Goal: Task Accomplishment & Management: Manage account settings

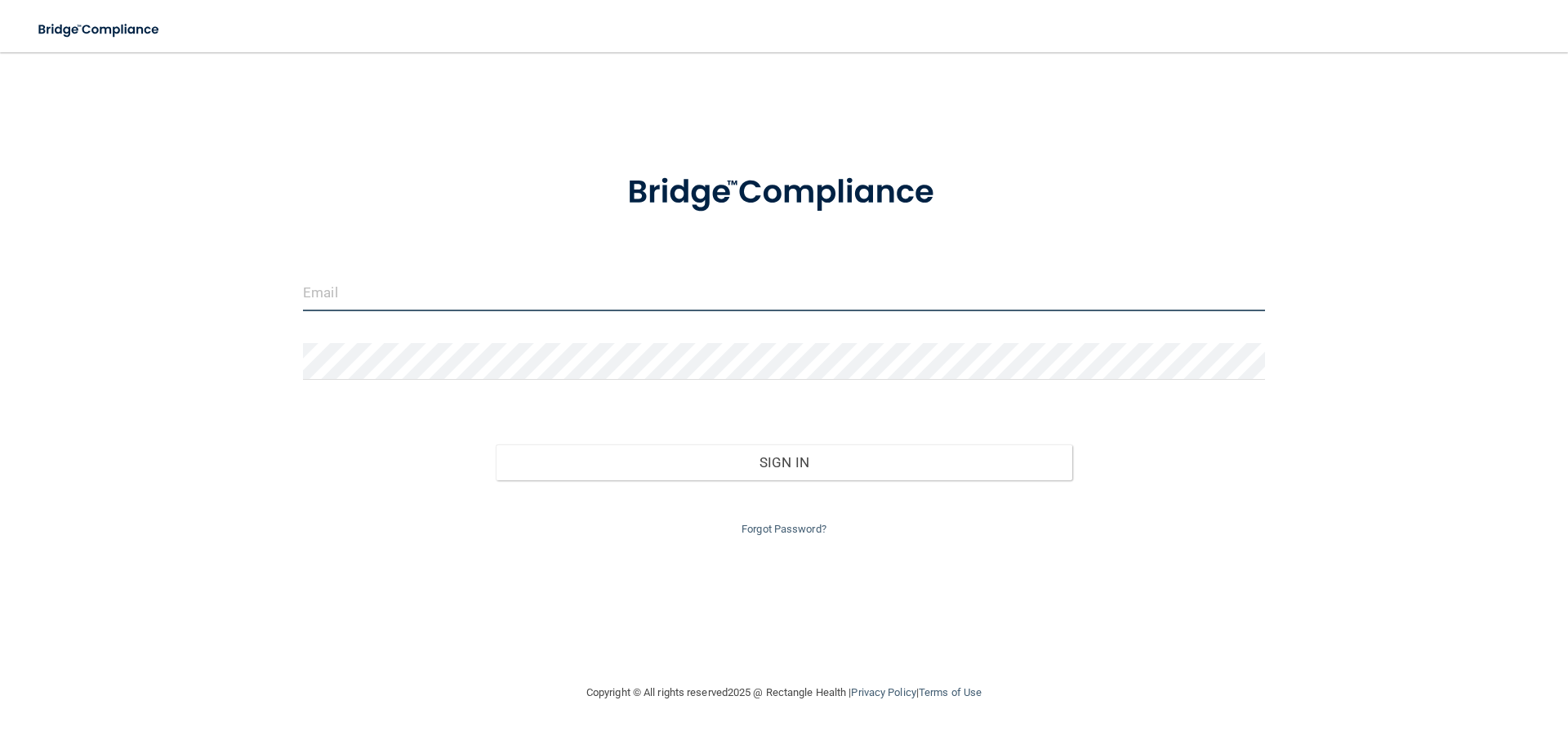
click at [340, 285] on input "email" at bounding box center [784, 292] width 962 height 37
type input "[EMAIL_ADDRESS][DOMAIN_NAME]"
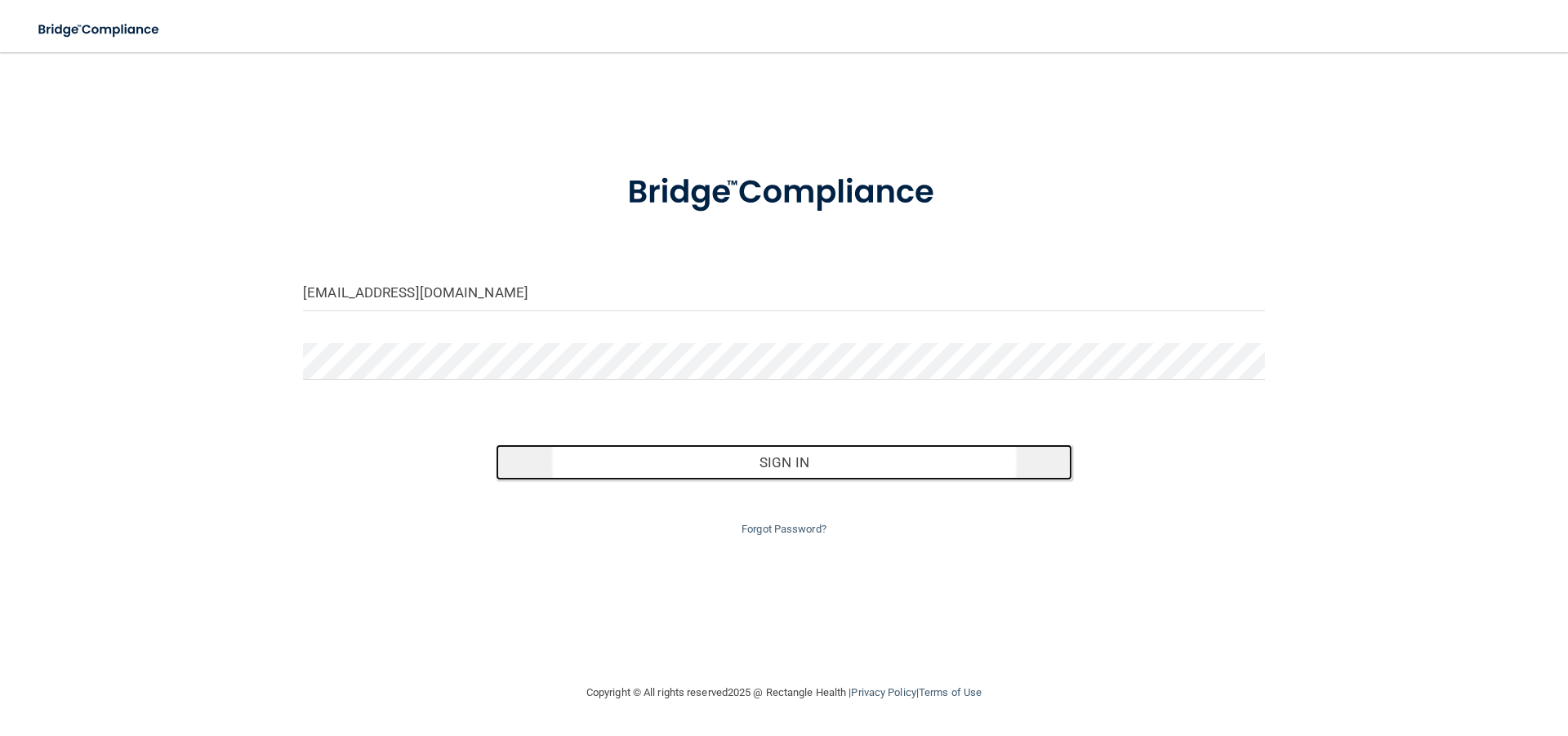
click at [798, 457] on button "Sign In" at bounding box center [784, 462] width 577 height 36
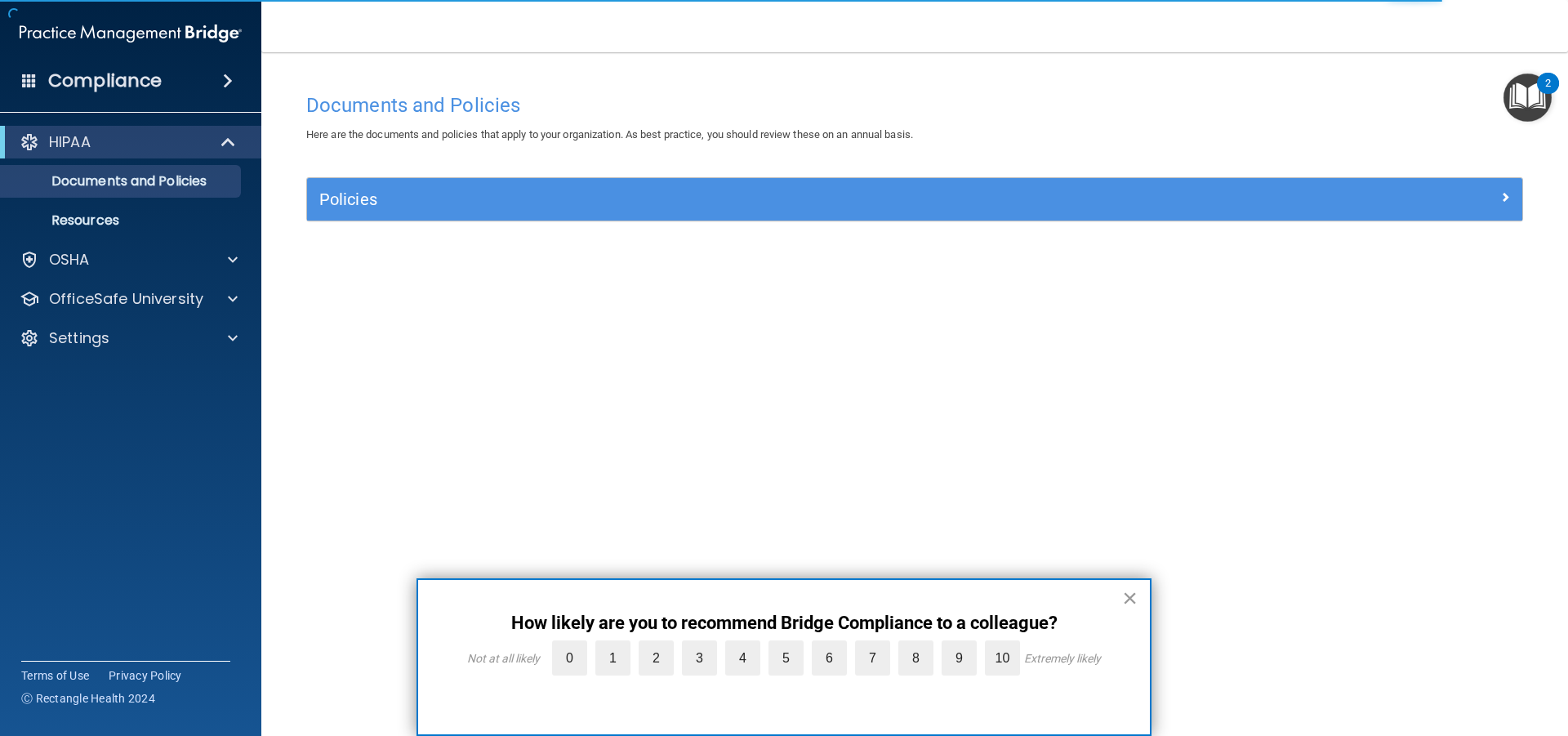
click at [1132, 598] on button "×" at bounding box center [1129, 598] width 15 height 26
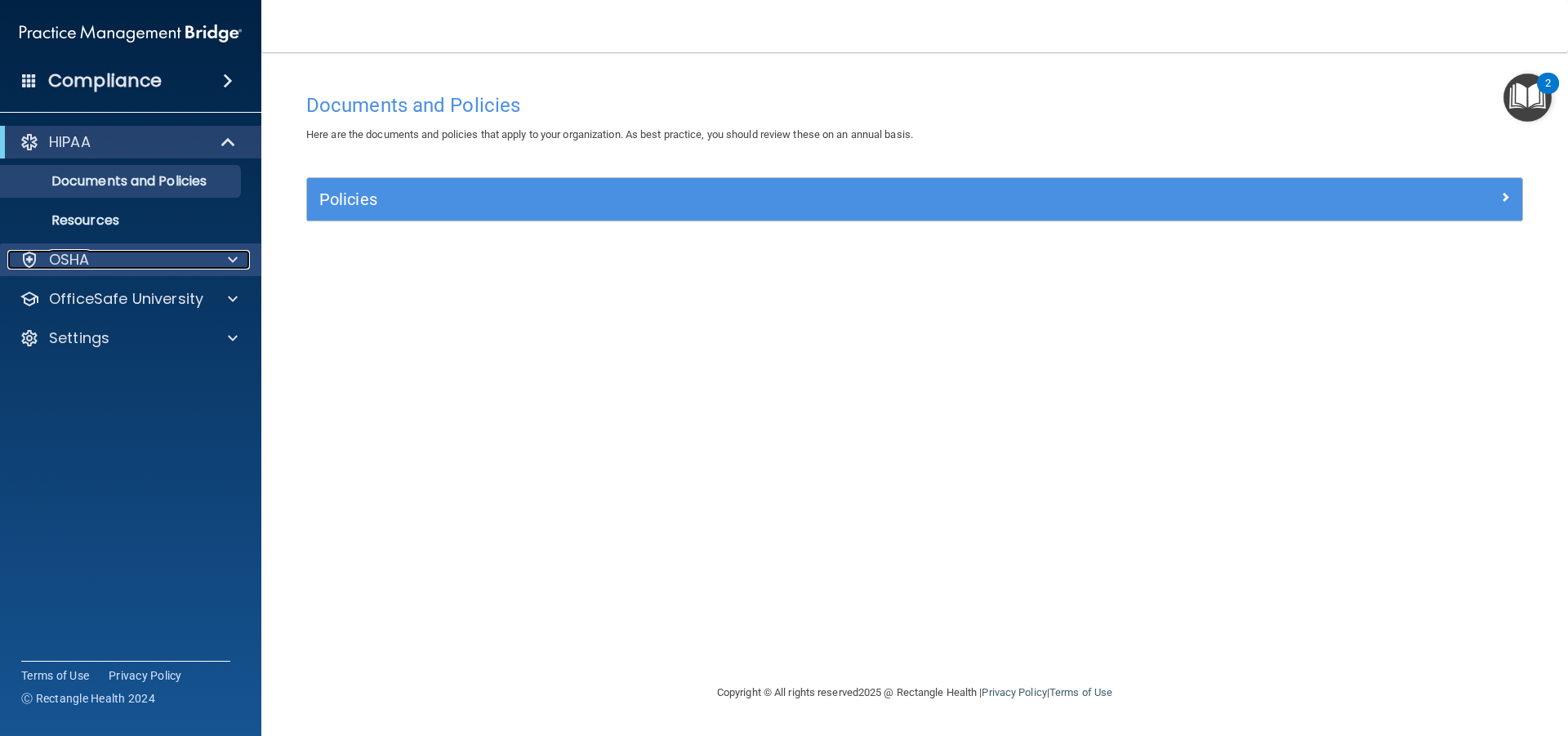
click at [223, 257] on div at bounding box center [230, 259] width 41 height 20
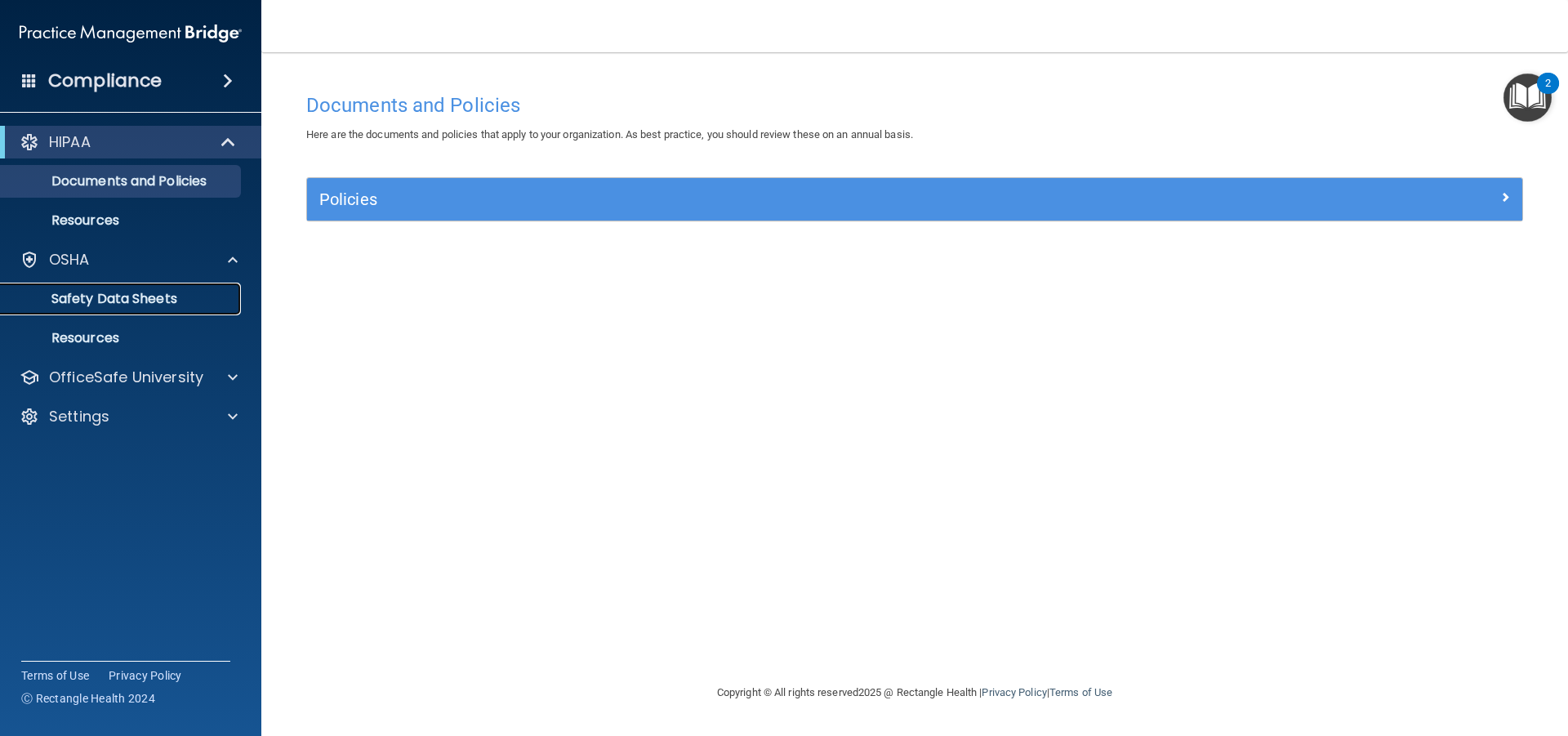
click at [156, 304] on p "Safety Data Sheets" at bounding box center [122, 298] width 223 height 16
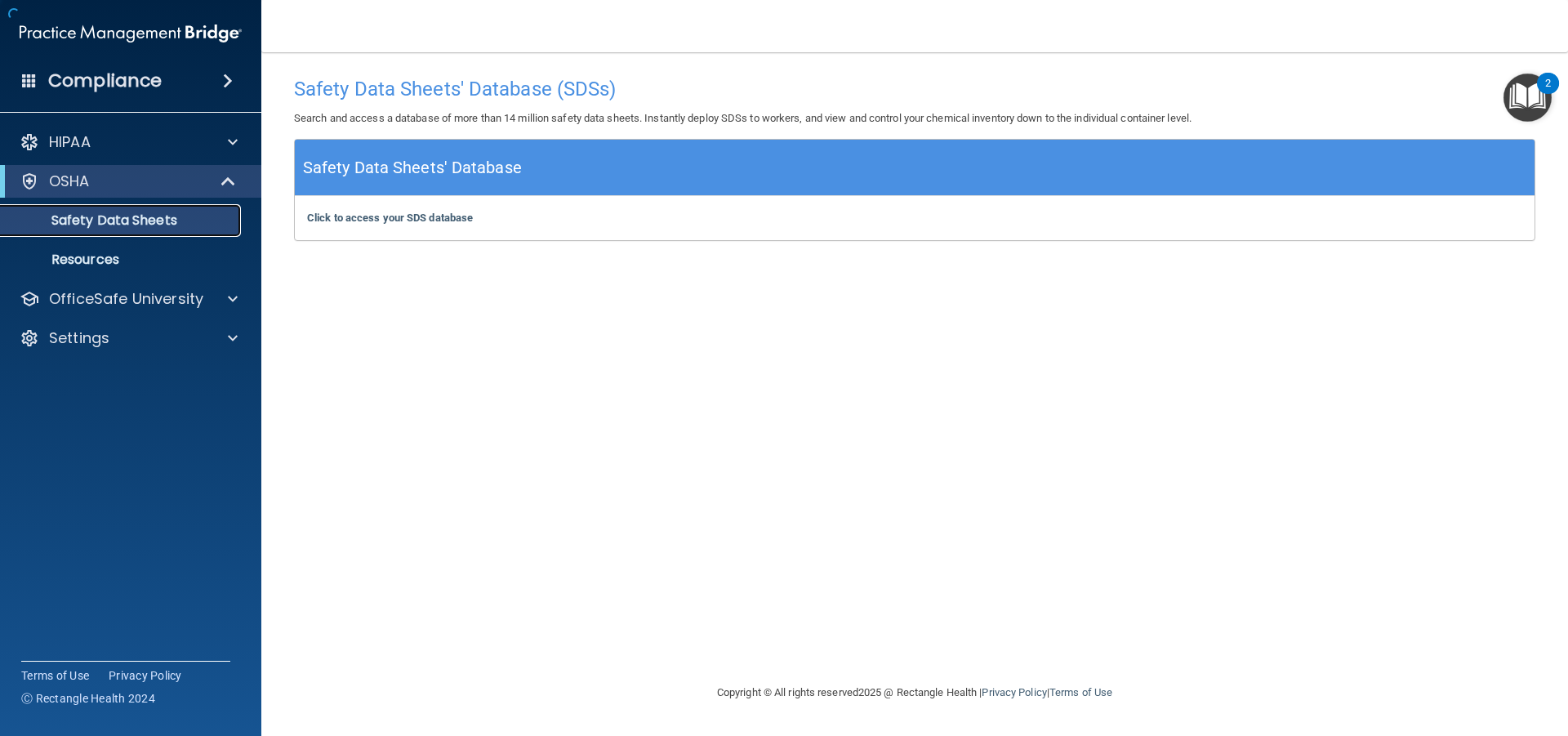
click at [41, 233] on link "Safety Data Sheets" at bounding box center [112, 220] width 257 height 32
click at [76, 258] on p "Resources" at bounding box center [122, 259] width 223 height 16
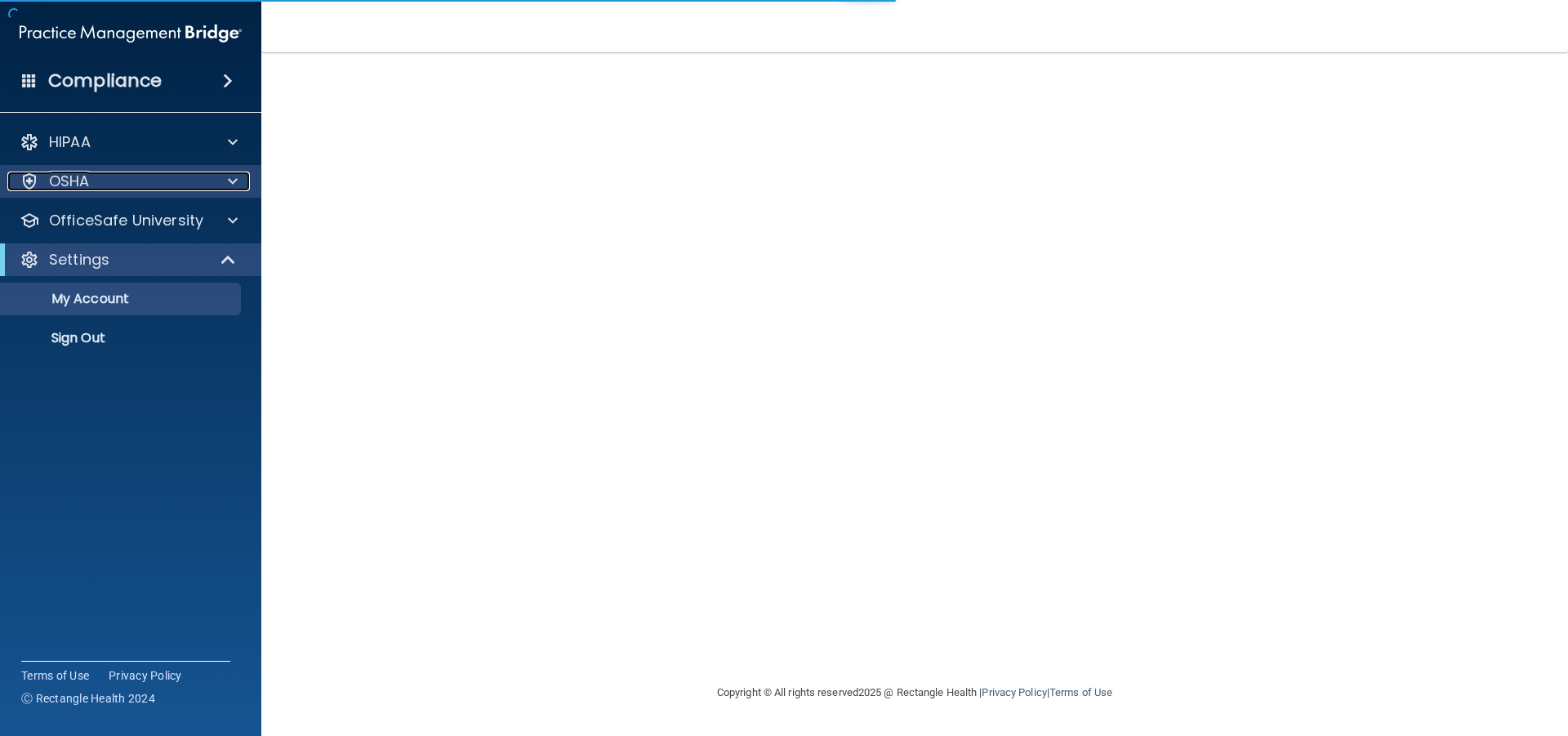
click at [95, 182] on div "OSHA" at bounding box center [109, 181] width 203 height 20
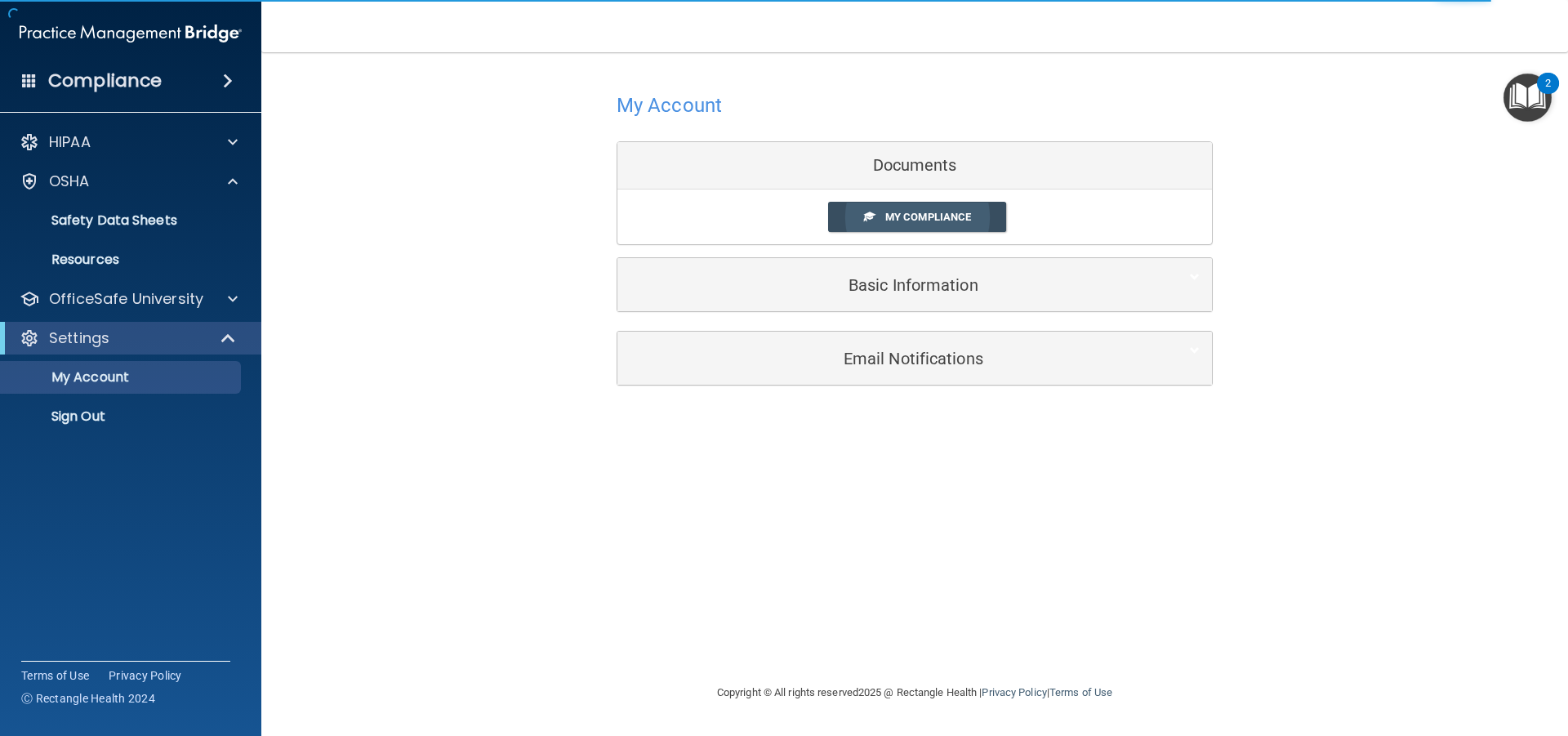
click at [967, 221] on span "My Compliance" at bounding box center [928, 216] width 86 height 12
click at [919, 221] on span "My Compliance" at bounding box center [928, 216] width 86 height 12
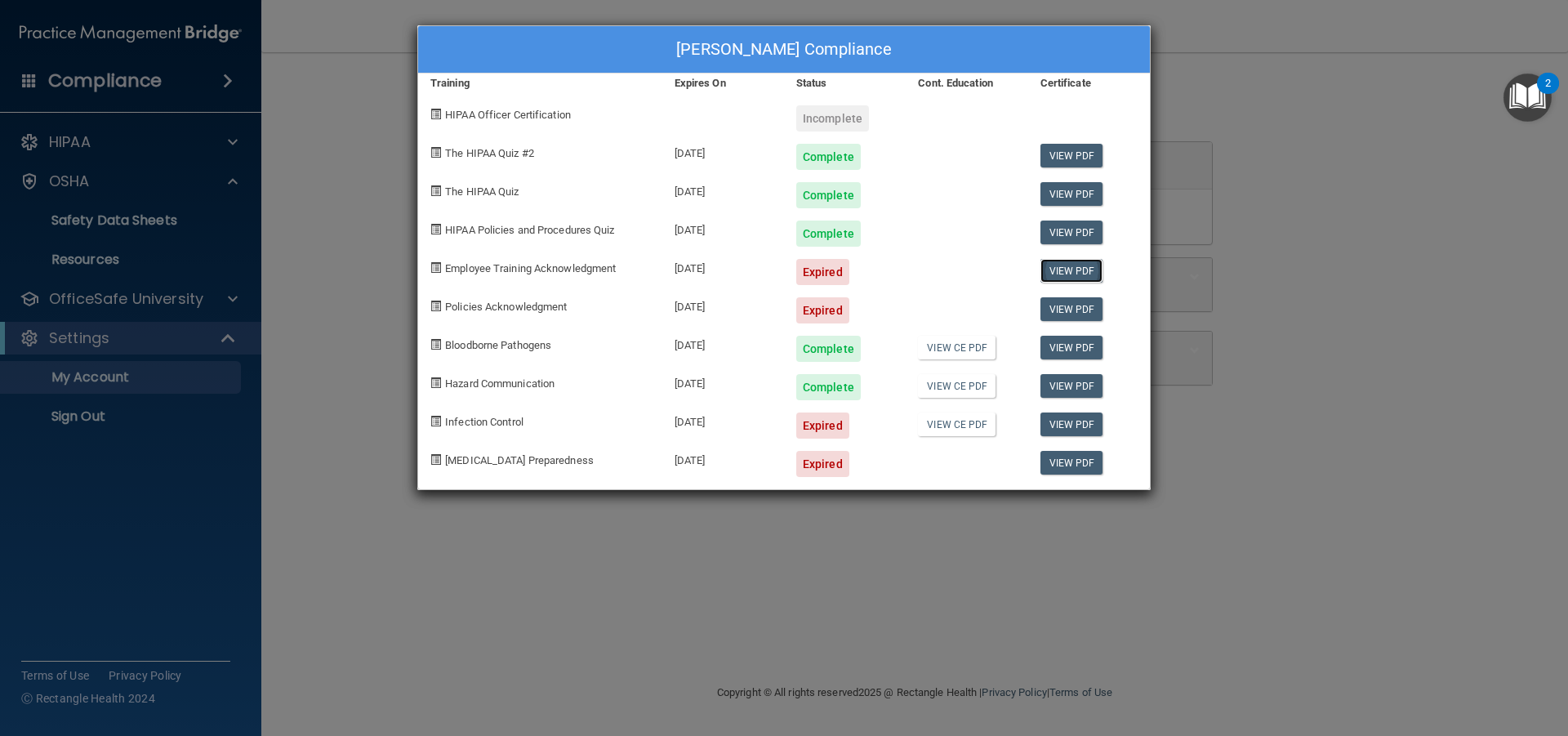
click at [1067, 269] on link "View PDF" at bounding box center [1071, 271] width 63 height 24
click at [1054, 420] on link "View PDF" at bounding box center [1071, 424] width 63 height 24
click at [1073, 469] on link "View PDF" at bounding box center [1071, 463] width 63 height 24
click at [1080, 466] on link "View PDF" at bounding box center [1071, 463] width 63 height 24
click at [839, 570] on div "Candice Reed's Compliance Training Expires On Status Cont. Education Certificat…" at bounding box center [784, 368] width 1568 height 736
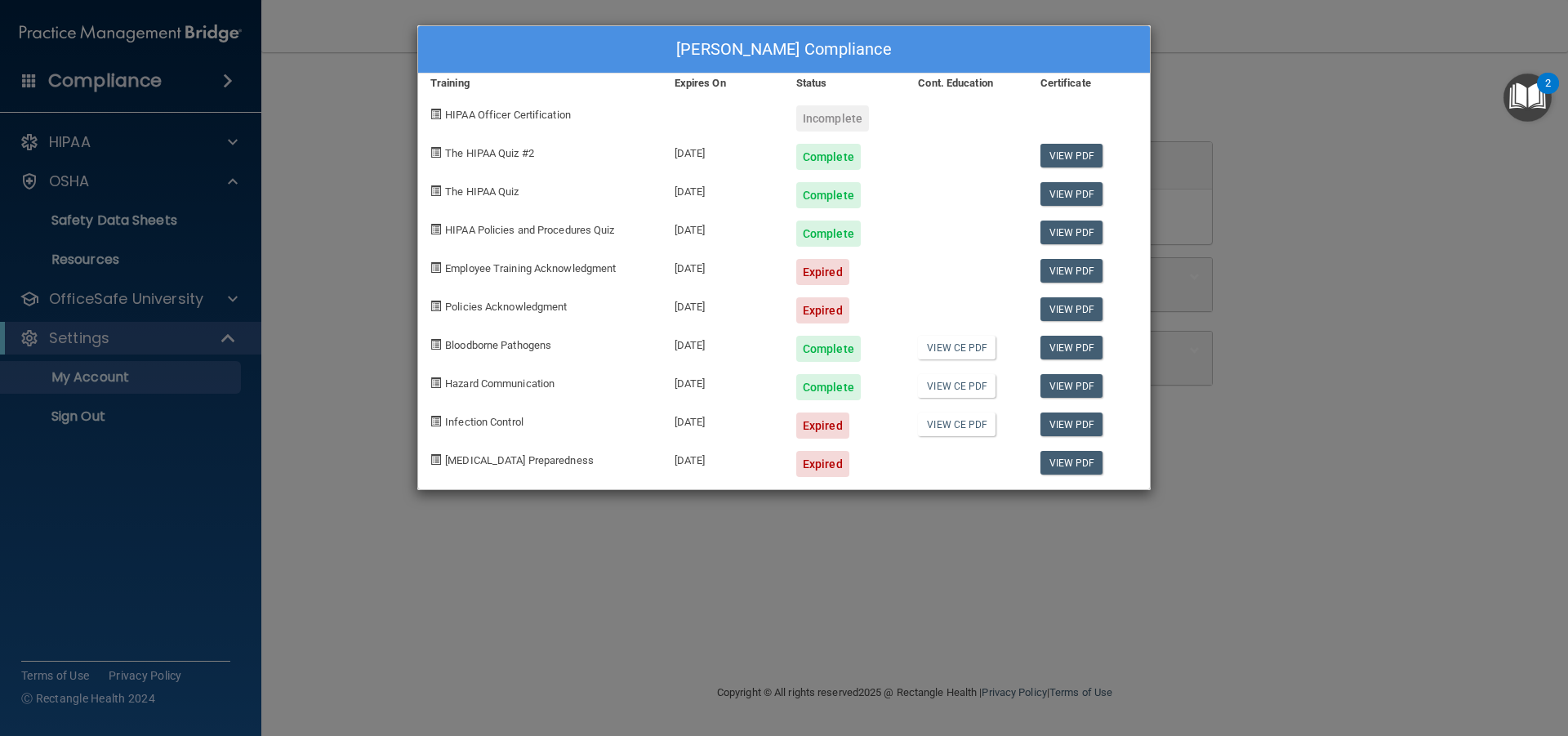
click at [1272, 305] on div "Candice Reed's Compliance Training Expires On Status Cont. Education Certificat…" at bounding box center [784, 368] width 1568 height 736
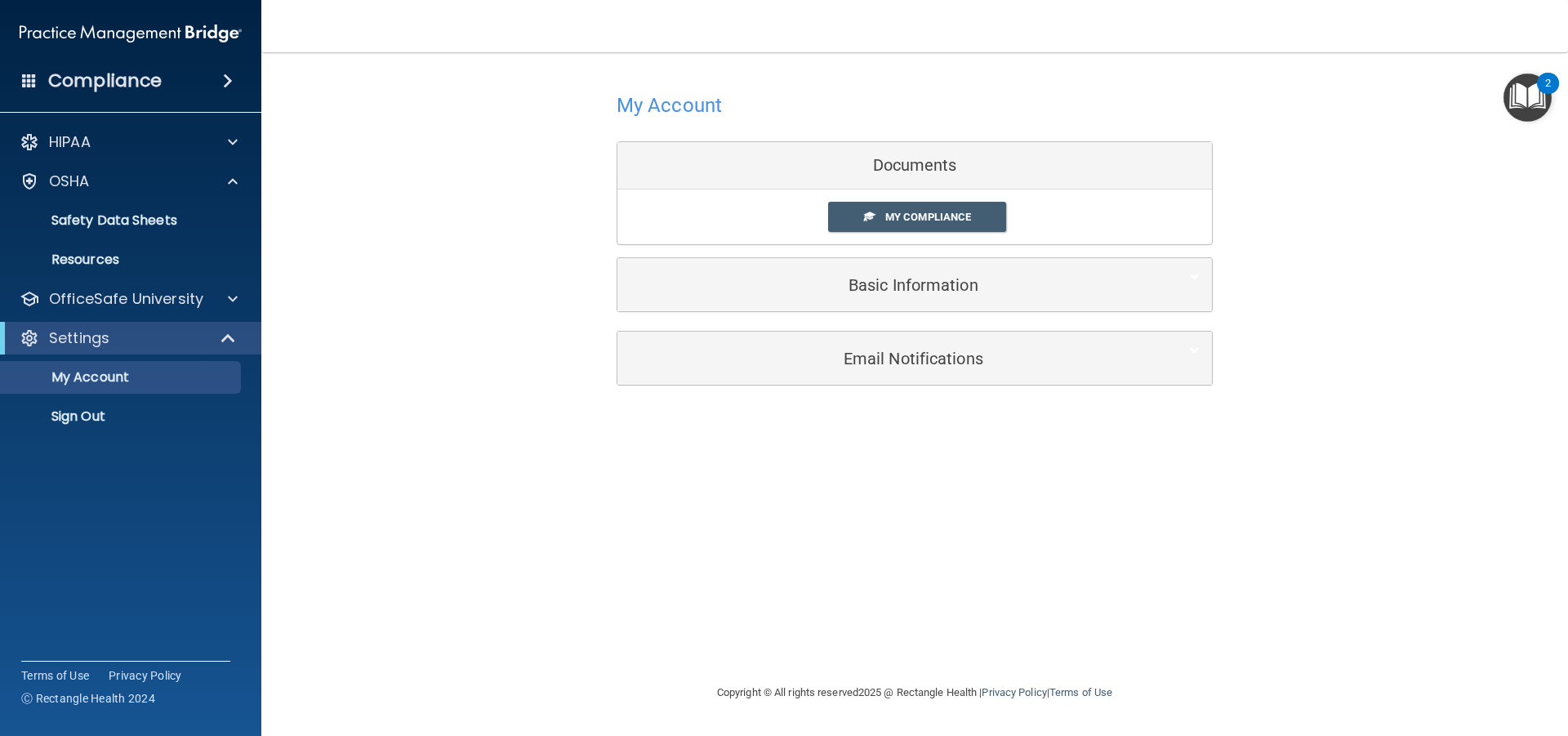
click at [1548, 89] on div "2" at bounding box center [1548, 93] width 6 height 21
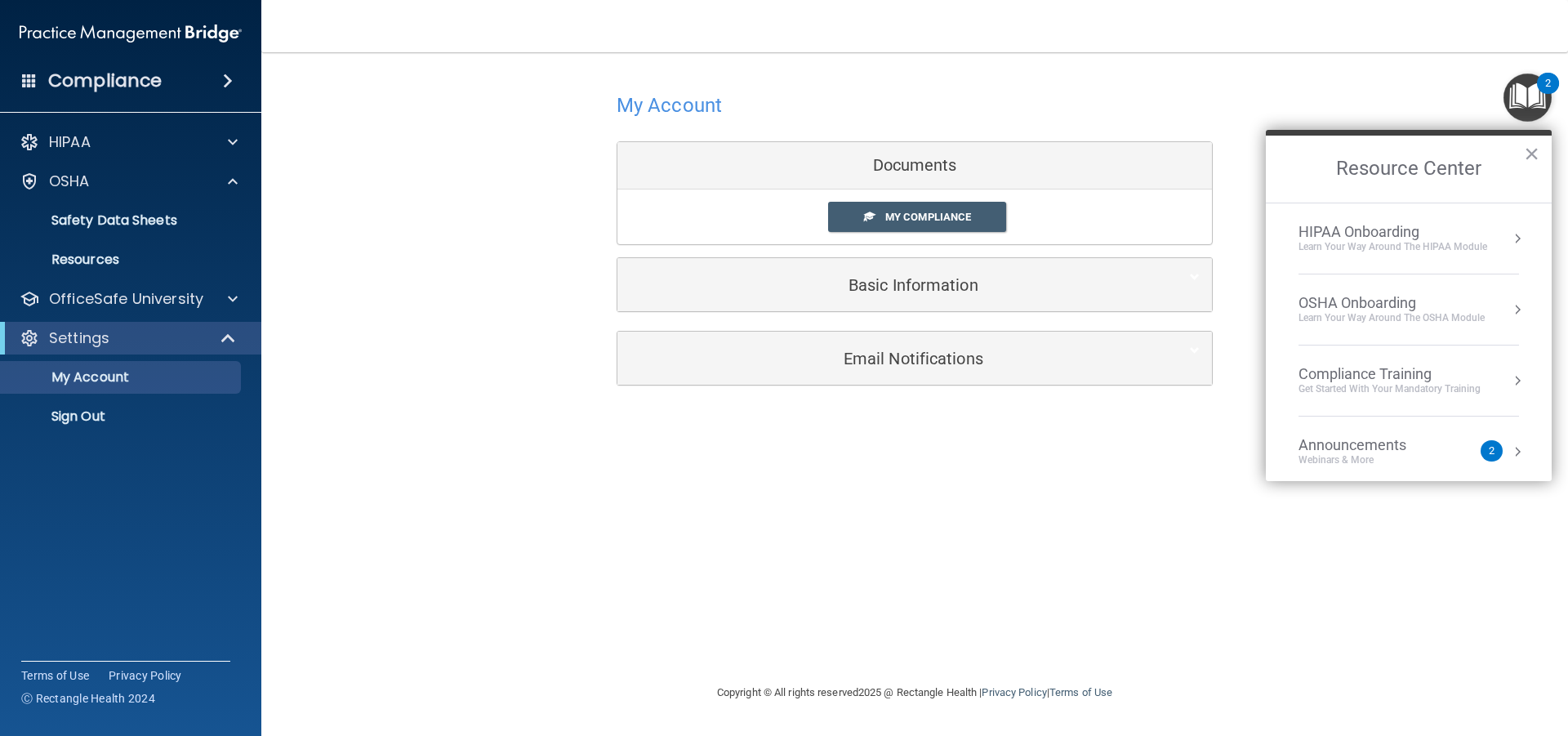
click at [1483, 448] on div "2" at bounding box center [1492, 450] width 22 height 21
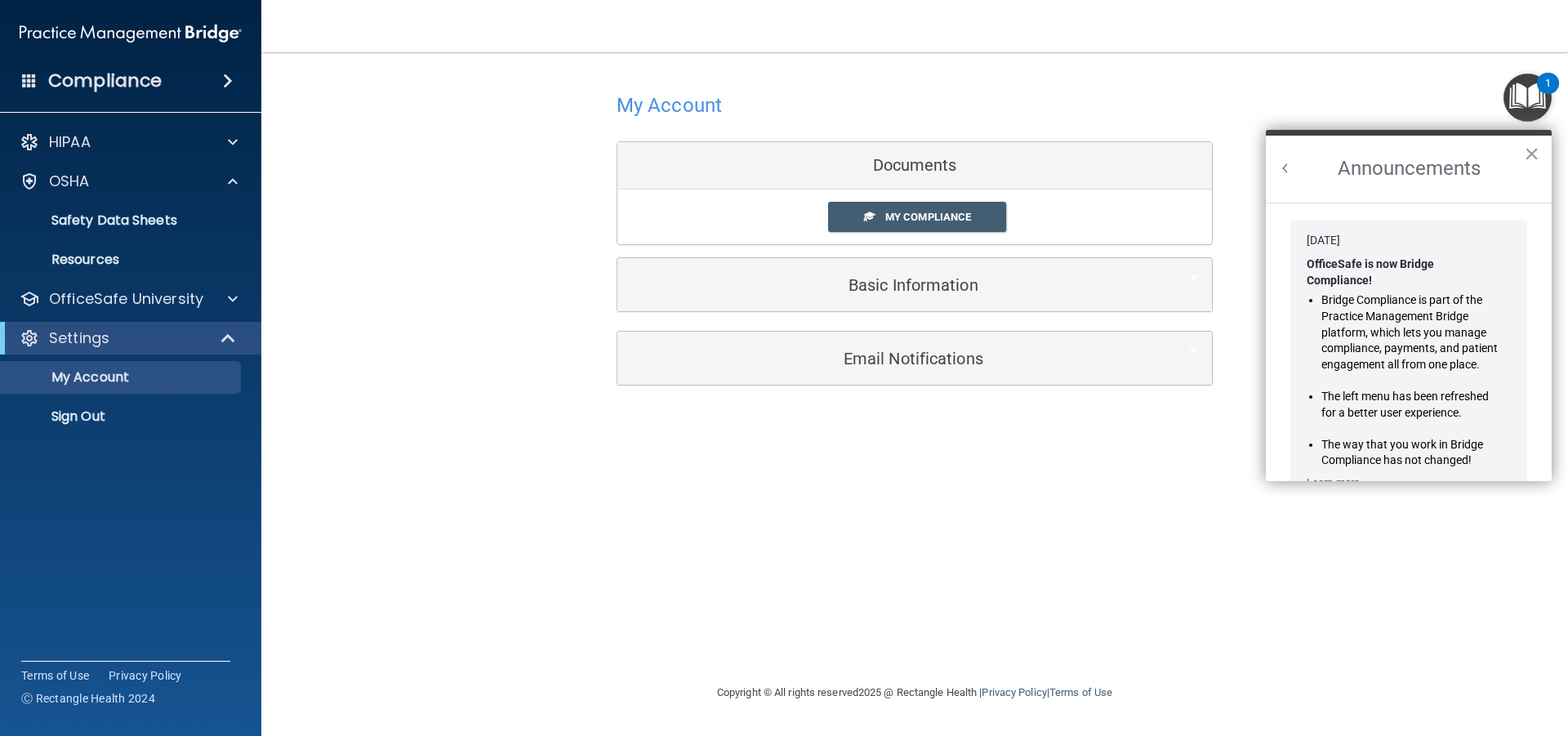
scroll to position [287, 0]
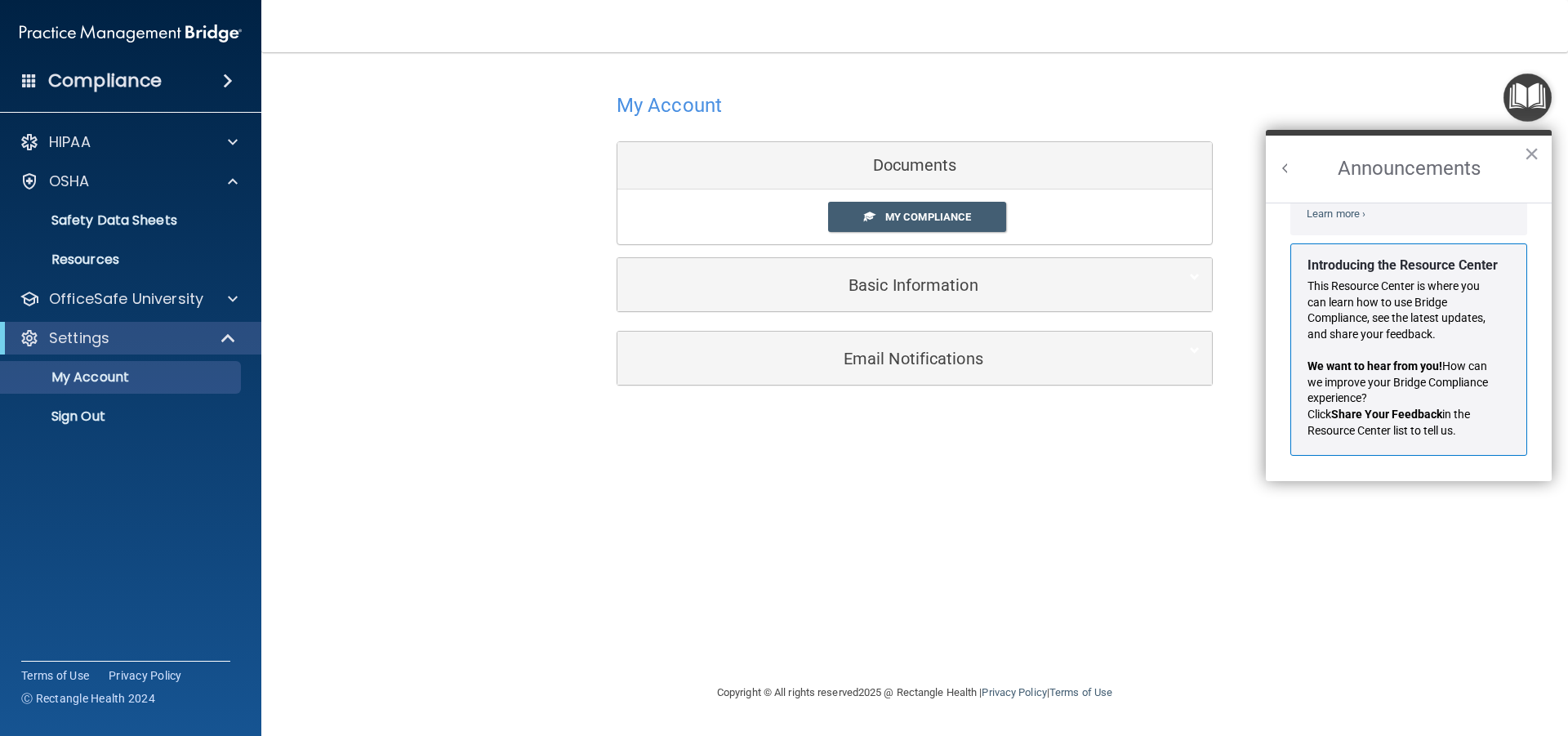
click at [1339, 409] on strong "Share Your Feedback" at bounding box center [1386, 413] width 111 height 13
click at [1532, 154] on button "×" at bounding box center [1531, 153] width 15 height 26
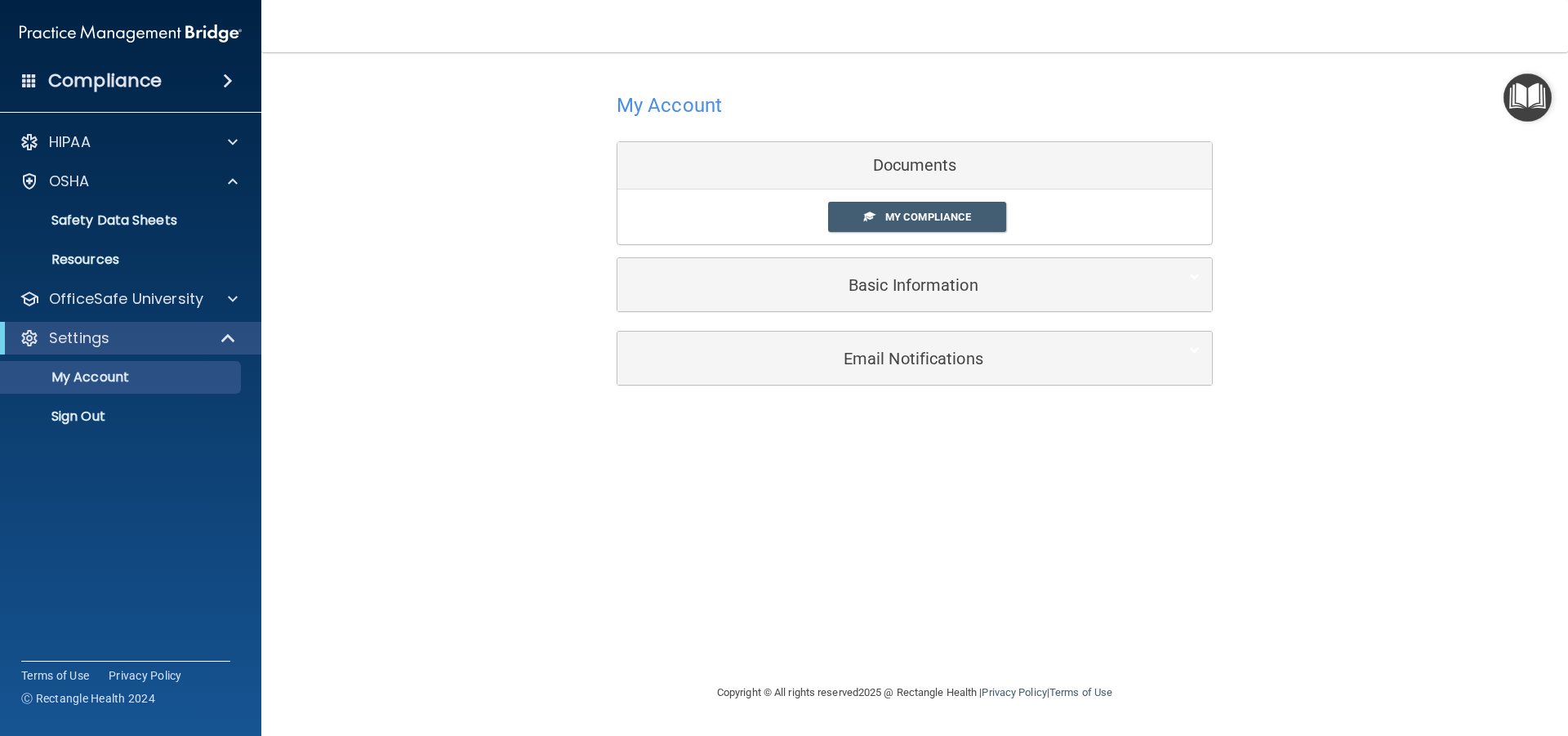
click at [1525, 98] on img "Open Resource Center" at bounding box center [1527, 98] width 48 height 48
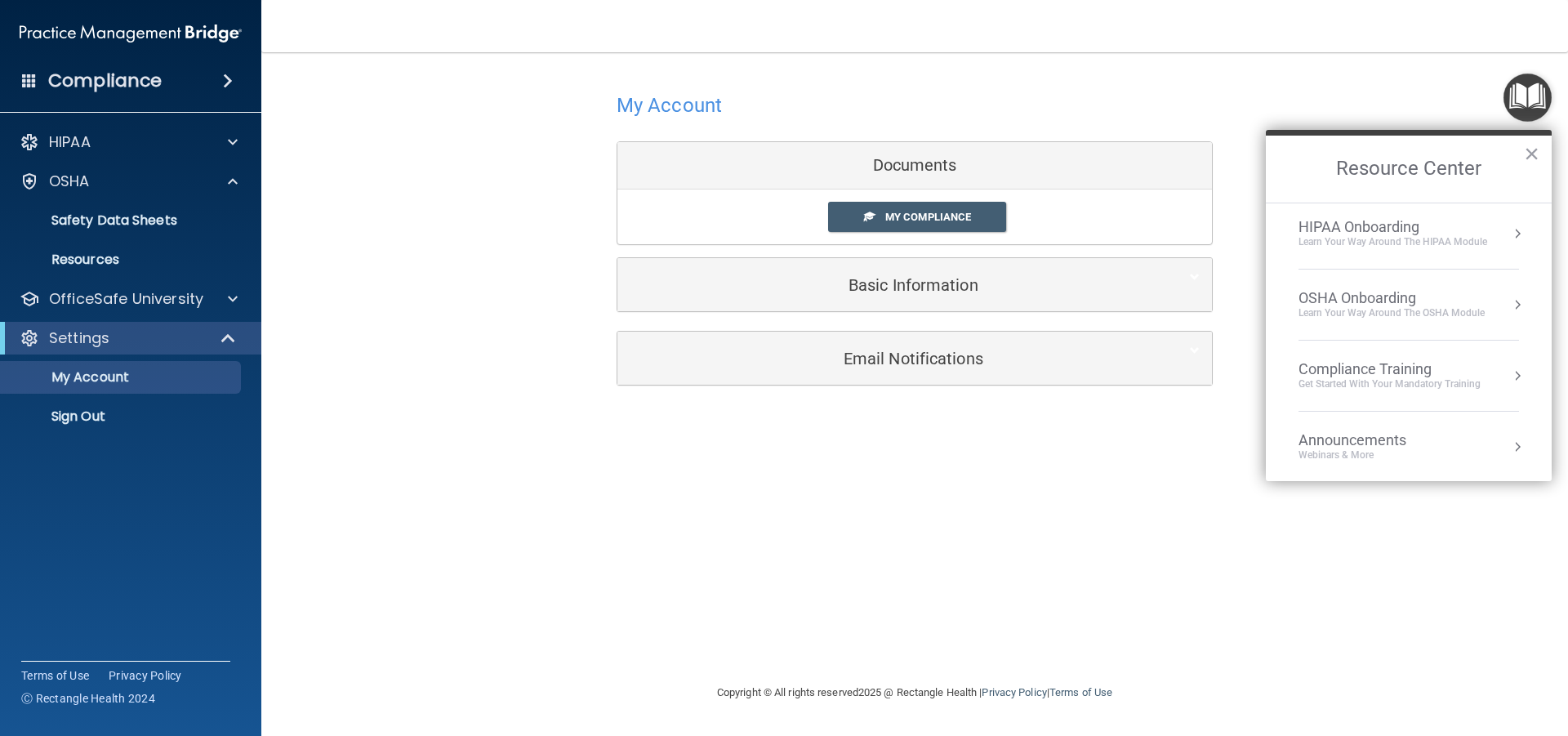
scroll to position [0, 0]
click at [1357, 229] on div "HIPAA Onboarding" at bounding box center [1392, 232] width 188 height 18
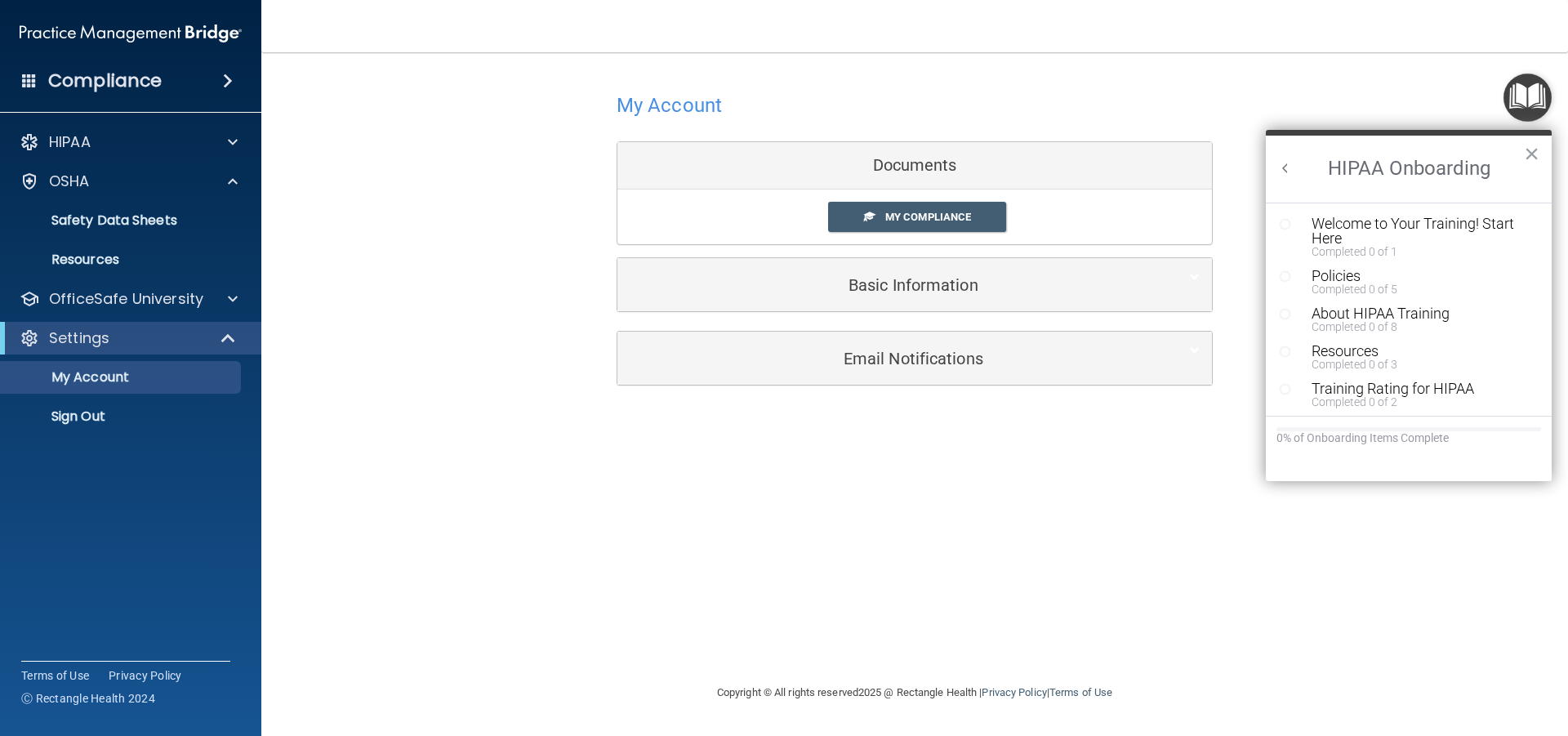
scroll to position [3, 0]
click at [1533, 145] on button "×" at bounding box center [1531, 153] width 15 height 26
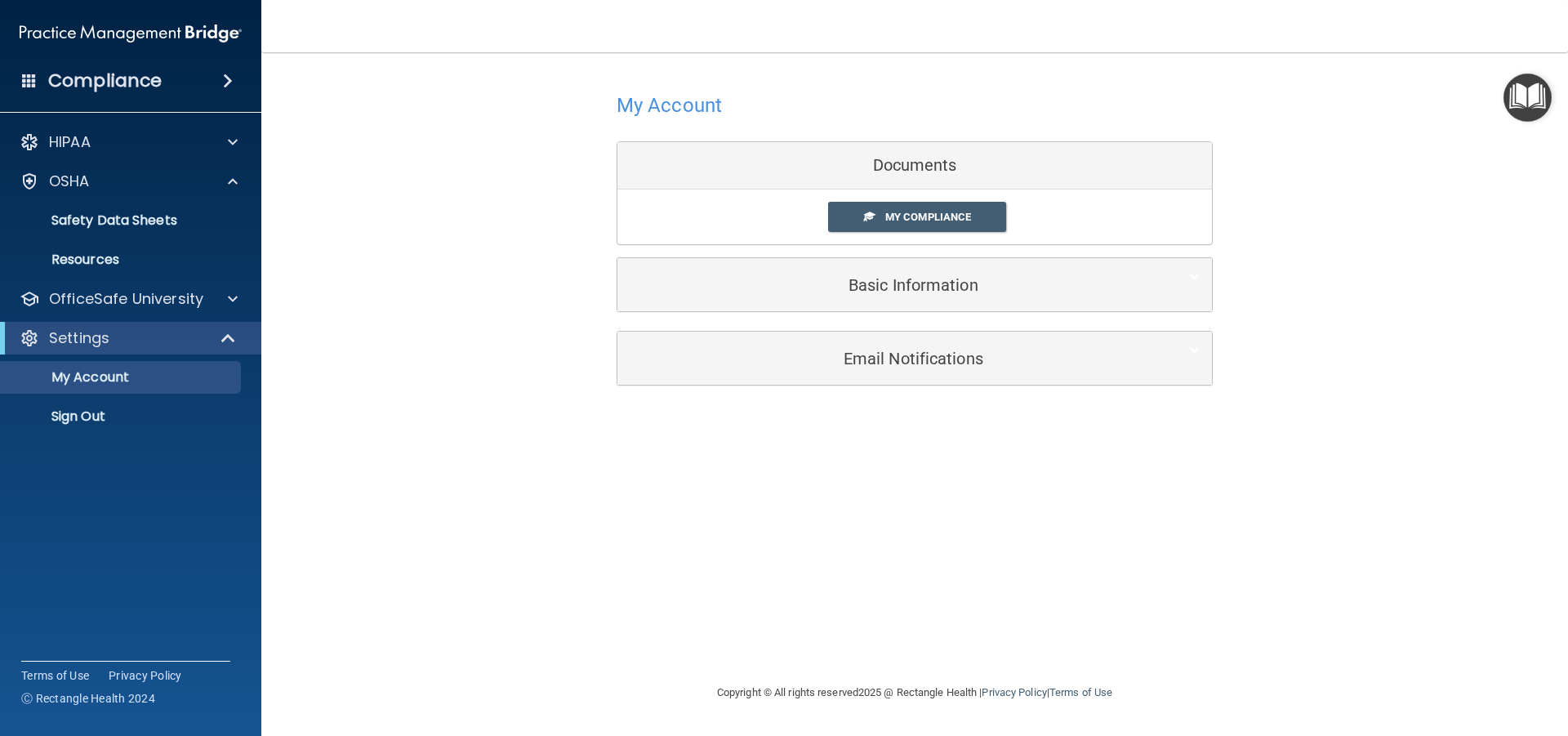
click at [1531, 104] on img "Open Resource Center" at bounding box center [1527, 98] width 48 height 48
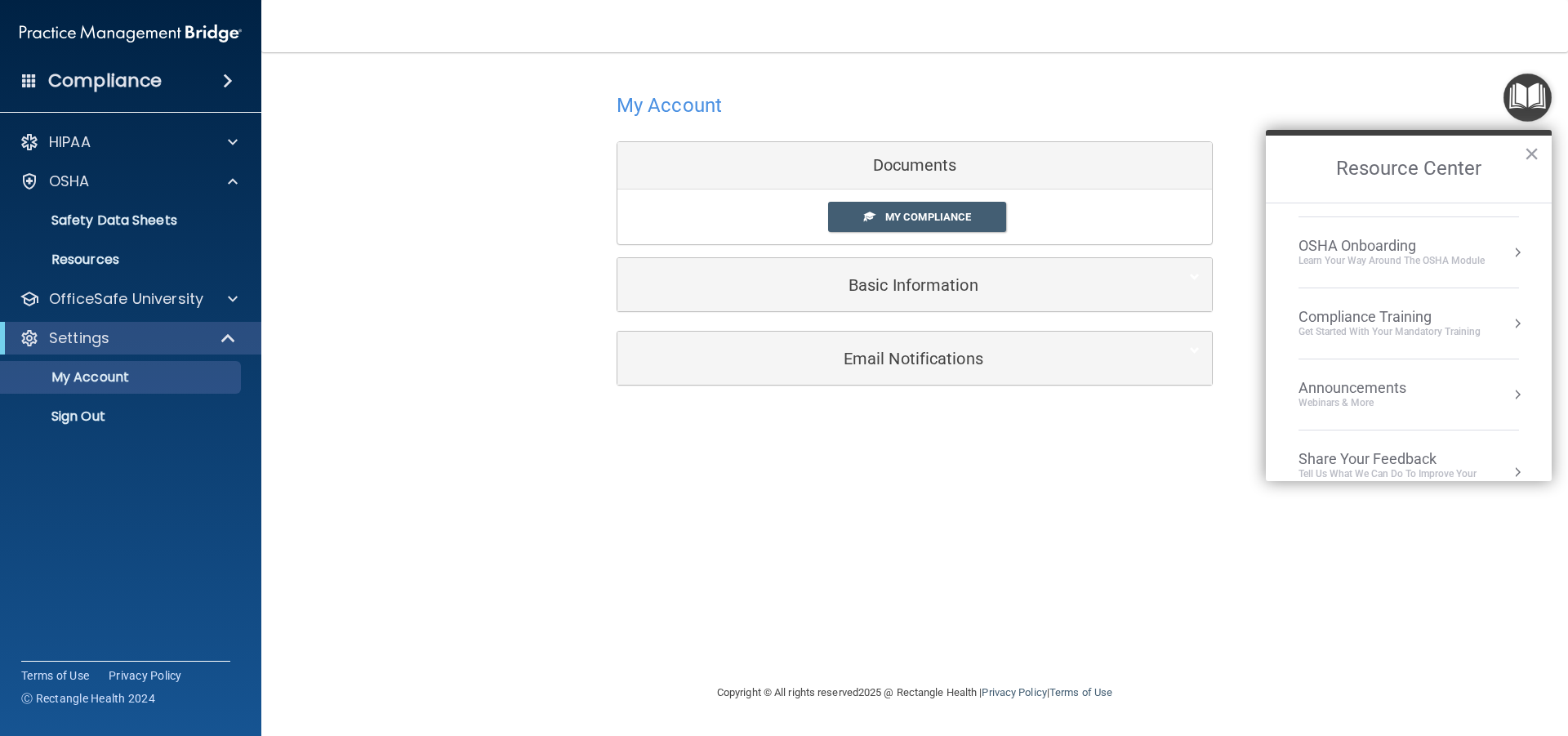
scroll to position [92, 0]
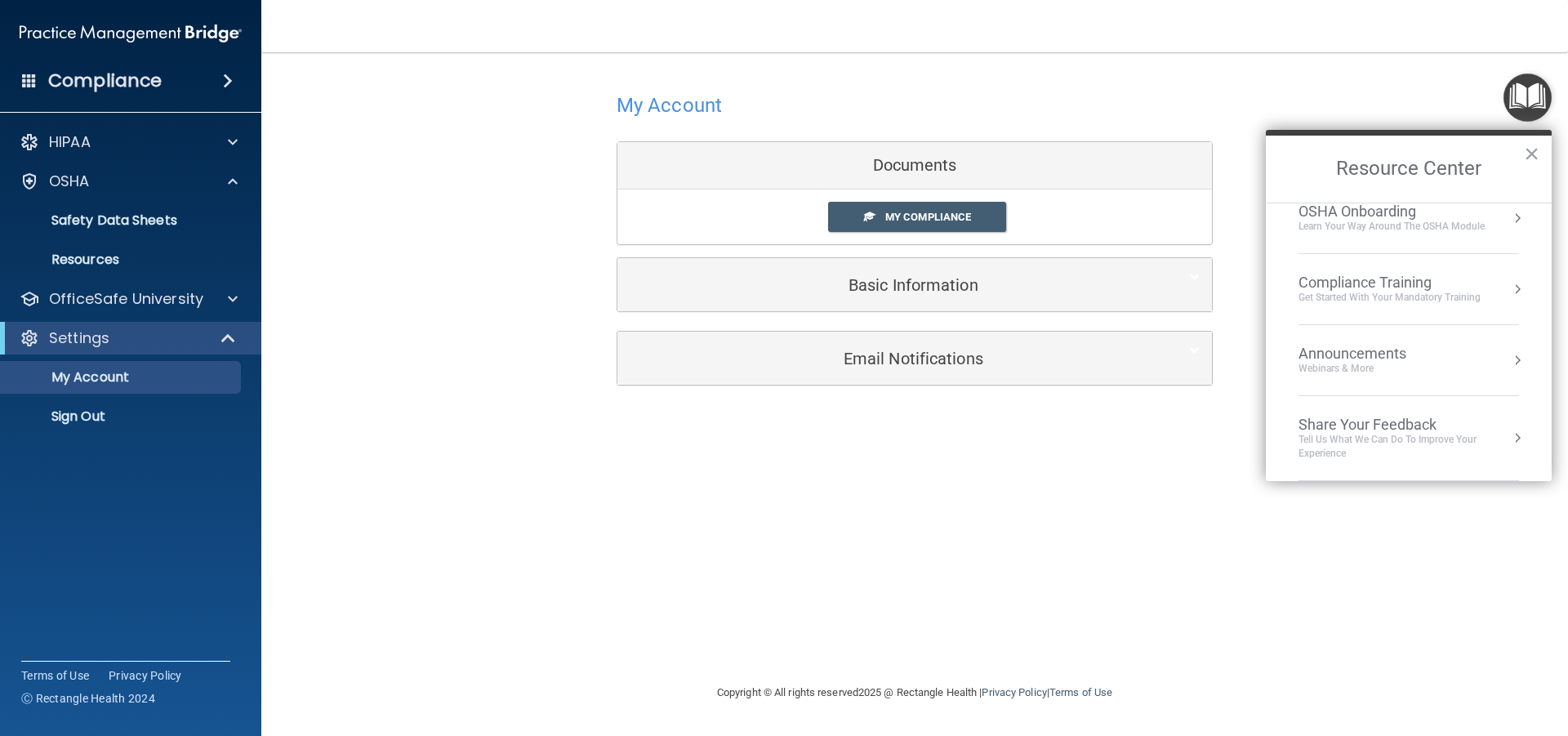
click at [1379, 282] on div "Compliance Training" at bounding box center [1389, 282] width 182 height 18
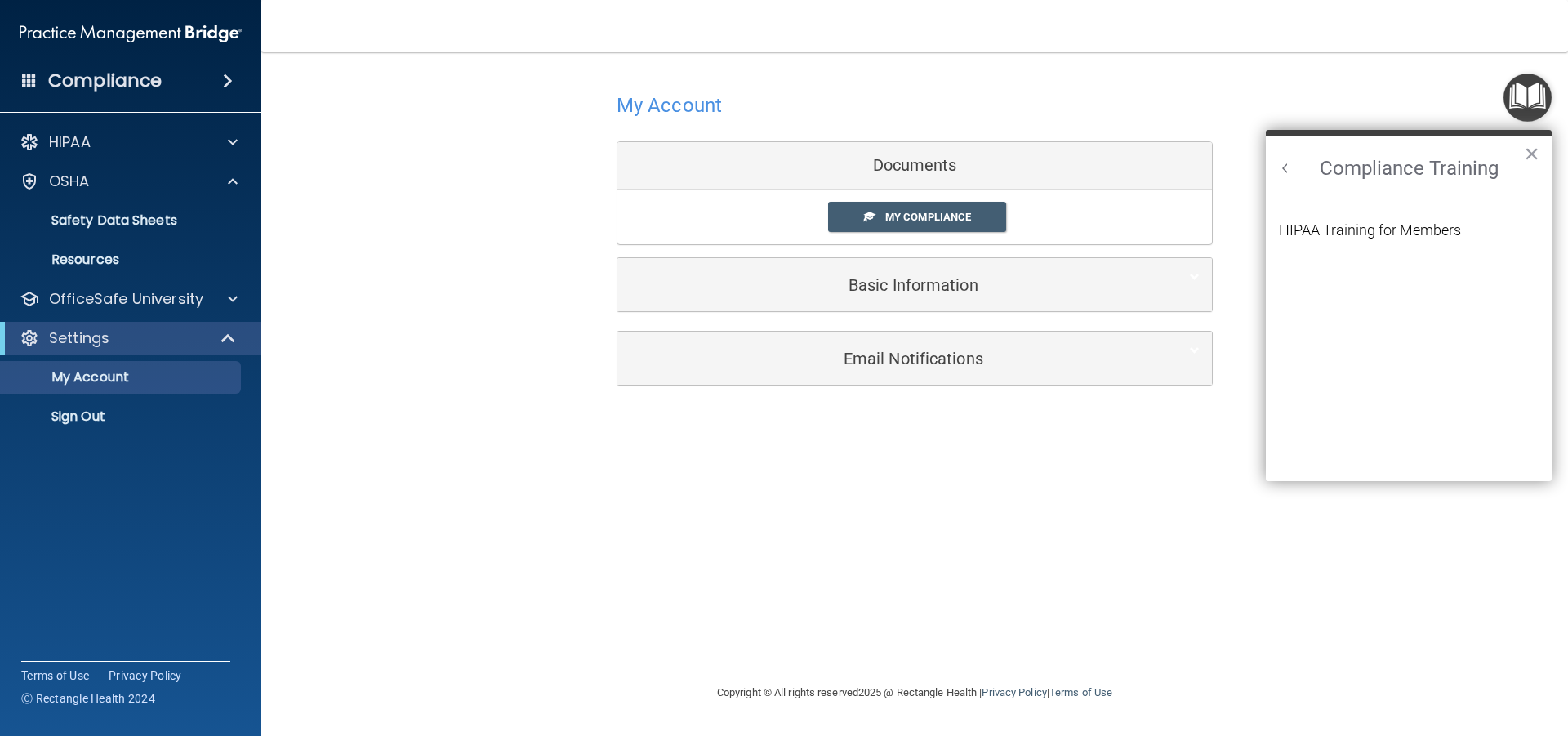
scroll to position [71, 0]
click at [1403, 229] on div "HIPAA Training for Members" at bounding box center [1369, 230] width 182 height 14
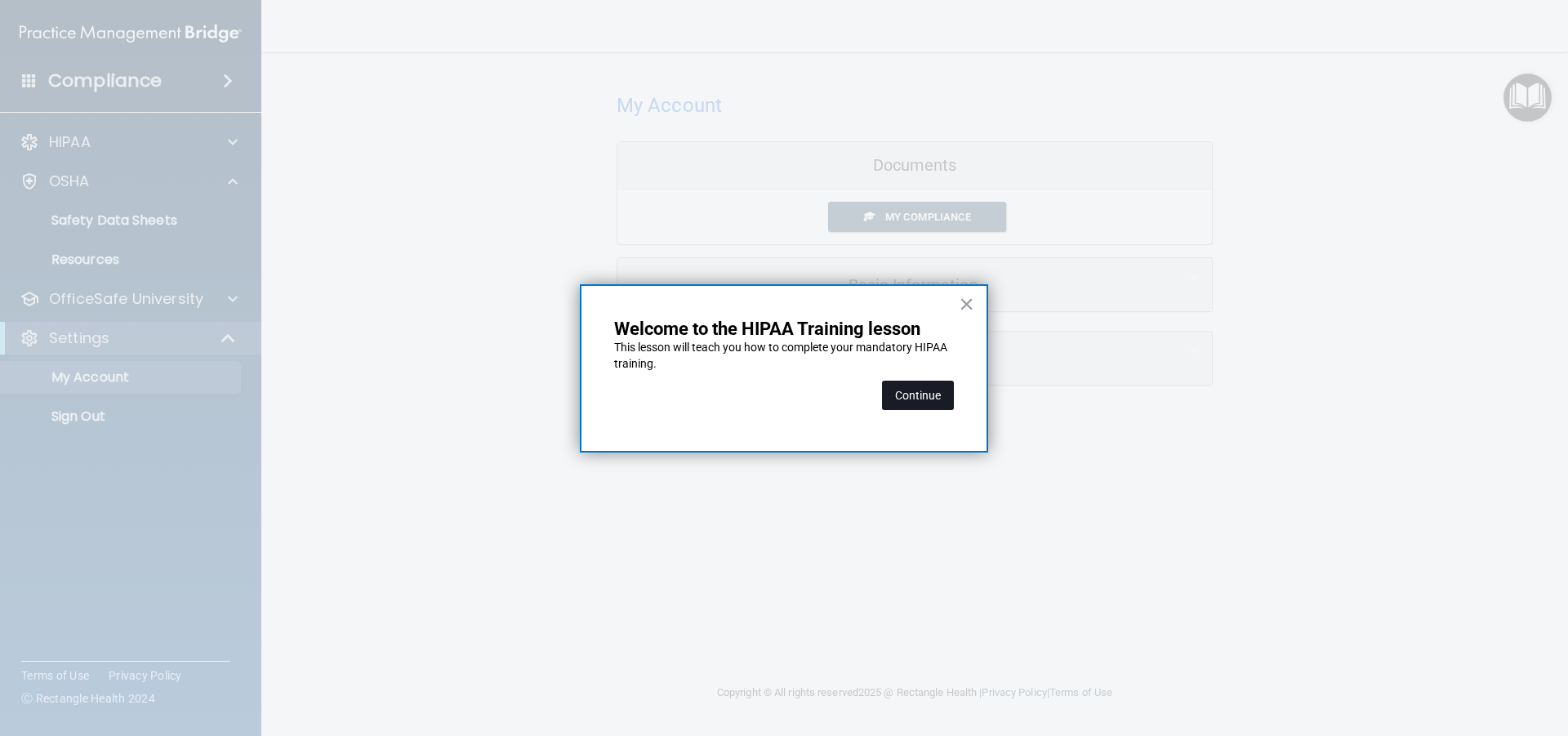
click at [912, 399] on button "Continue" at bounding box center [918, 395] width 72 height 30
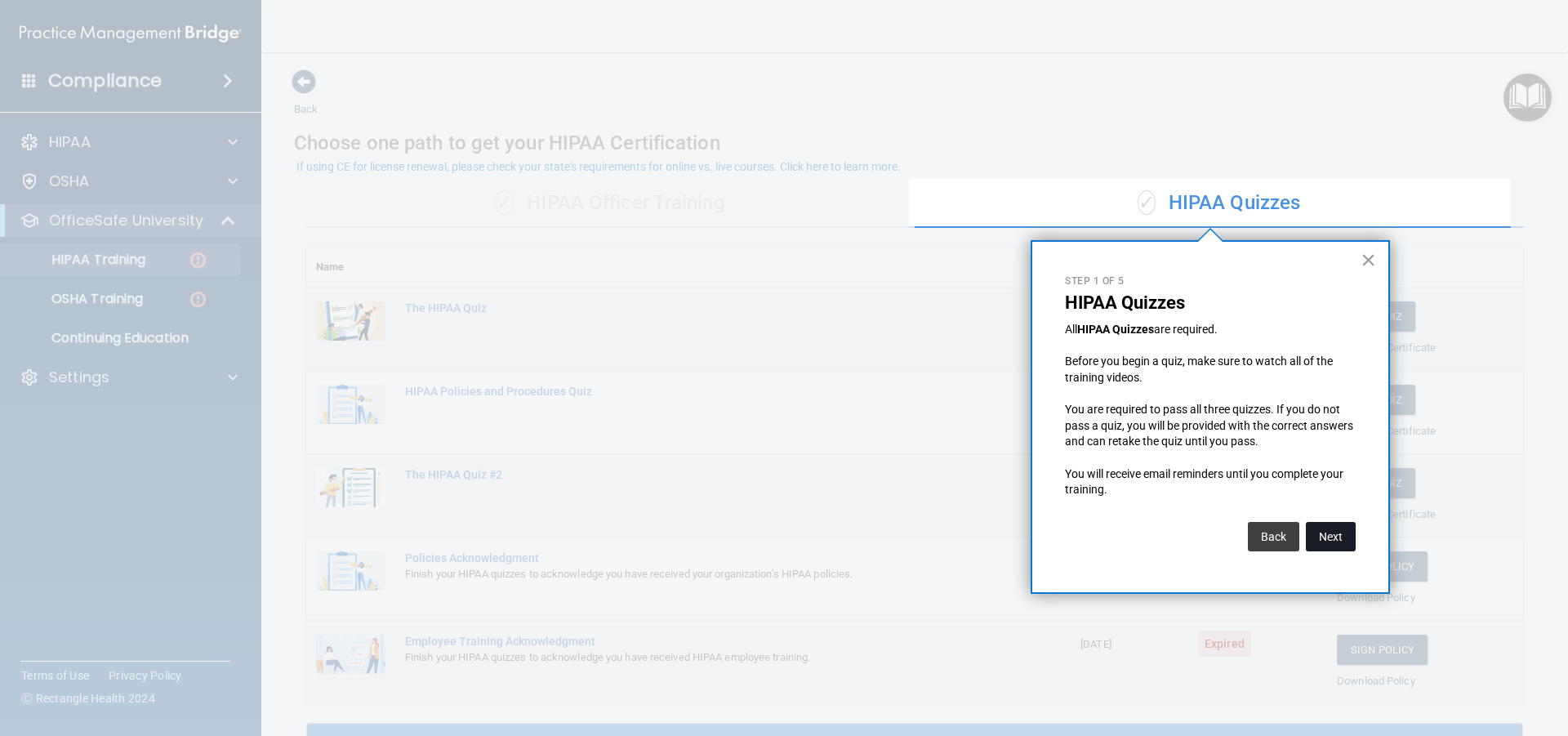
click at [1340, 537] on button "Next" at bounding box center [1330, 537] width 50 height 30
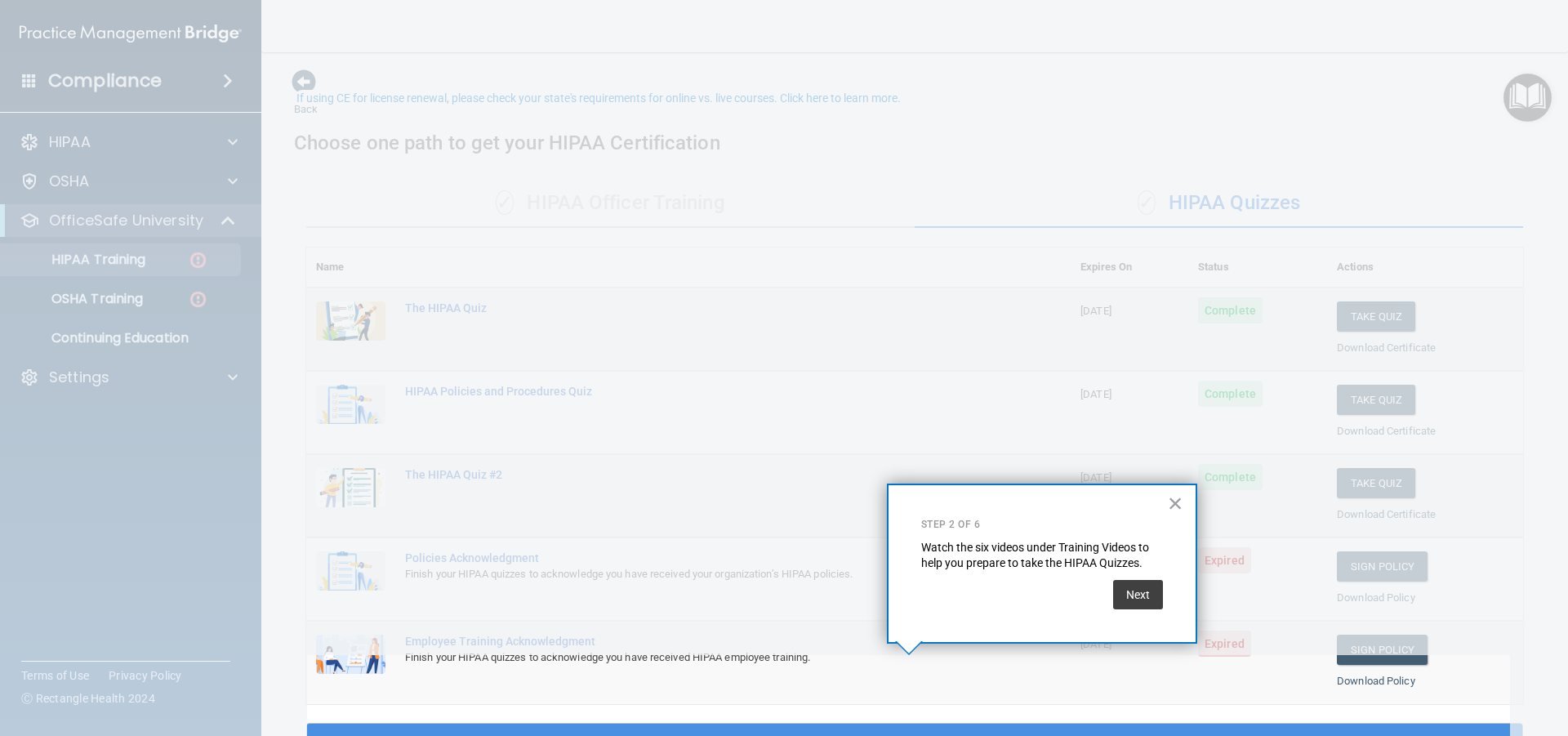
scroll to position [69, 0]
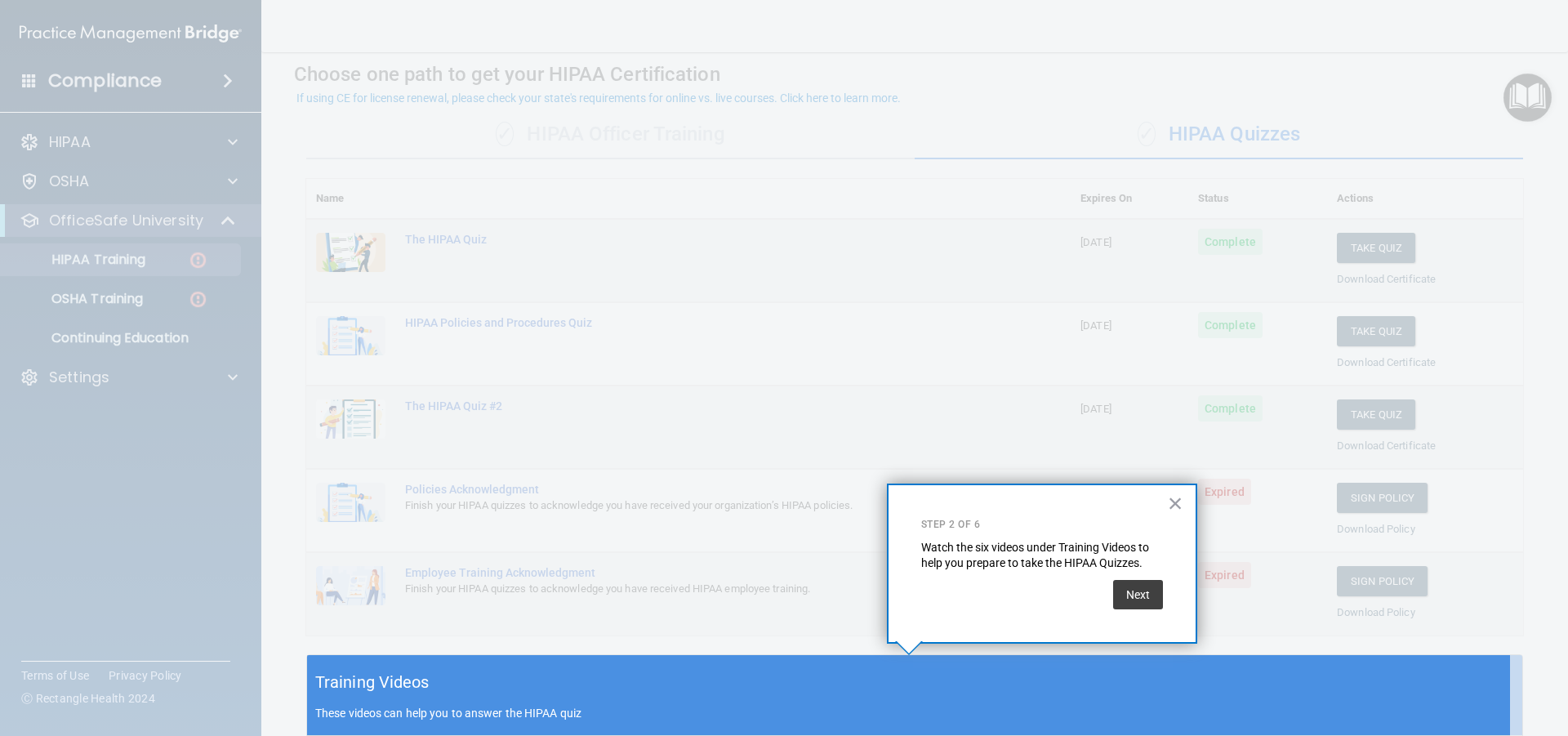
click at [1153, 618] on div "× Step 2 of 6 Watch the six videos under Training Videos to help you prepare to…" at bounding box center [1042, 563] width 310 height 160
click at [1143, 604] on button "Next" at bounding box center [1138, 594] width 50 height 30
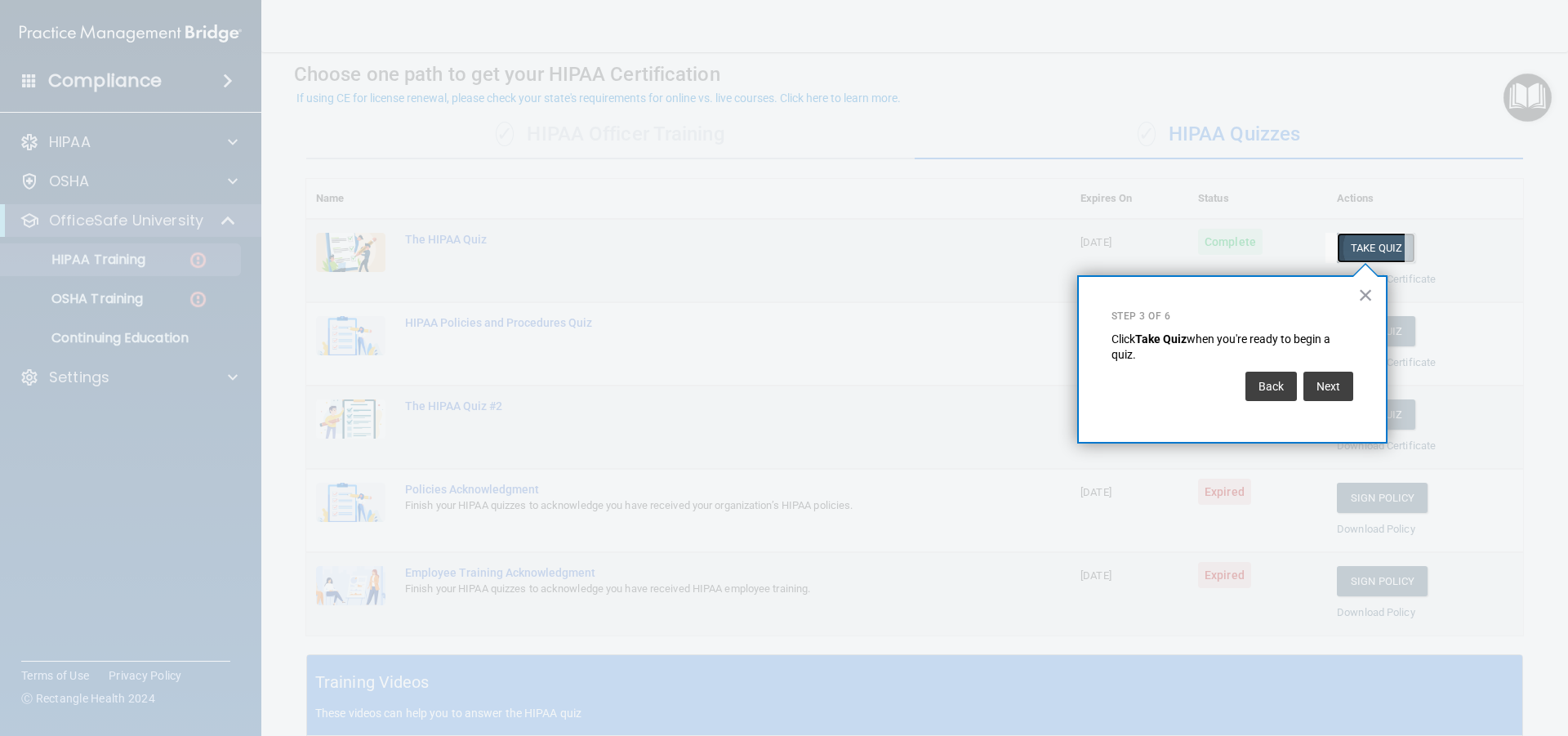
click at [1374, 244] on button "Take Quiz" at bounding box center [1375, 248] width 78 height 31
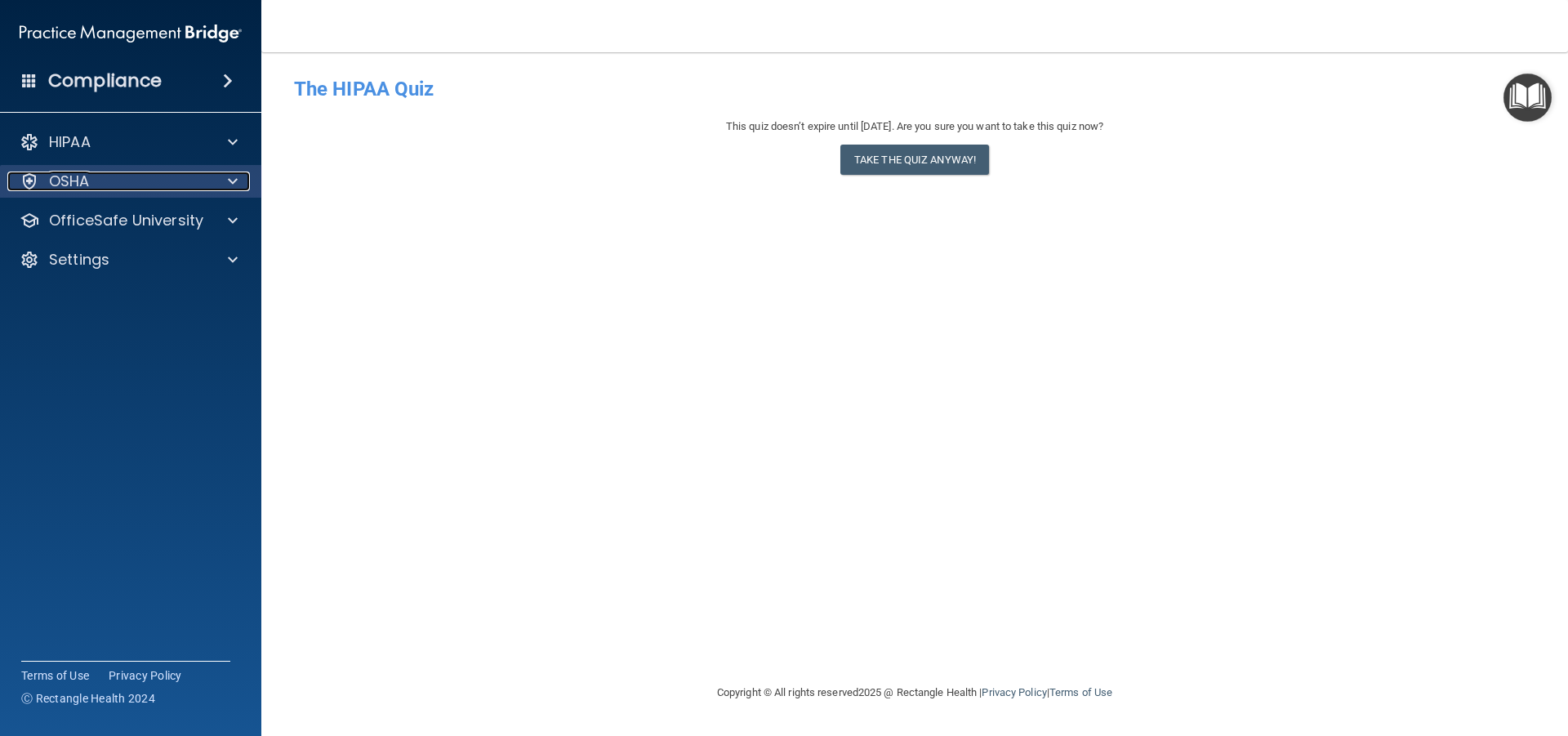
click at [78, 181] on p "OSHA" at bounding box center [70, 181] width 41 height 20
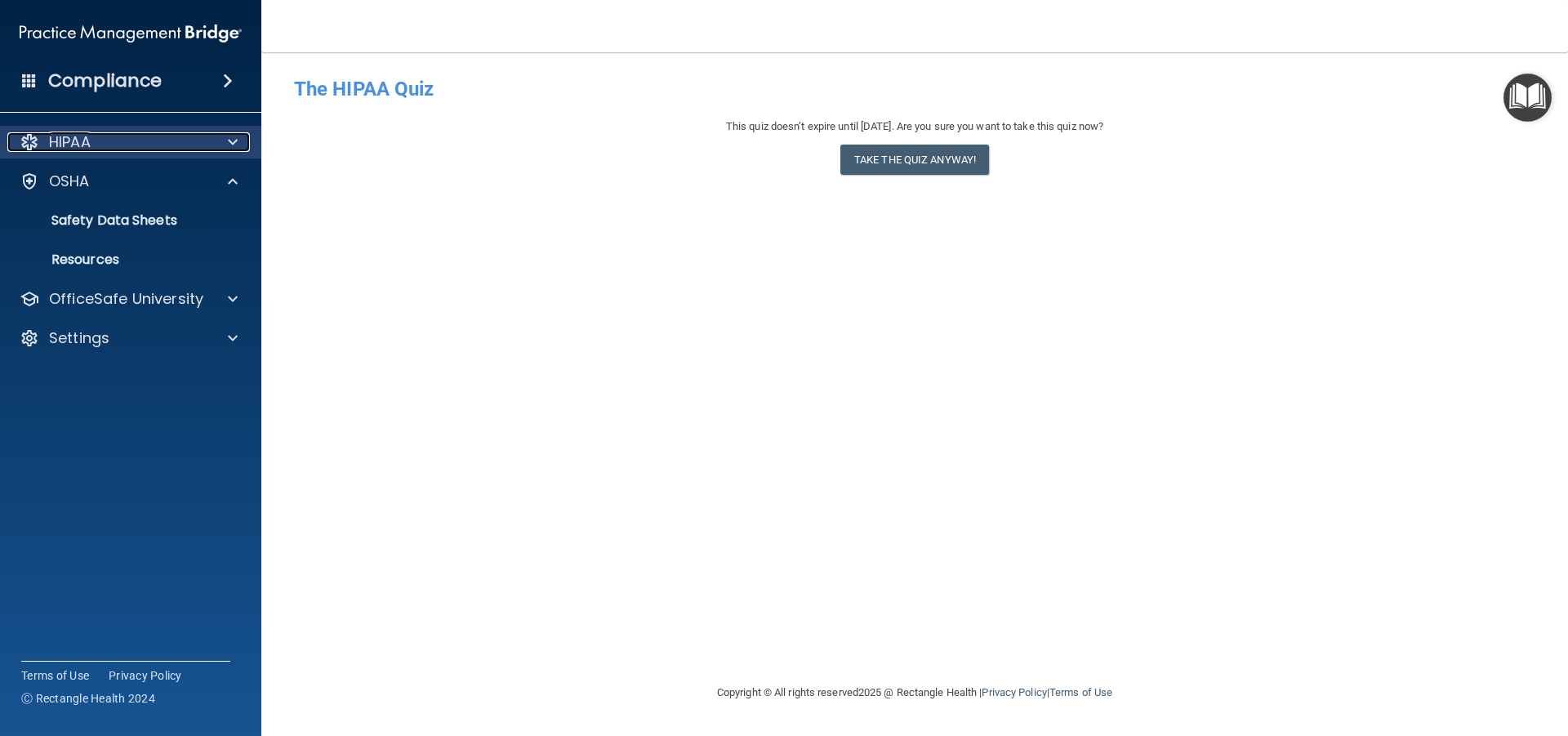
click at [228, 144] on span at bounding box center [233, 142] width 10 height 20
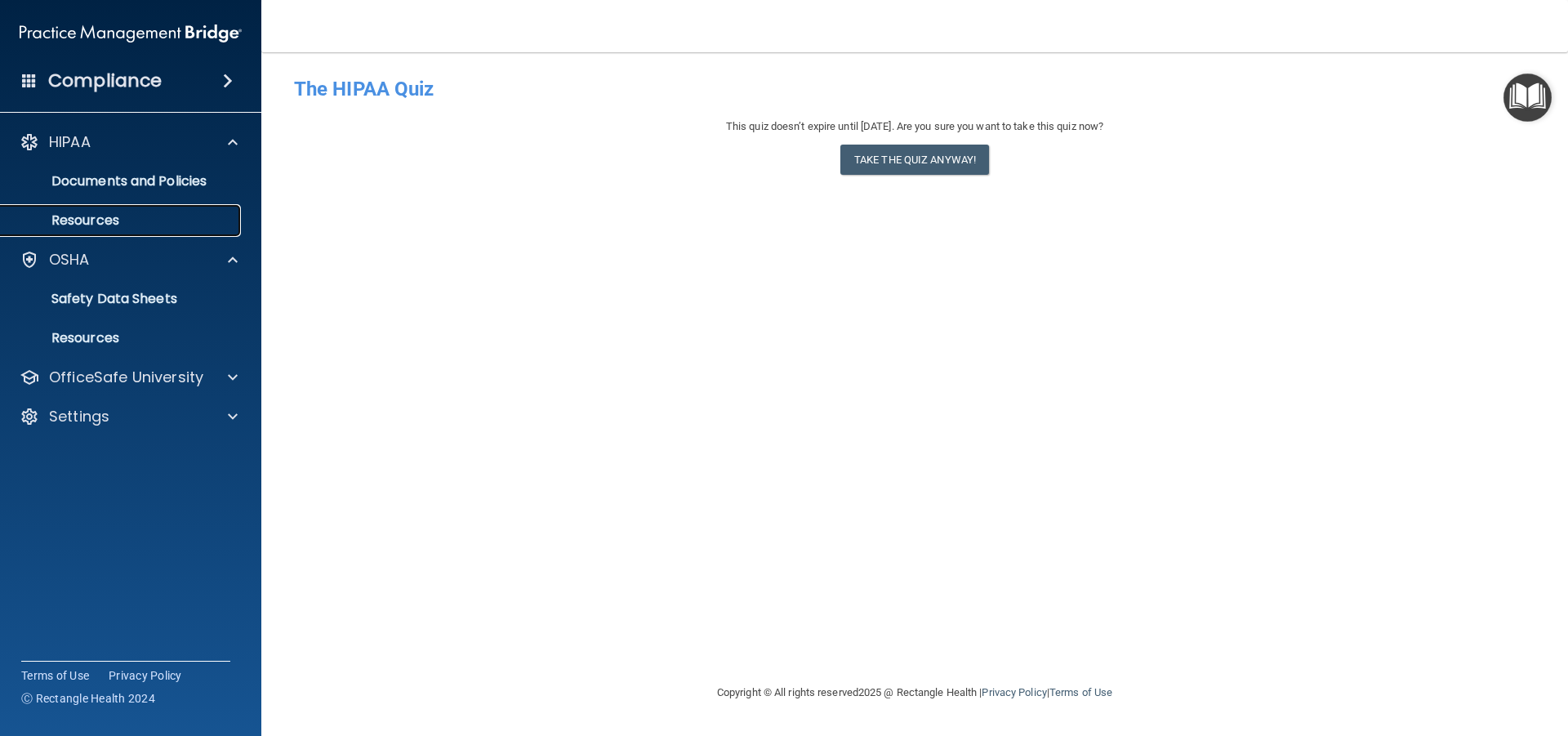
click at [93, 212] on p "Resources" at bounding box center [122, 220] width 223 height 16
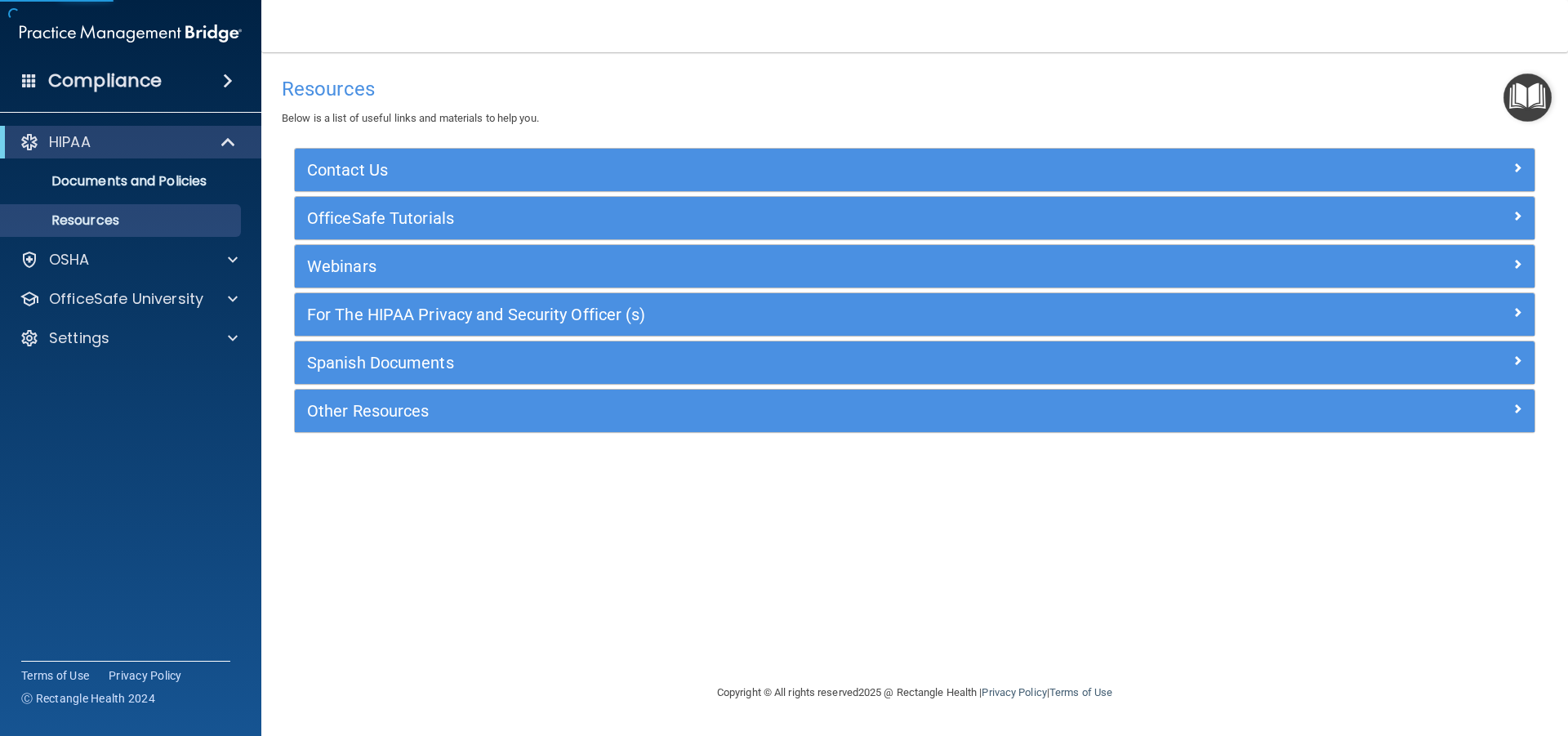
click at [64, 157] on div "HIPAA" at bounding box center [131, 142] width 261 height 32
click at [81, 266] on p "OSHA" at bounding box center [70, 259] width 41 height 20
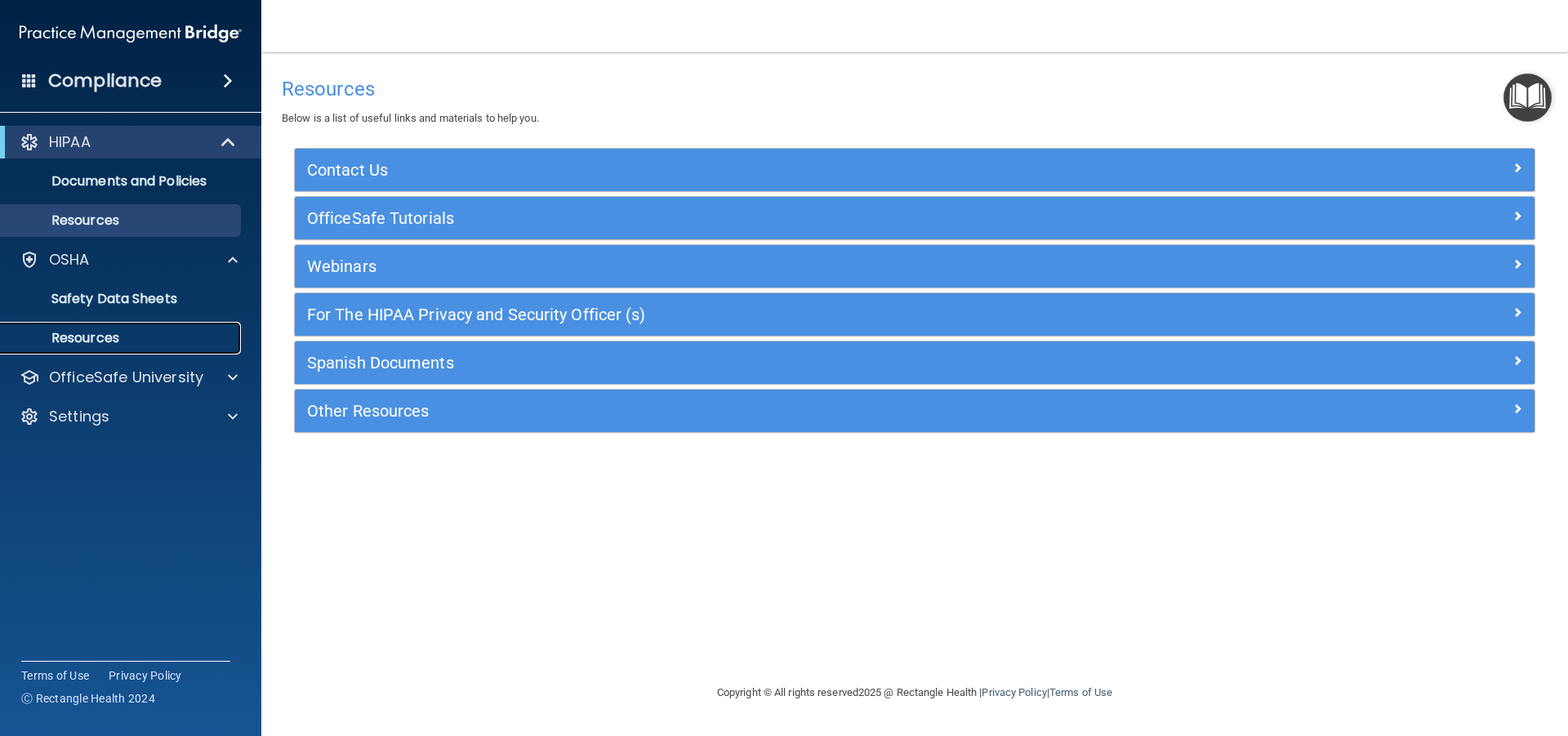
click at [87, 333] on p "Resources" at bounding box center [122, 338] width 223 height 16
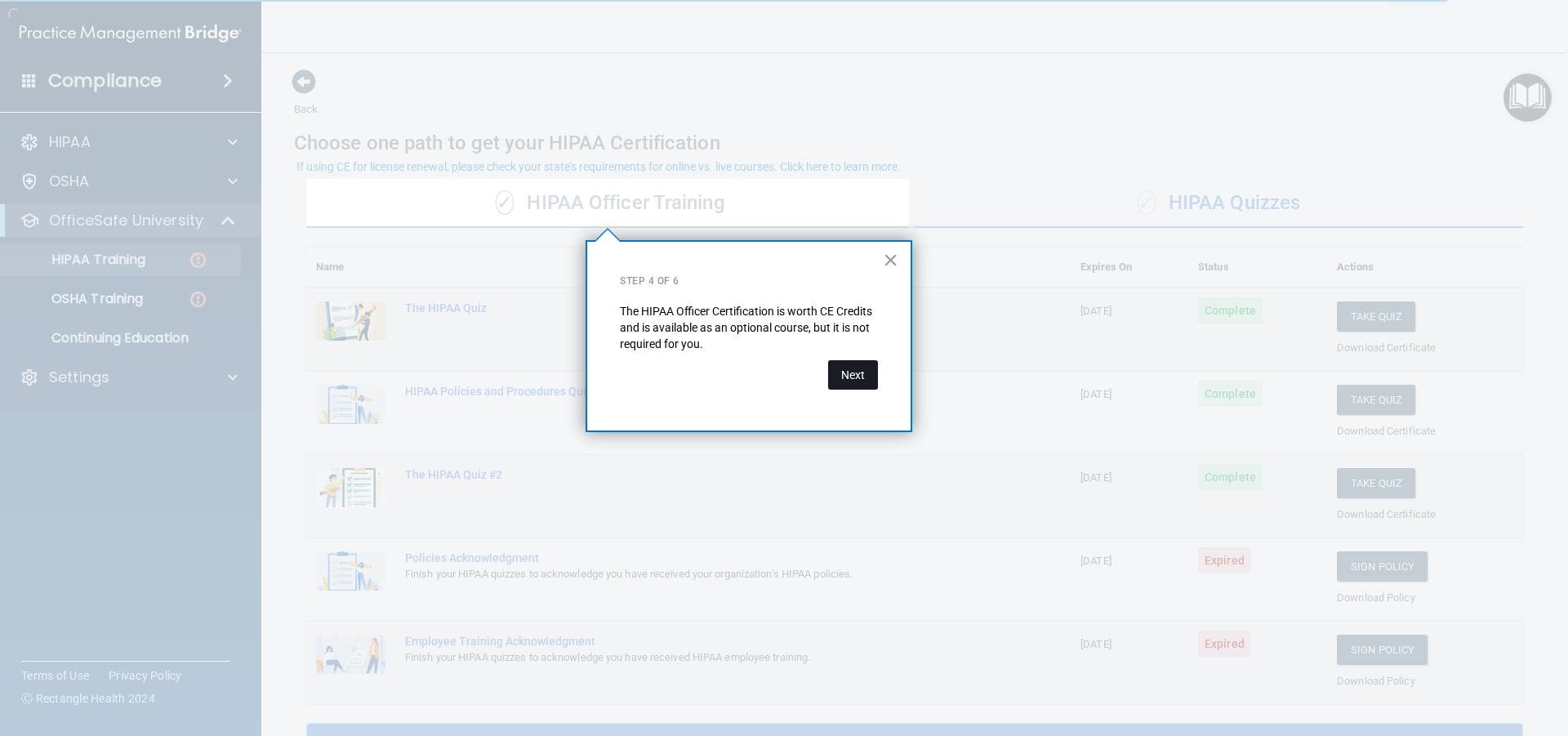
click at [854, 378] on button "Next" at bounding box center [852, 374] width 50 height 30
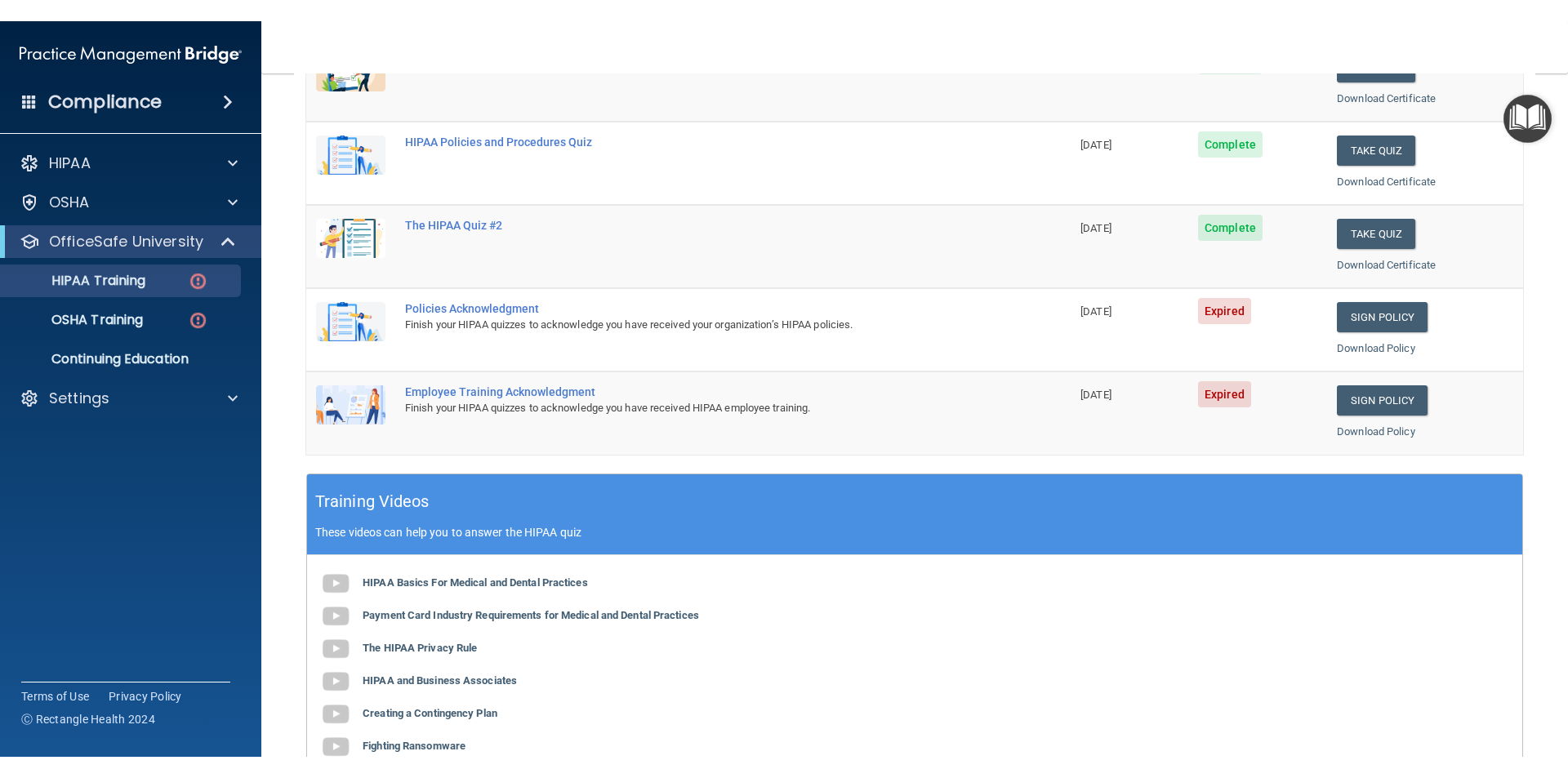
scroll to position [400, 0]
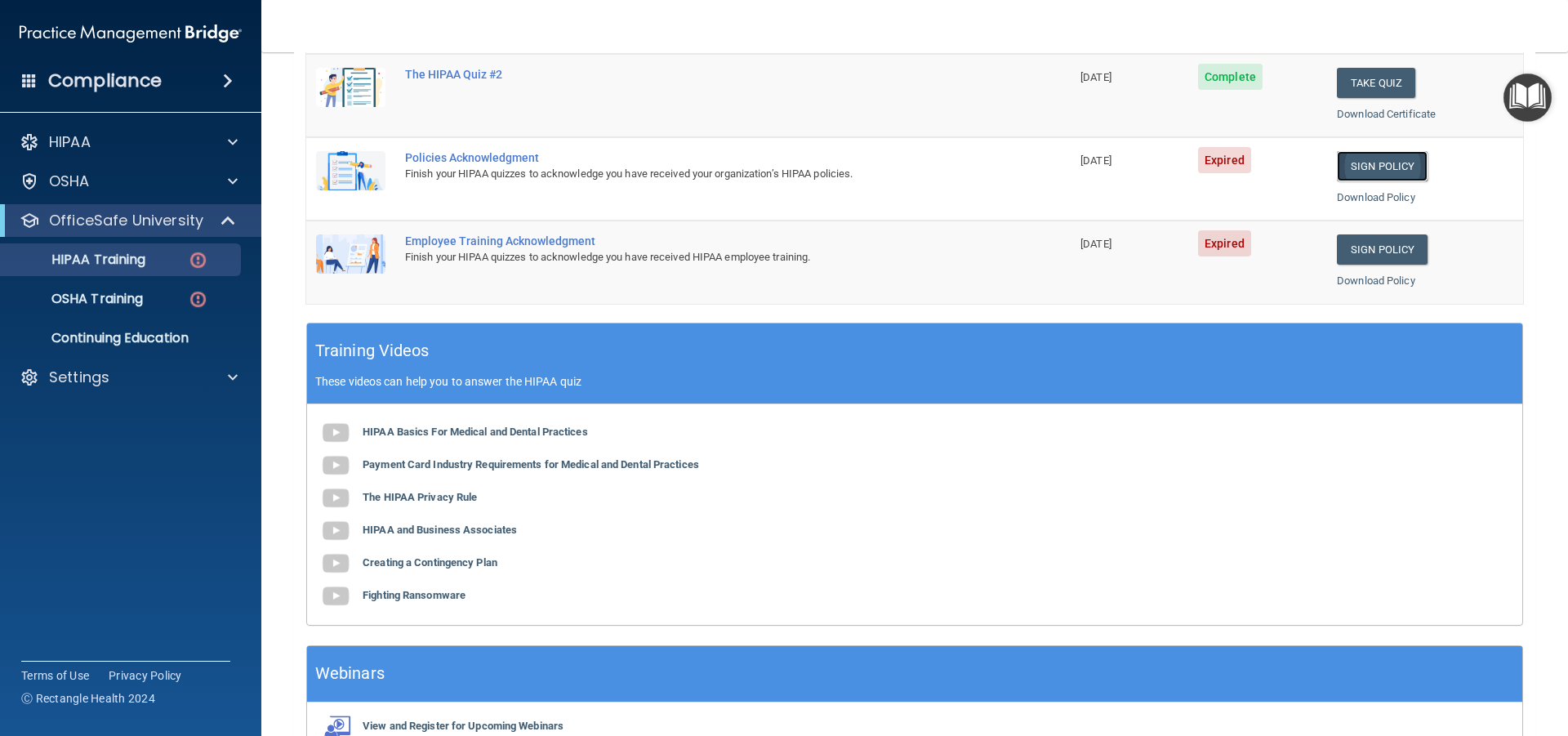
click at [1375, 161] on link "Sign Policy" at bounding box center [1381, 166] width 91 height 31
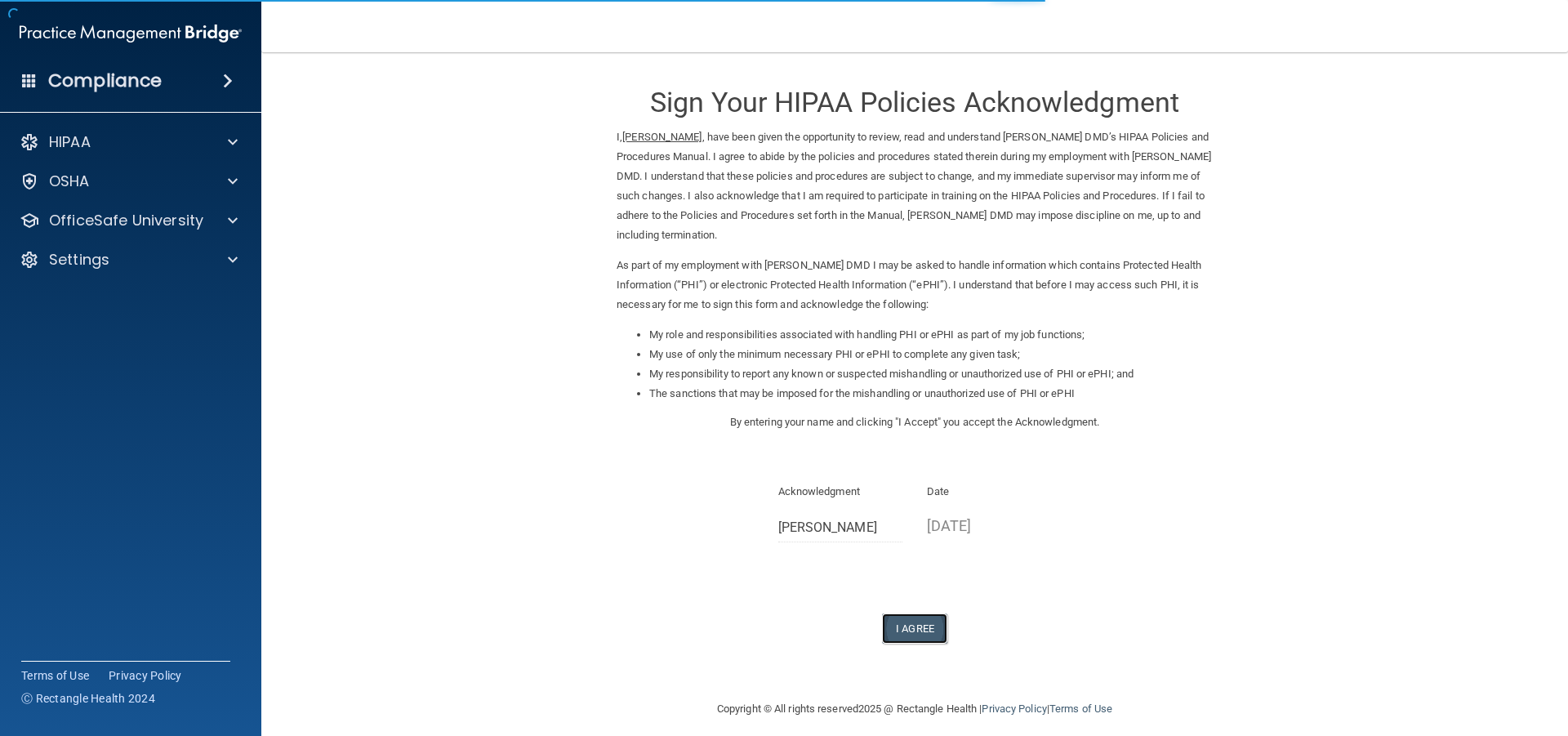
click at [919, 616] on button "I Agree" at bounding box center [914, 628] width 65 height 31
click at [913, 634] on button "I Agree" at bounding box center [914, 628] width 65 height 31
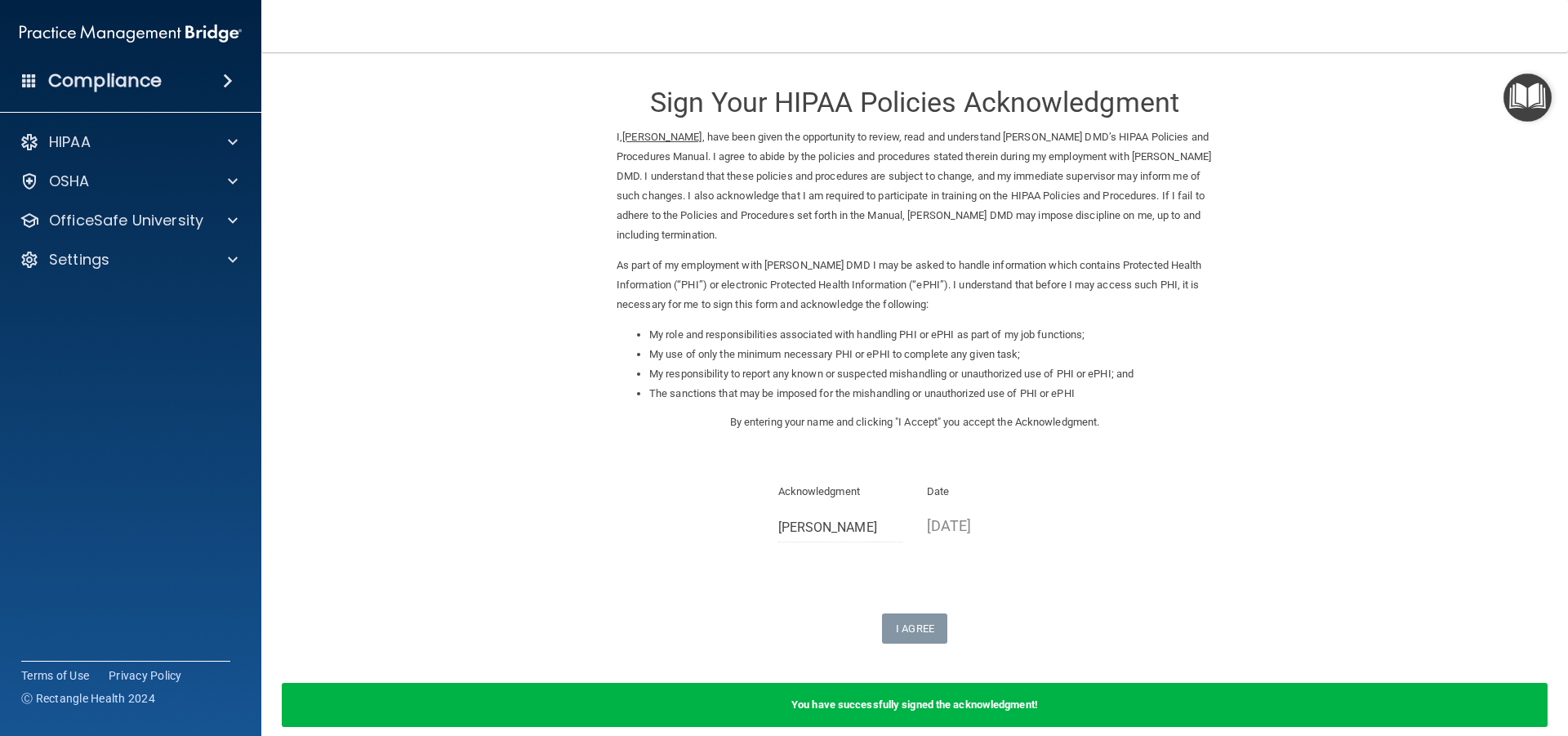
click at [897, 646] on form "Sign Your HIPAA Policies Acknowledgment I, Candice Reed , have been given the o…" at bounding box center [914, 407] width 1241 height 677
click at [53, 168] on div "OSHA" at bounding box center [131, 181] width 262 height 32
click at [86, 149] on p "HIPAA" at bounding box center [70, 142] width 42 height 20
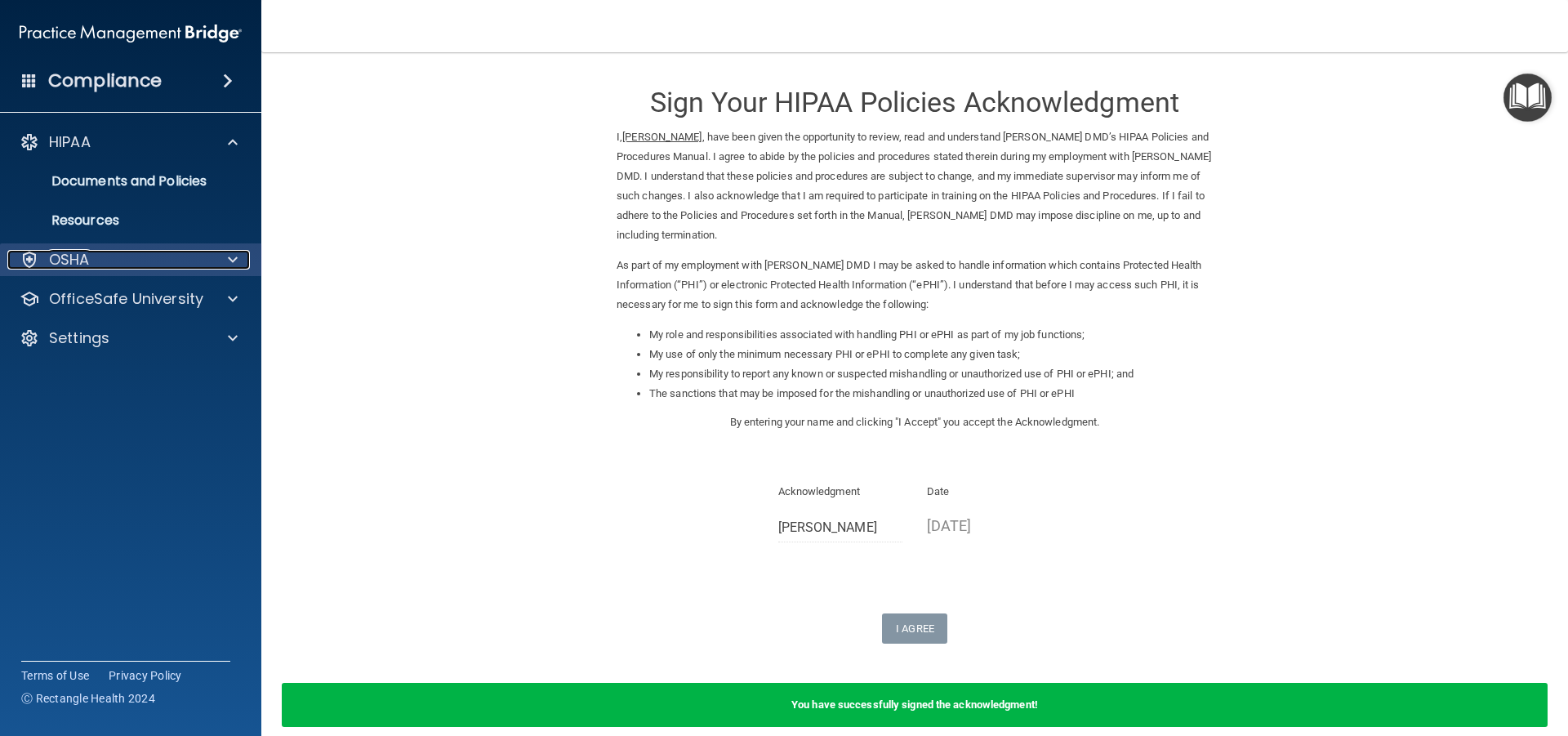
click at [66, 250] on p "OSHA" at bounding box center [70, 259] width 41 height 20
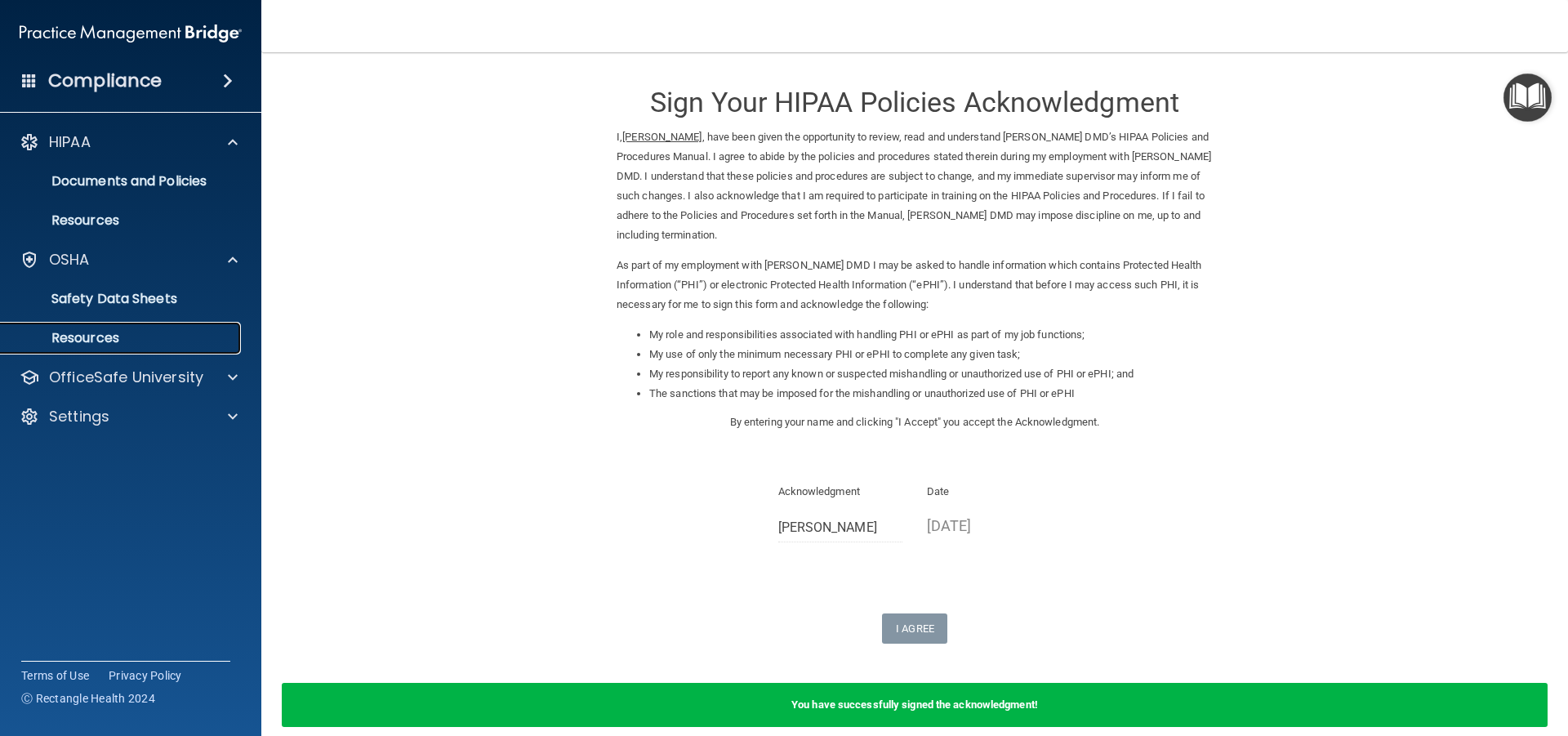
click at [54, 330] on p "Resources" at bounding box center [122, 338] width 223 height 16
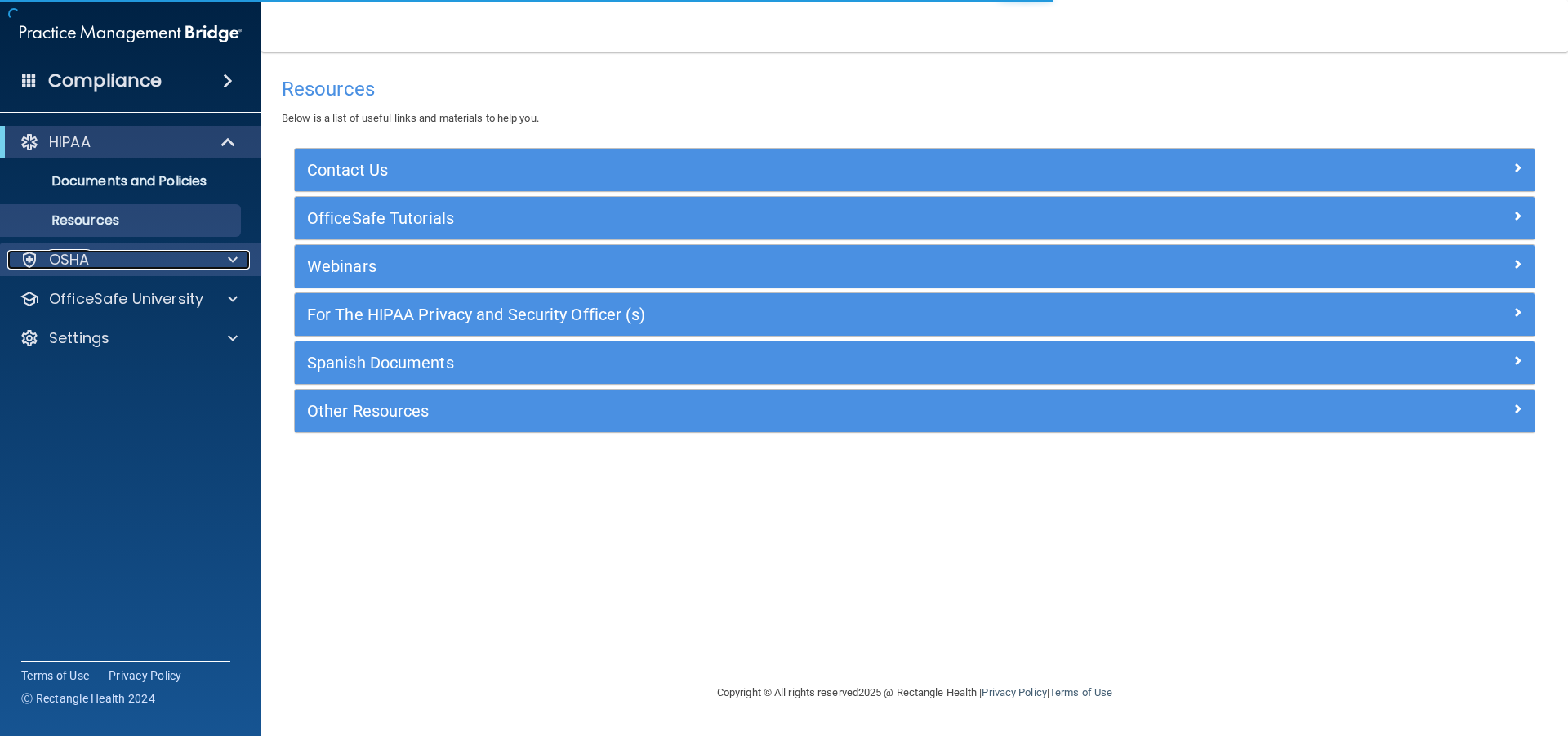
click at [88, 256] on p "OSHA" at bounding box center [70, 259] width 41 height 20
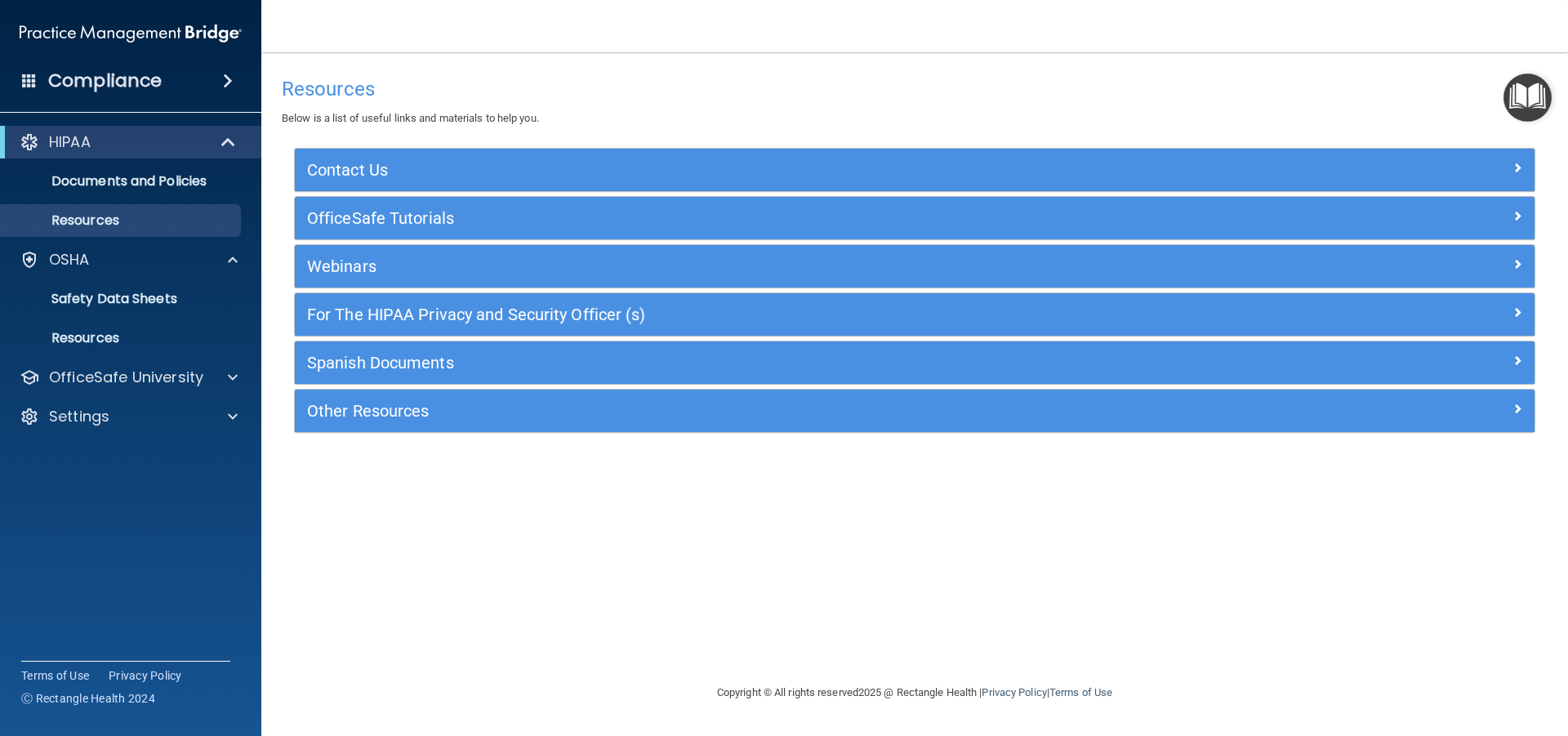
click at [1093, 629] on div "Resources Below is a list of useful links and materials to help you. Contact Us…" at bounding box center [914, 368] width 1241 height 598
click at [52, 255] on p "OSHA" at bounding box center [70, 259] width 41 height 20
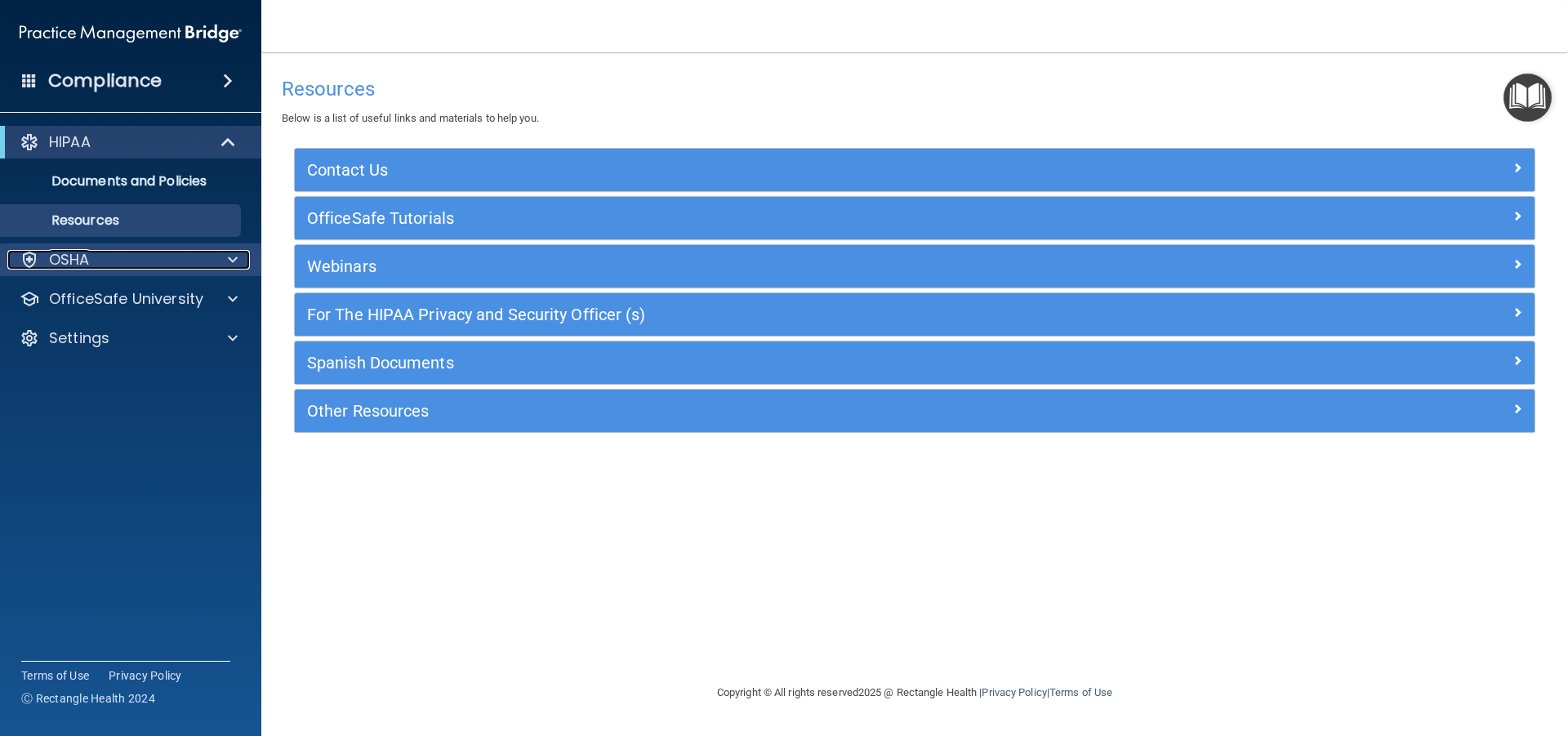
click at [52, 257] on p "OSHA" at bounding box center [70, 259] width 41 height 20
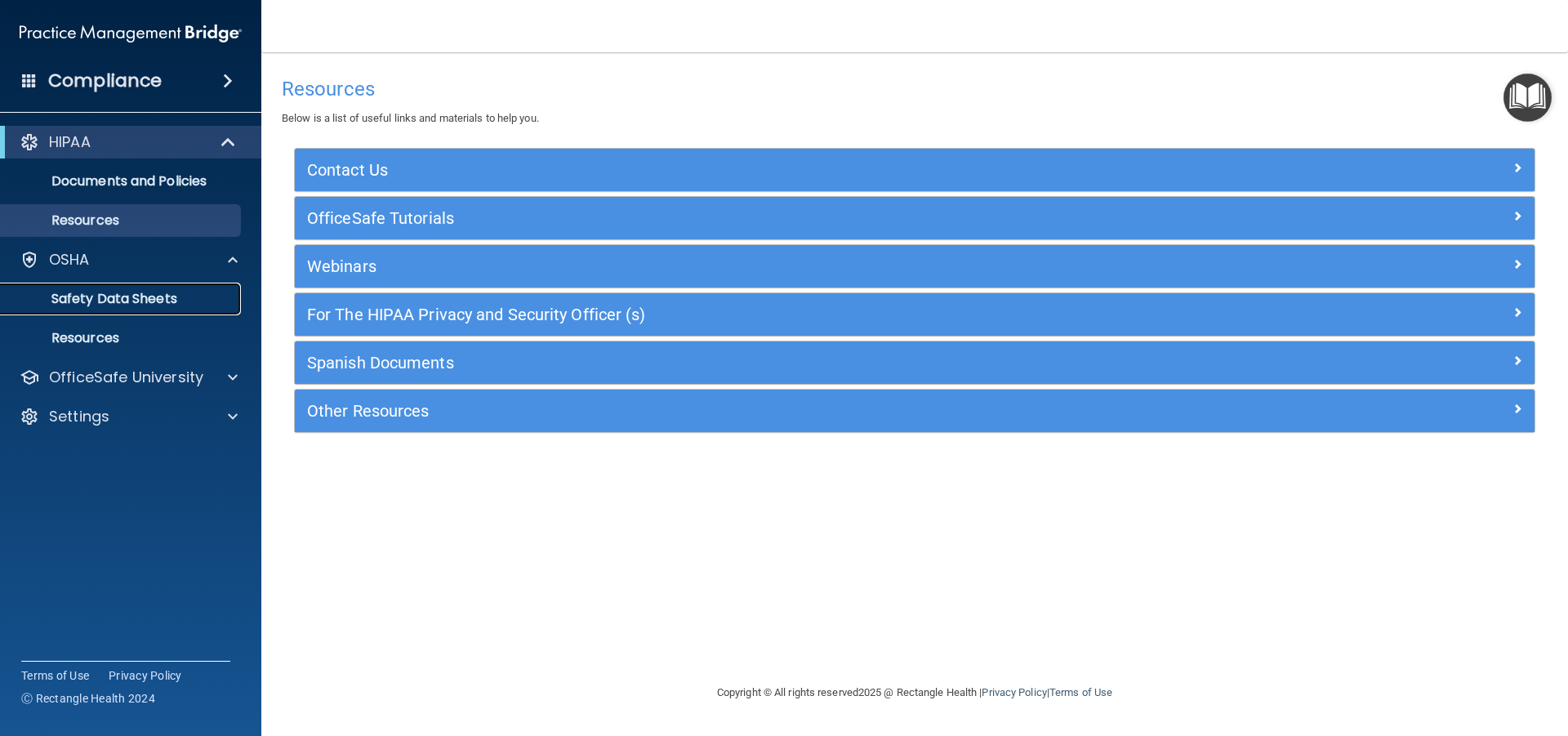
click at [136, 307] on p "Safety Data Sheets" at bounding box center [122, 298] width 223 height 16
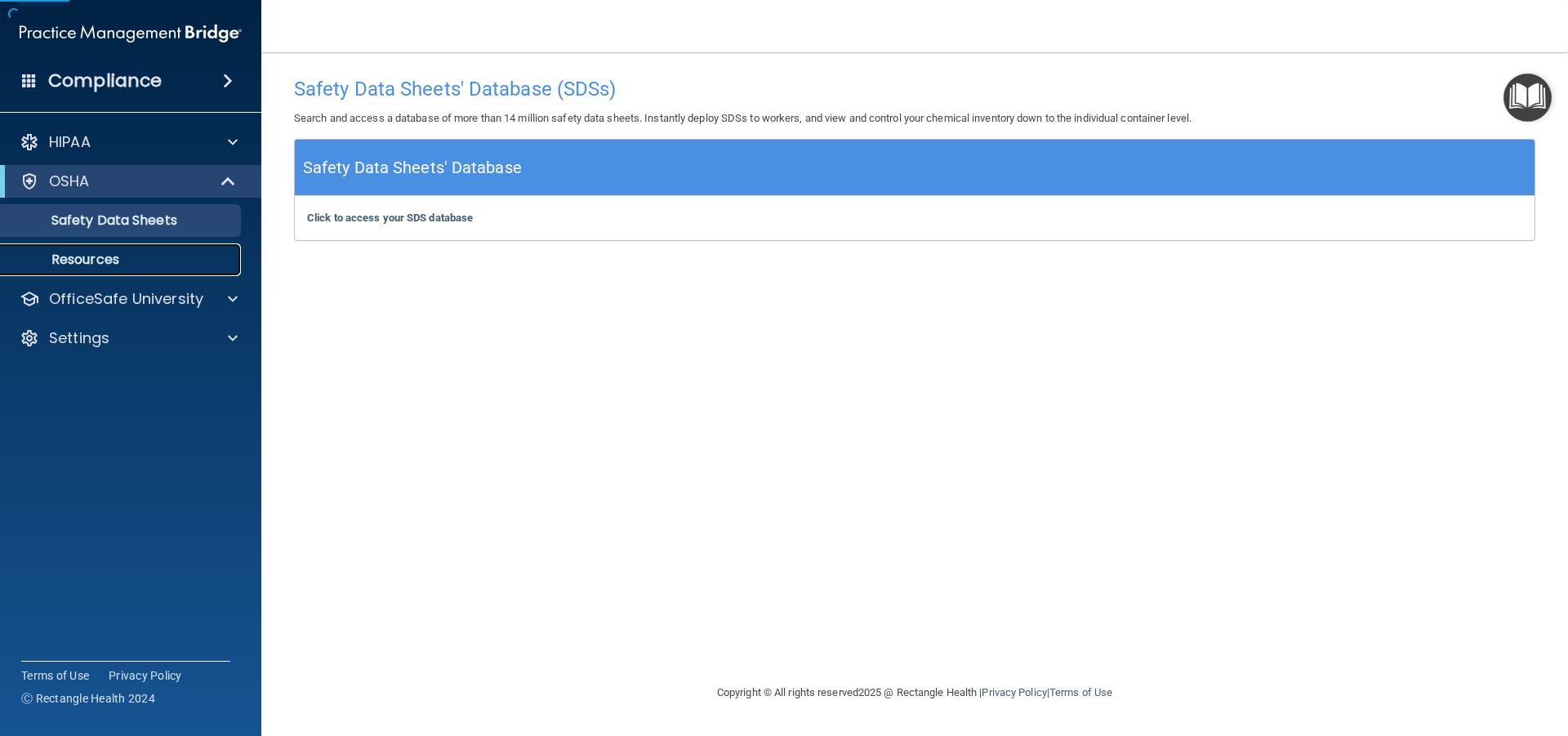
click at [100, 261] on p "Resources" at bounding box center [122, 259] width 223 height 16
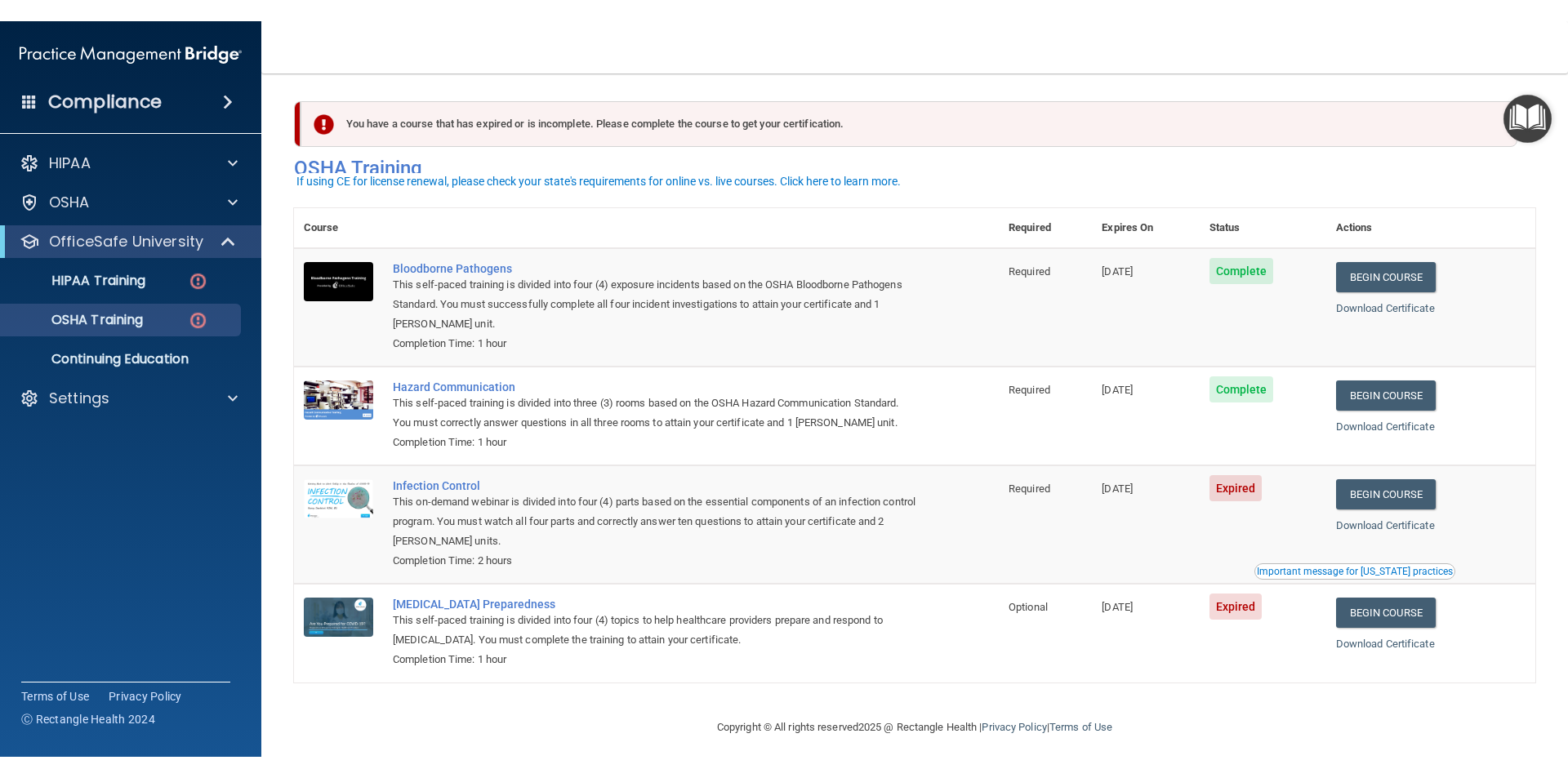
scroll to position [15, 0]
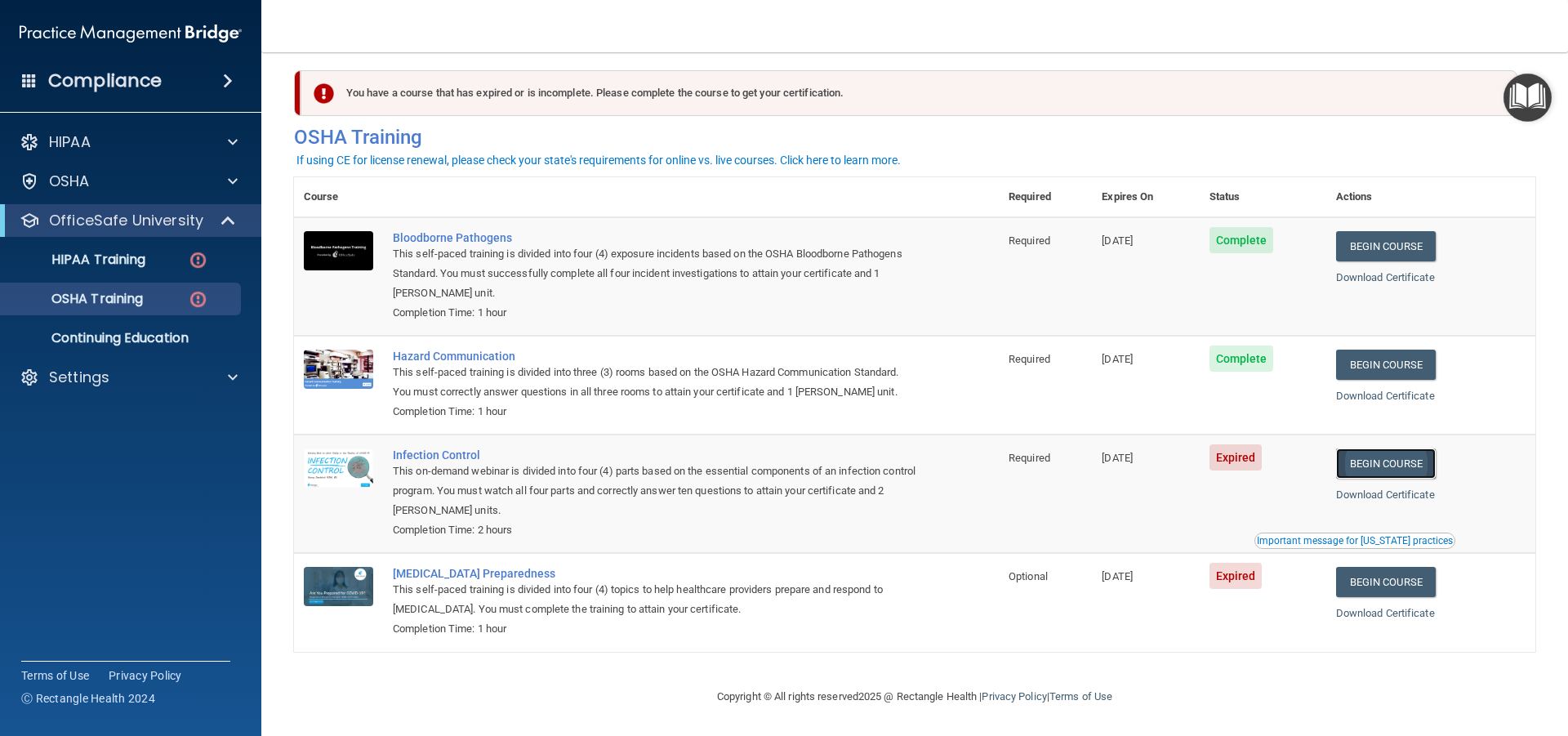
click at [1397, 453] on link "Begin Course" at bounding box center [1385, 464] width 99 height 31
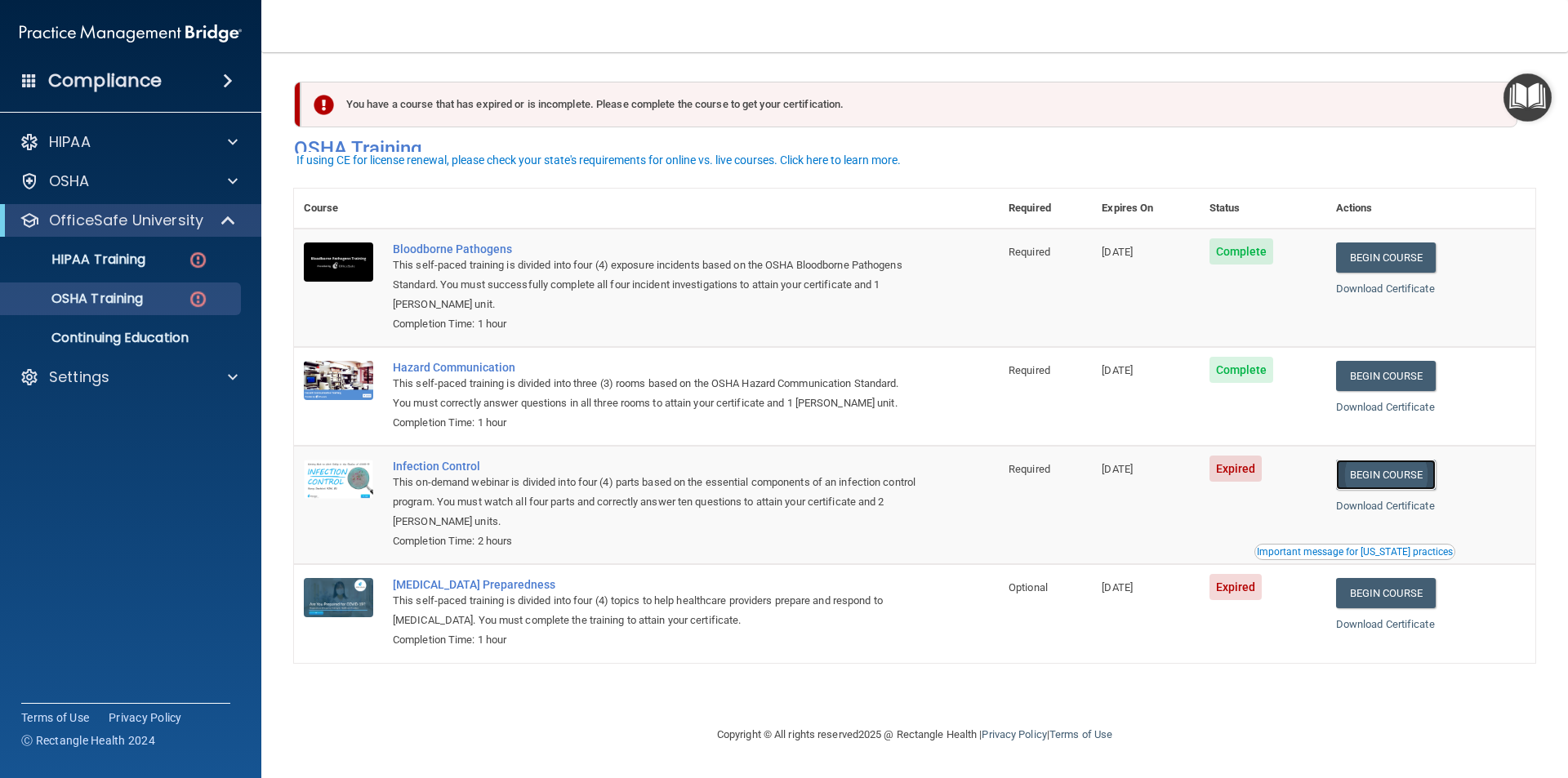
scroll to position [0, 0]
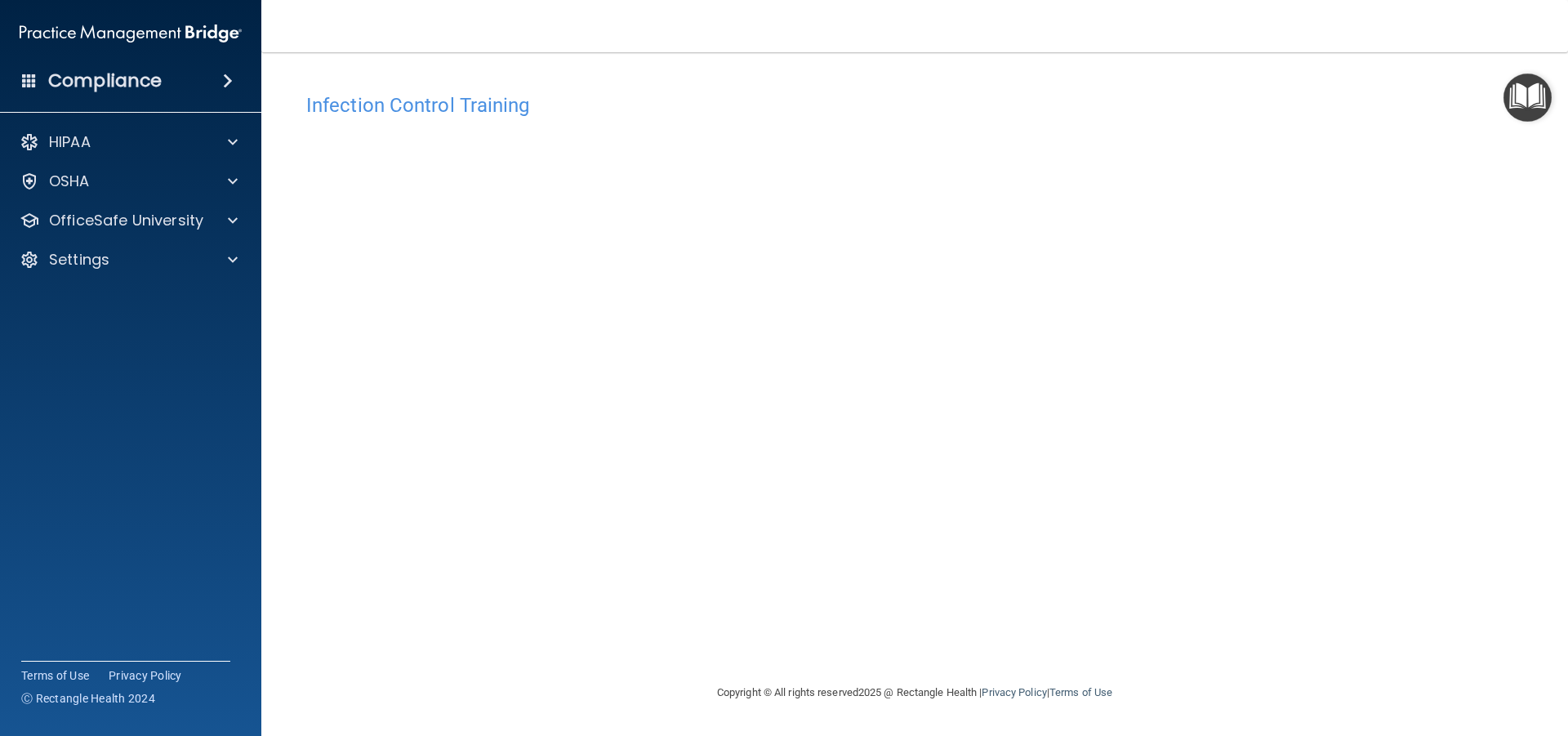
click at [402, 121] on div "Infection Control Training" at bounding box center [914, 104] width 1241 height 40
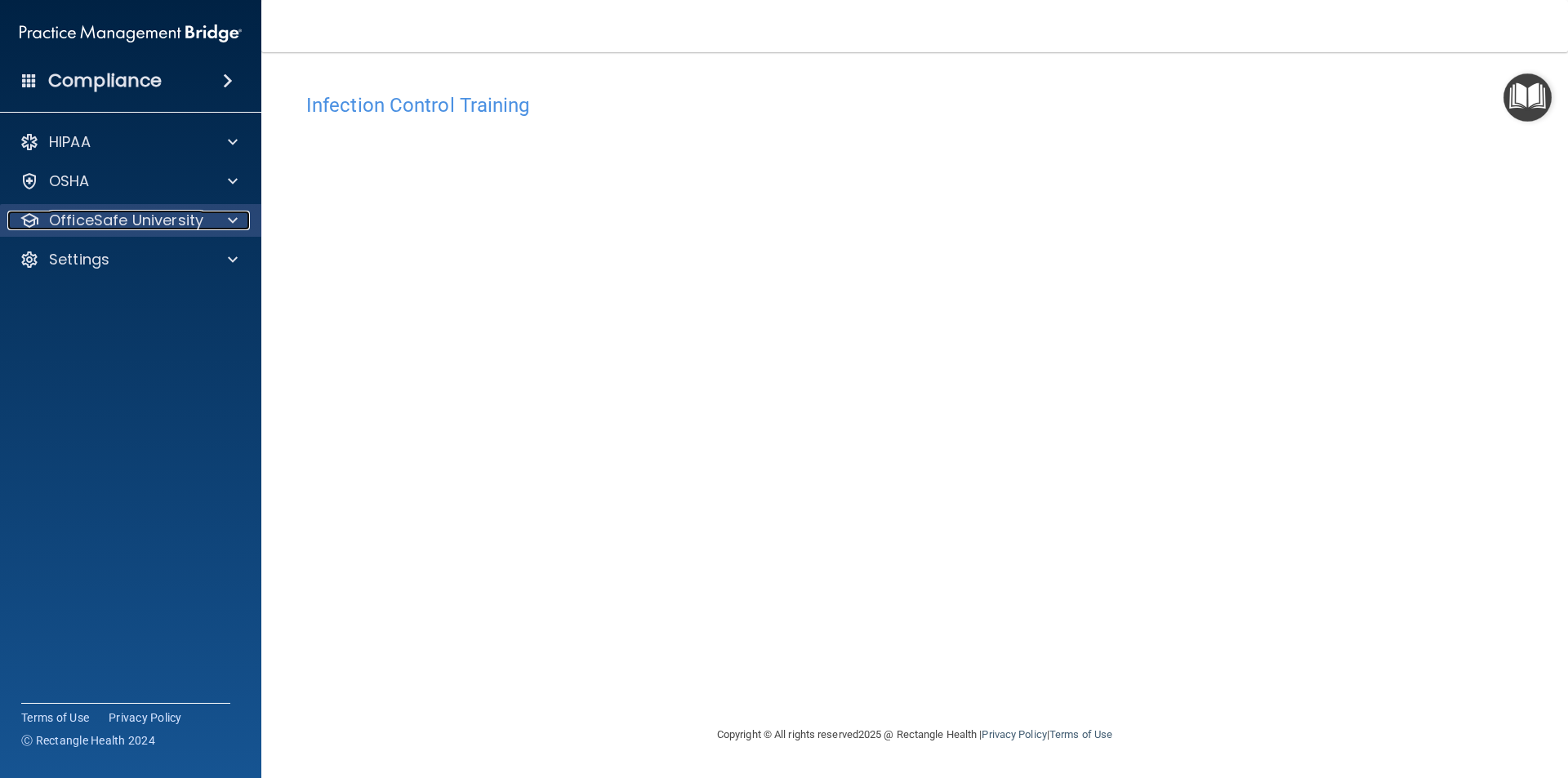
click at [158, 220] on p "OfficeSafe University" at bounding box center [126, 220] width 155 height 20
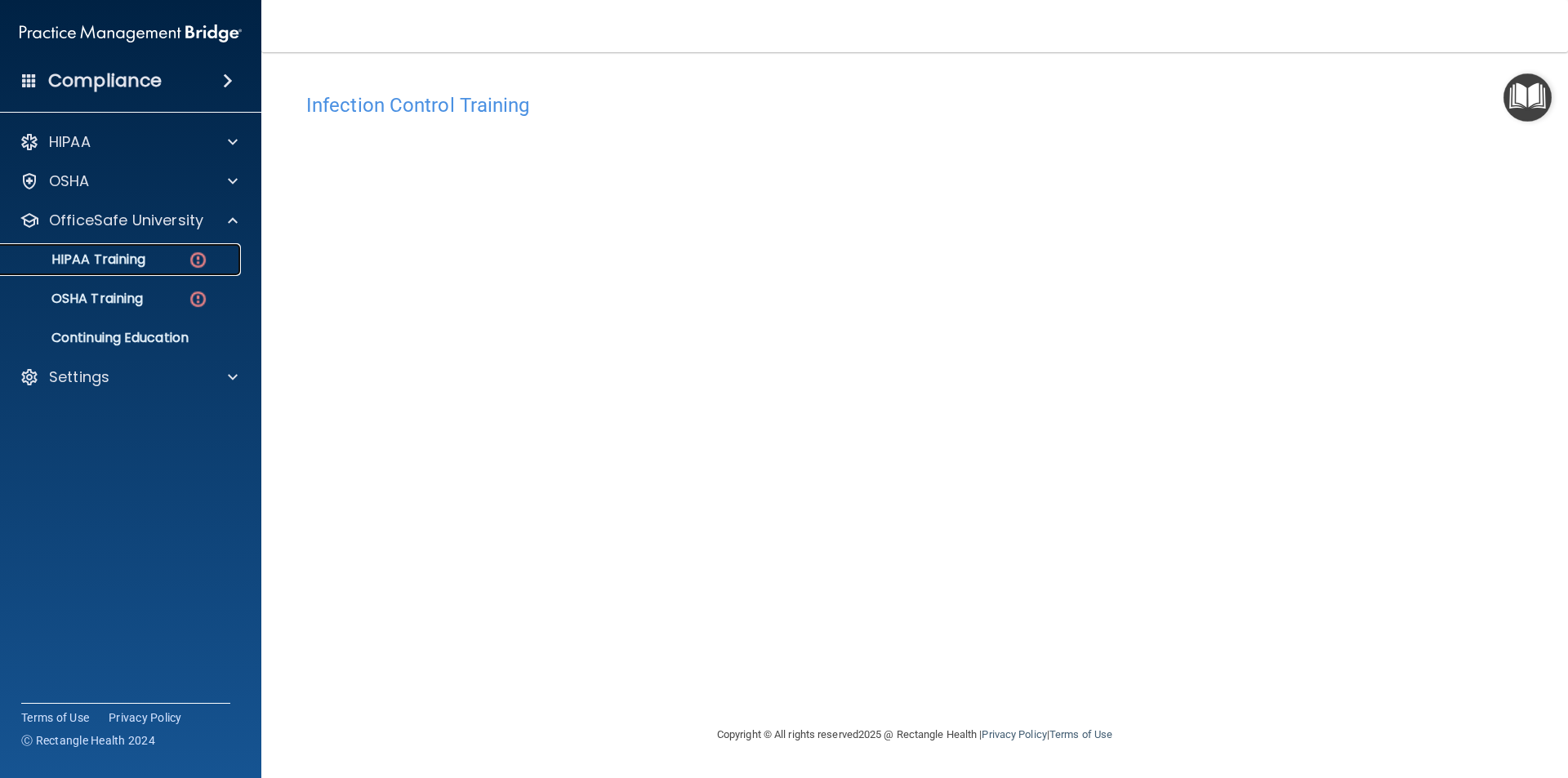
click at [158, 252] on div "HIPAA Training" at bounding box center [122, 259] width 223 height 16
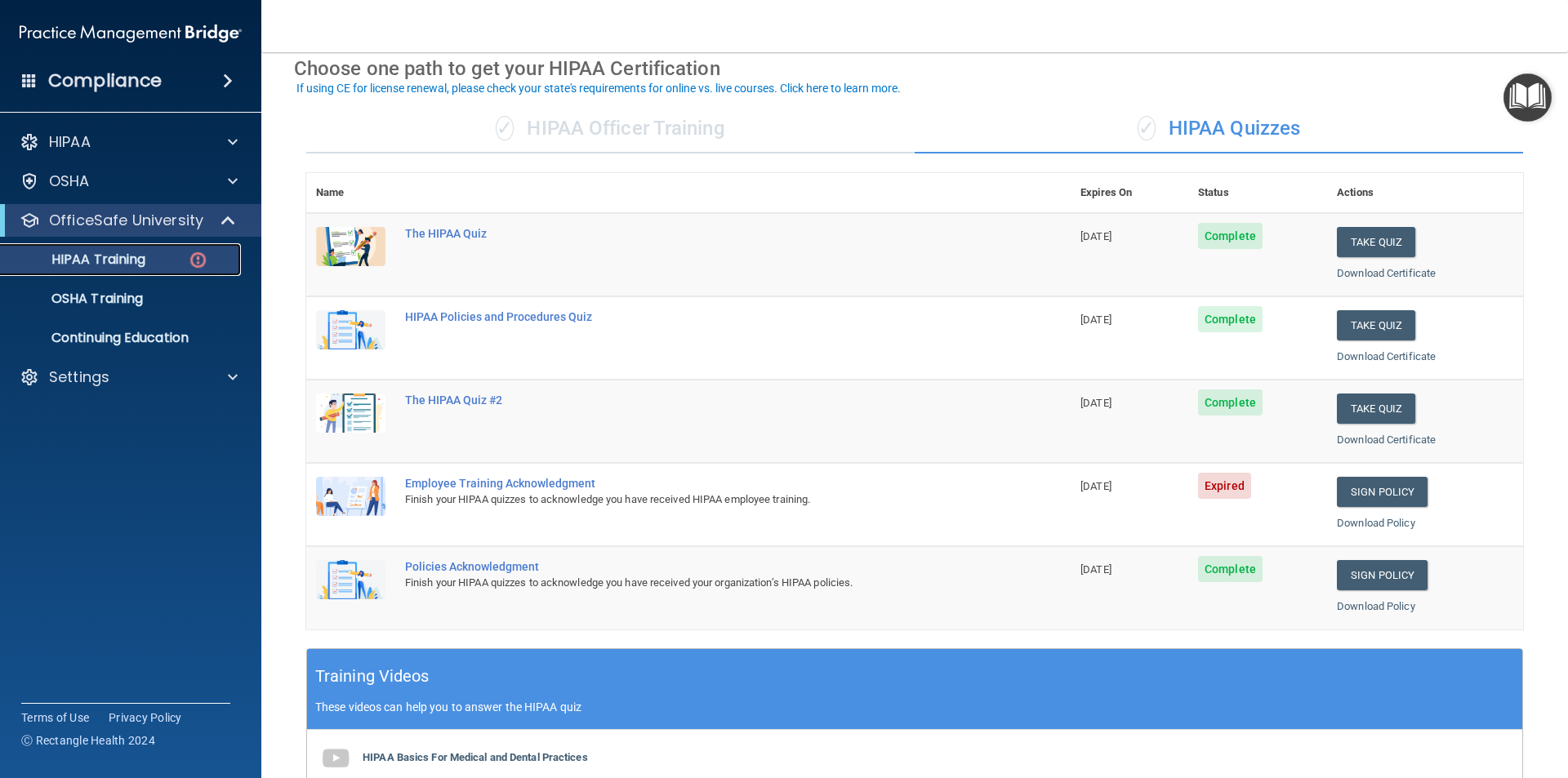
scroll to position [78, 0]
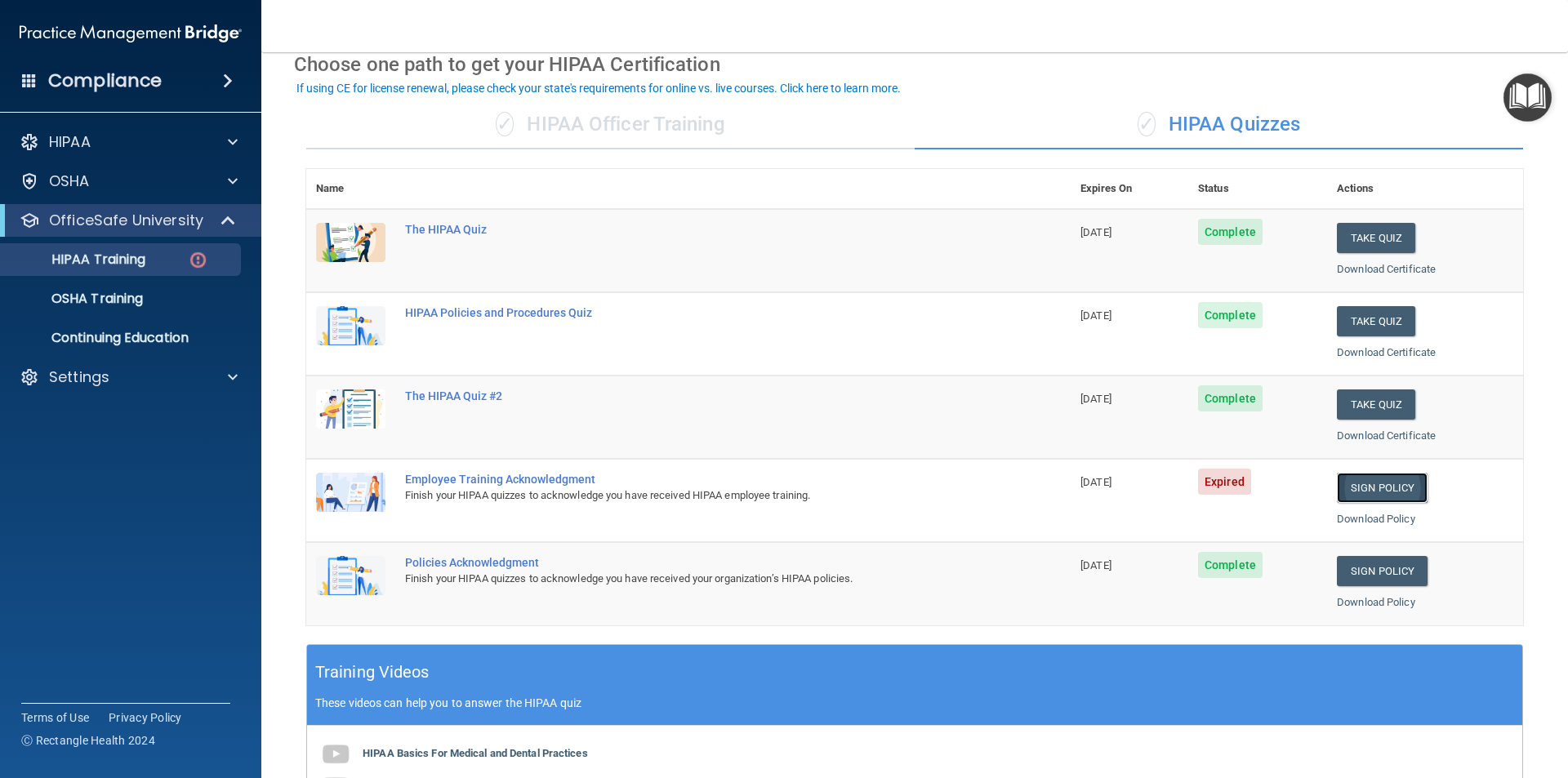
click at [1357, 487] on link "Sign Policy" at bounding box center [1381, 488] width 91 height 31
click at [1368, 483] on link "Sign Policy" at bounding box center [1381, 488] width 91 height 31
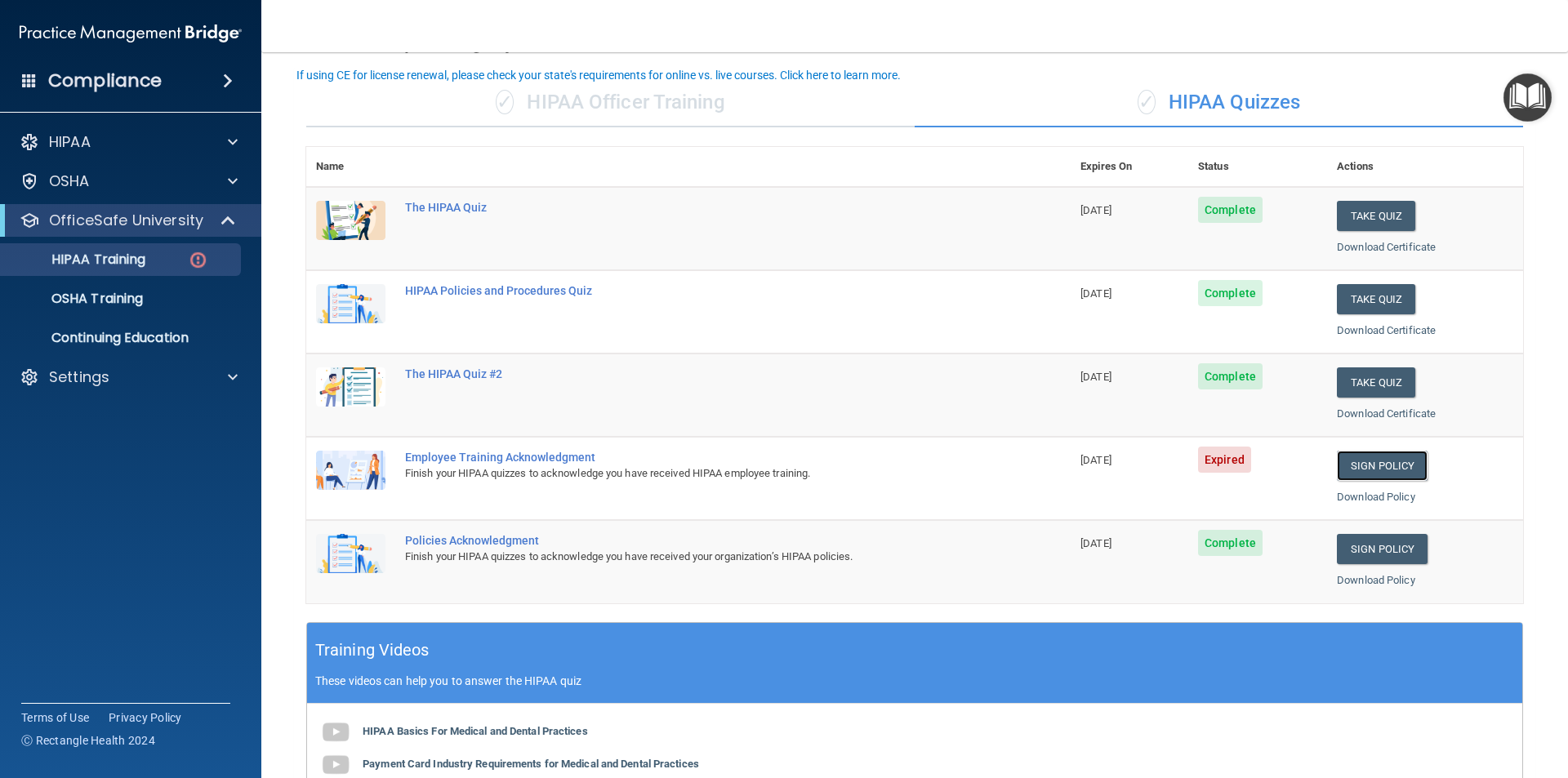
scroll to position [0, 0]
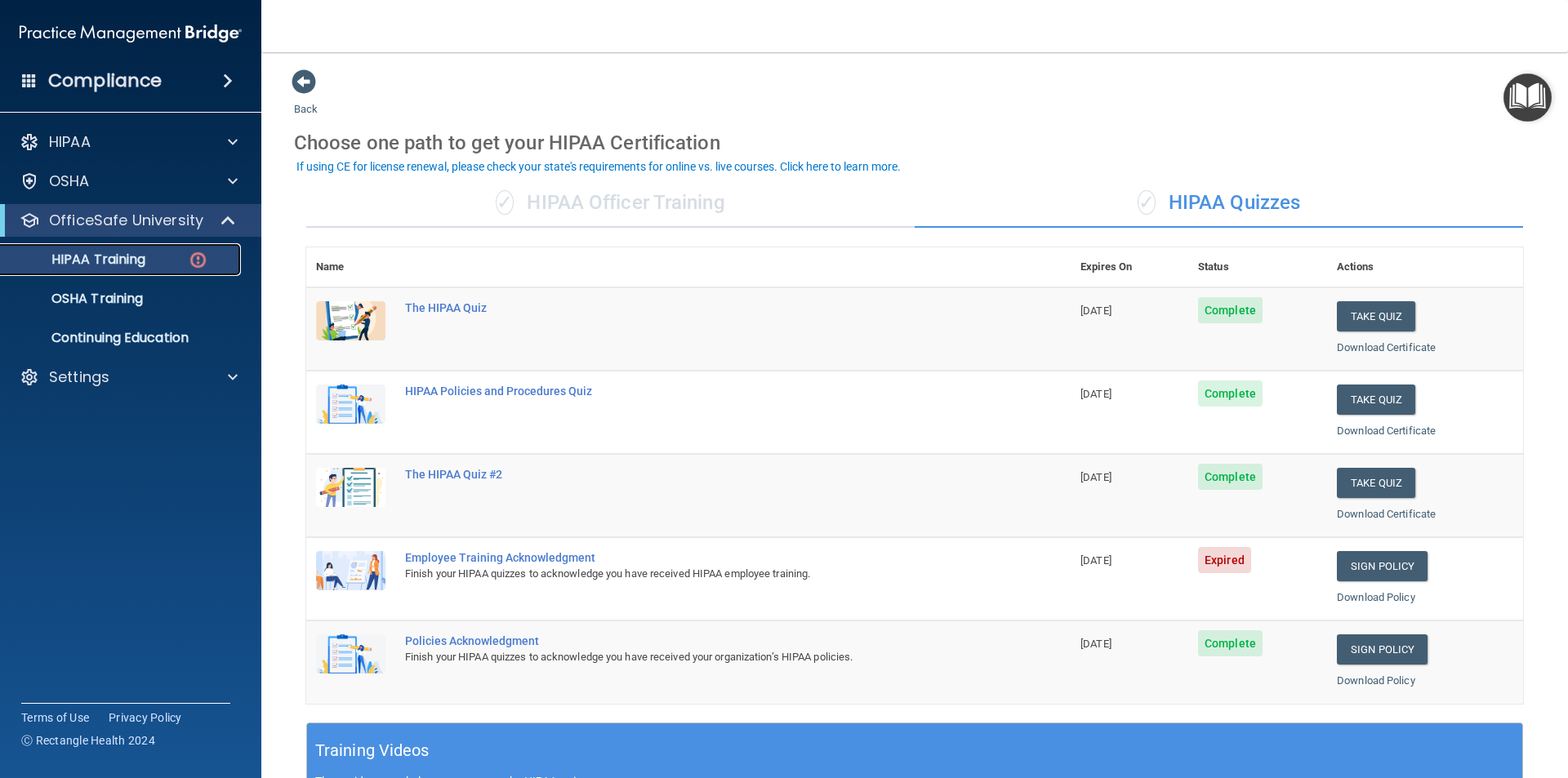
click at [198, 267] on img at bounding box center [198, 260] width 20 height 20
click at [1198, 557] on span "Expired" at bounding box center [1224, 559] width 53 height 26
click at [1080, 560] on span "03/18/2025" at bounding box center [1095, 560] width 31 height 12
click at [627, 577] on div "Finish your HIPAA quizzes to acknowledge you have received HIPAA employee train…" at bounding box center [697, 574] width 584 height 20
click at [514, 557] on div "Employee Training Acknowledgment" at bounding box center [697, 557] width 584 height 13
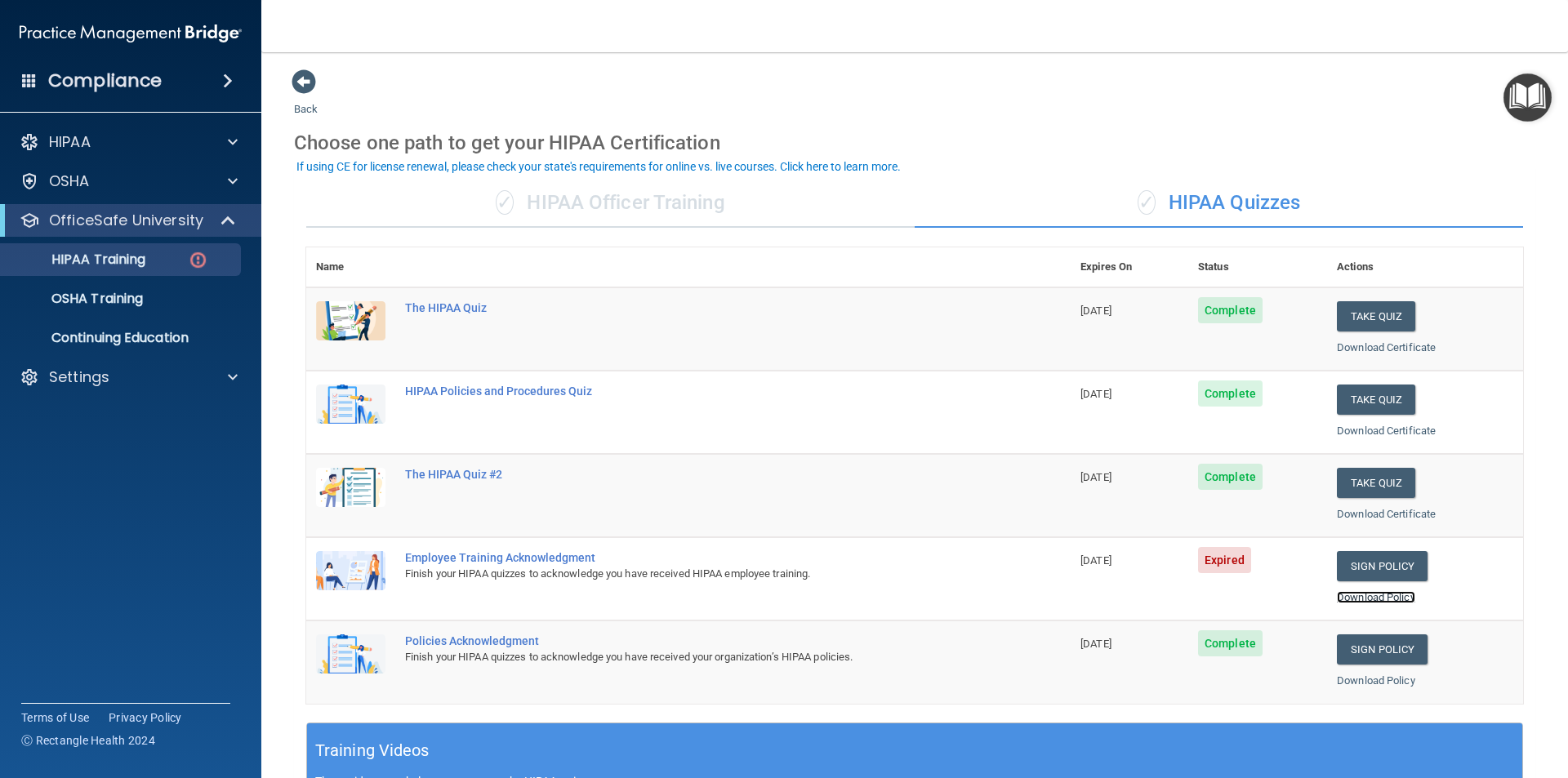
click at [1351, 600] on link "Download Policy" at bounding box center [1375, 596] width 78 height 12
click at [1382, 558] on link "Sign Policy" at bounding box center [1381, 566] width 91 height 31
click at [1198, 204] on div "✓ HIPAA Quizzes" at bounding box center [1218, 204] width 609 height 49
drag, startPoint x: 686, startPoint y: 200, endPoint x: 673, endPoint y: 199, distance: 13.0
click at [685, 200] on div "✓ HIPAA Officer Training" at bounding box center [610, 204] width 609 height 49
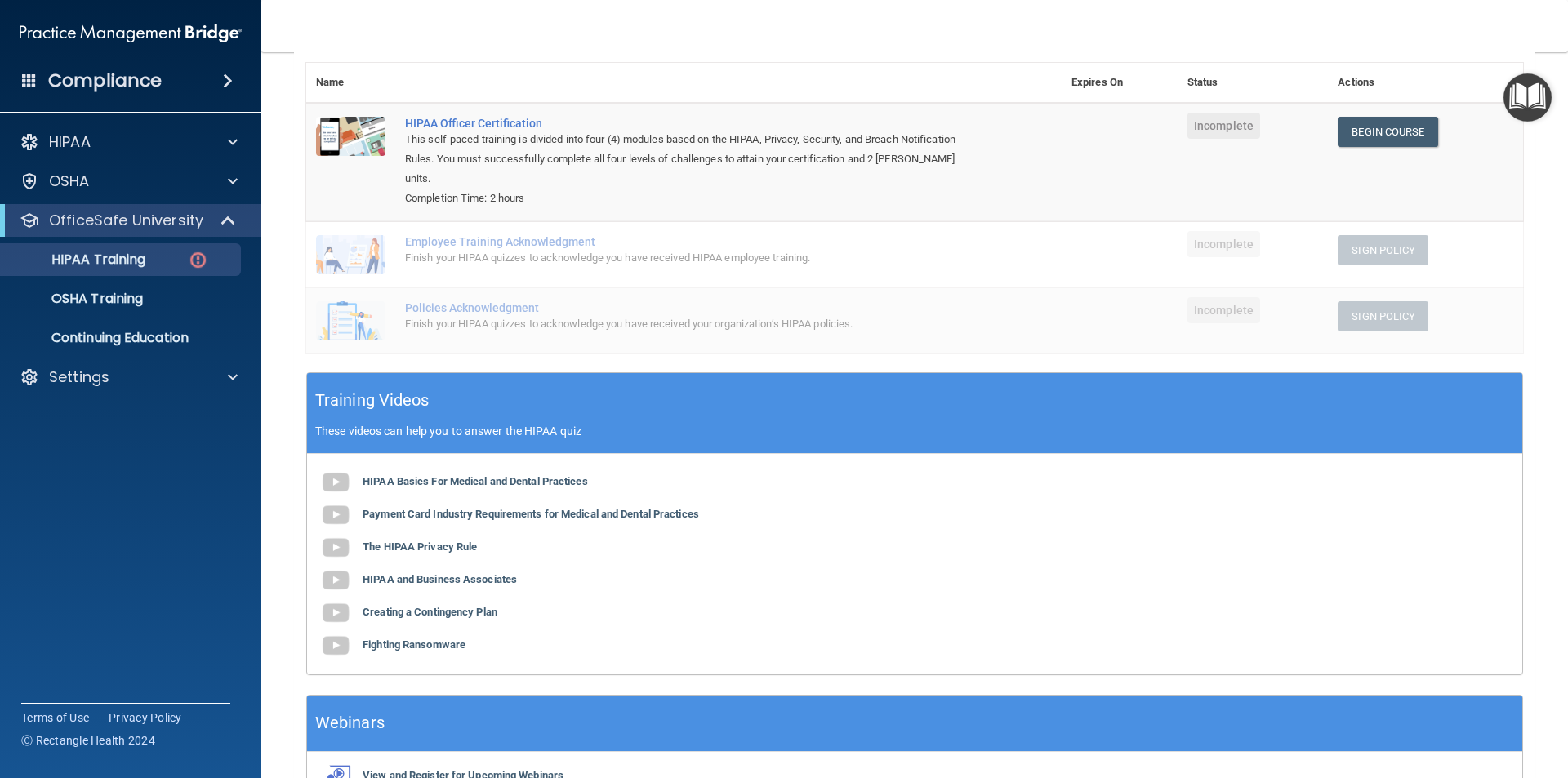
scroll to position [215, 0]
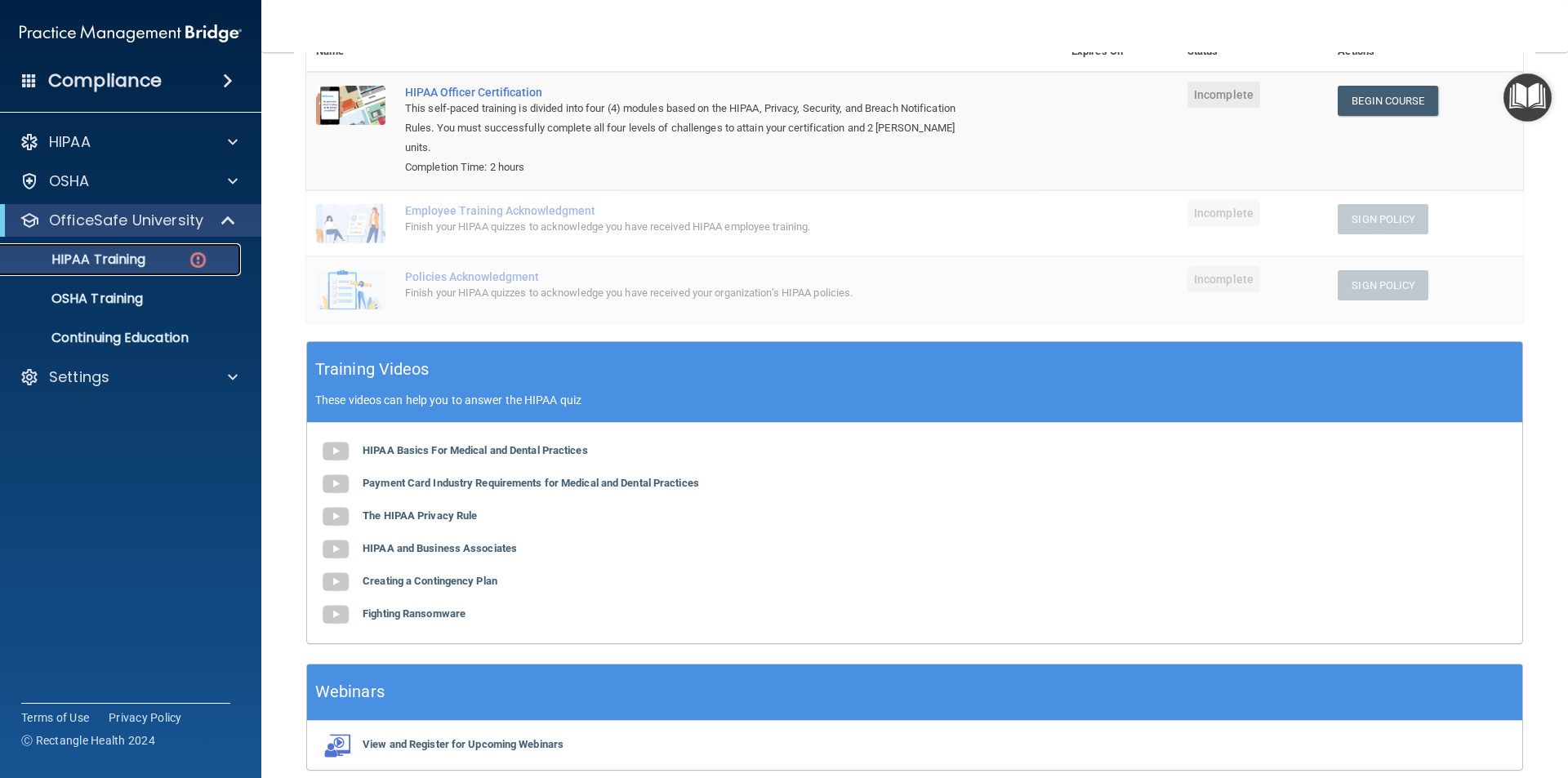
click at [194, 247] on link "HIPAA Training" at bounding box center [112, 260] width 257 height 32
click at [108, 251] on p "HIPAA Training" at bounding box center [78, 259] width 135 height 16
click at [193, 257] on img at bounding box center [198, 260] width 20 height 20
click at [127, 290] on p "OSHA Training" at bounding box center [77, 298] width 132 height 16
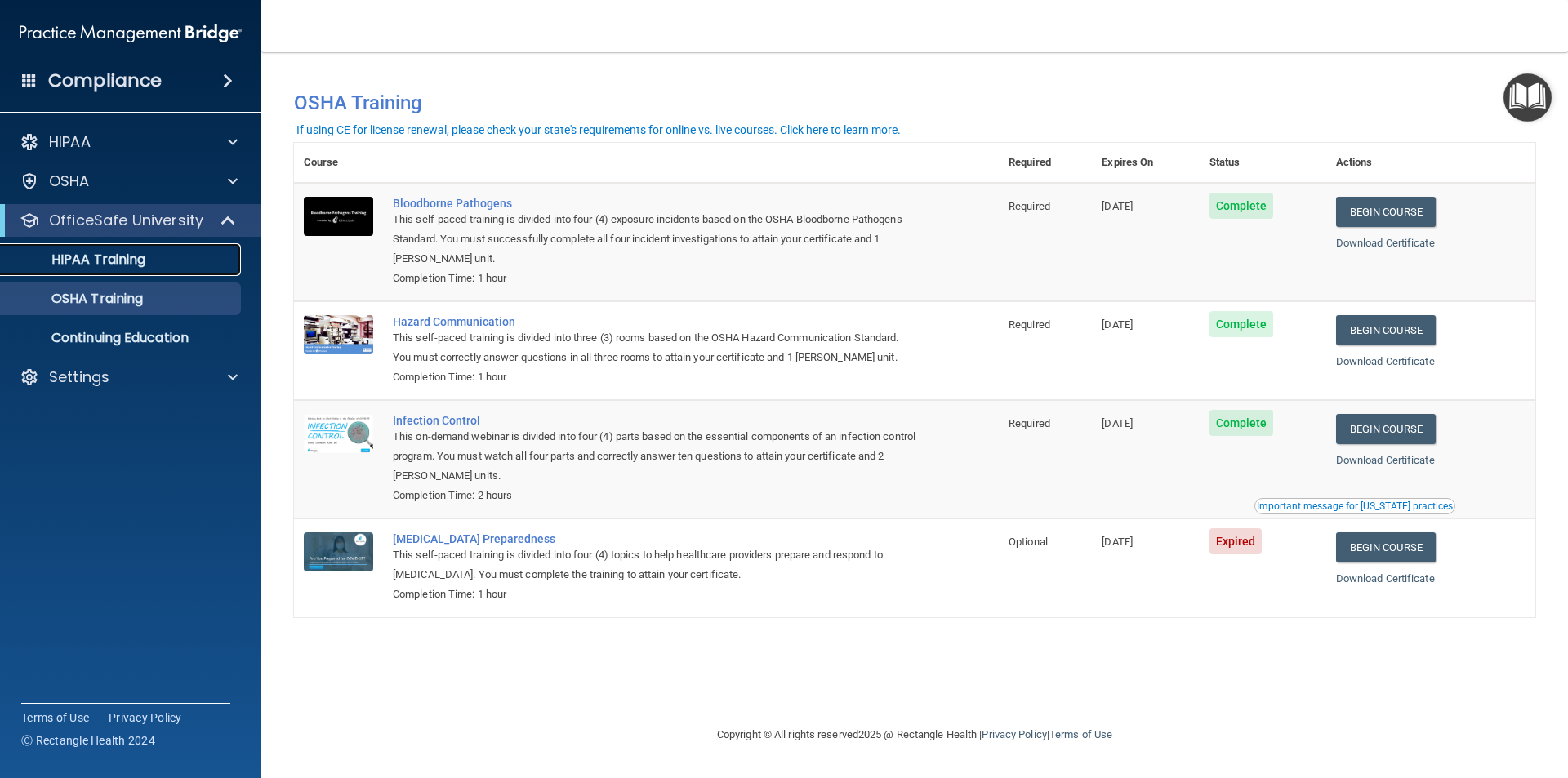
click at [139, 253] on p "HIPAA Training" at bounding box center [78, 259] width 135 height 16
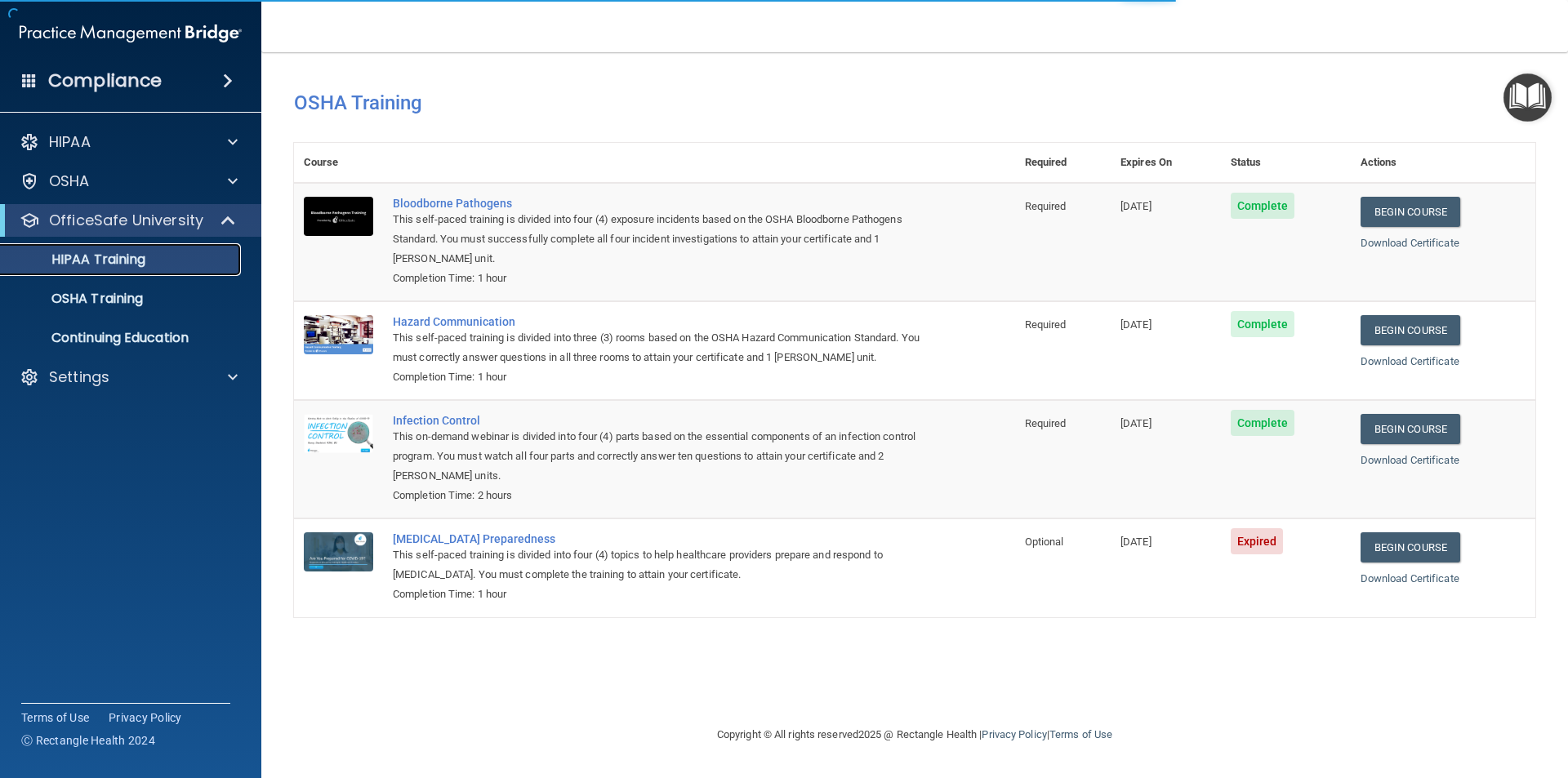
click at [139, 253] on p "HIPAA Training" at bounding box center [78, 259] width 135 height 16
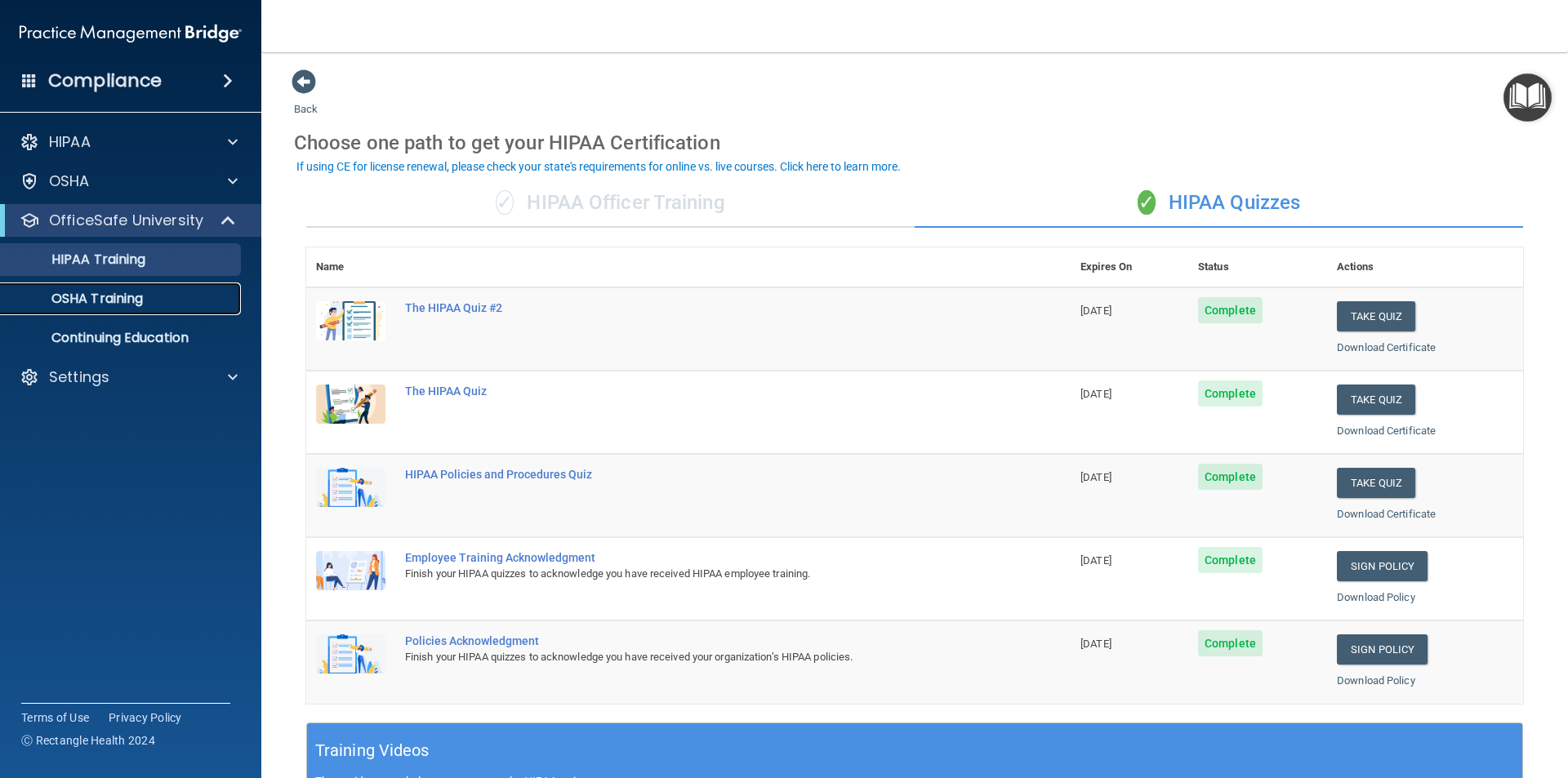
click at [104, 292] on p "OSHA Training" at bounding box center [77, 298] width 132 height 16
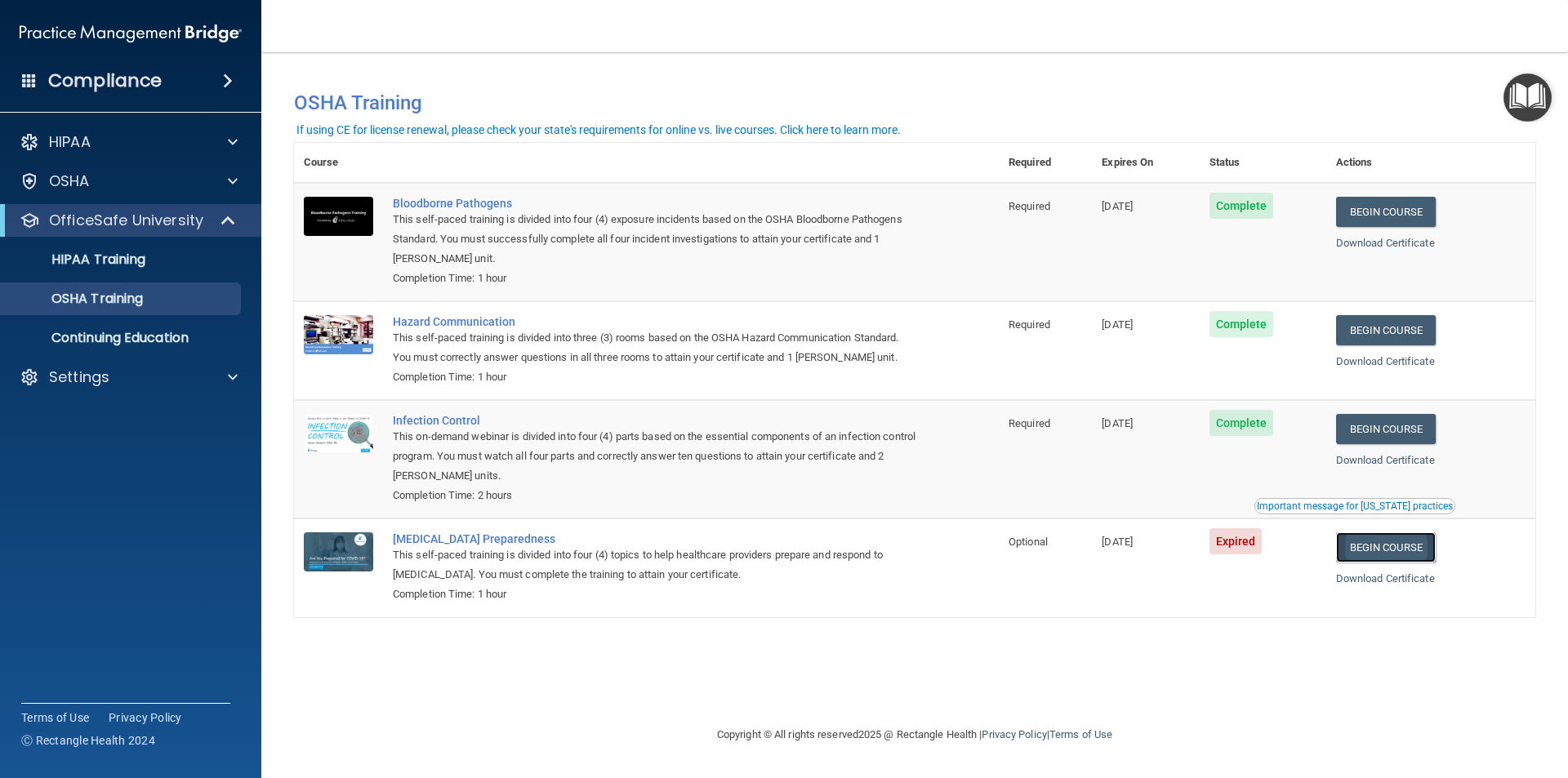
click at [1388, 562] on link "Begin Course" at bounding box center [1385, 547] width 99 height 31
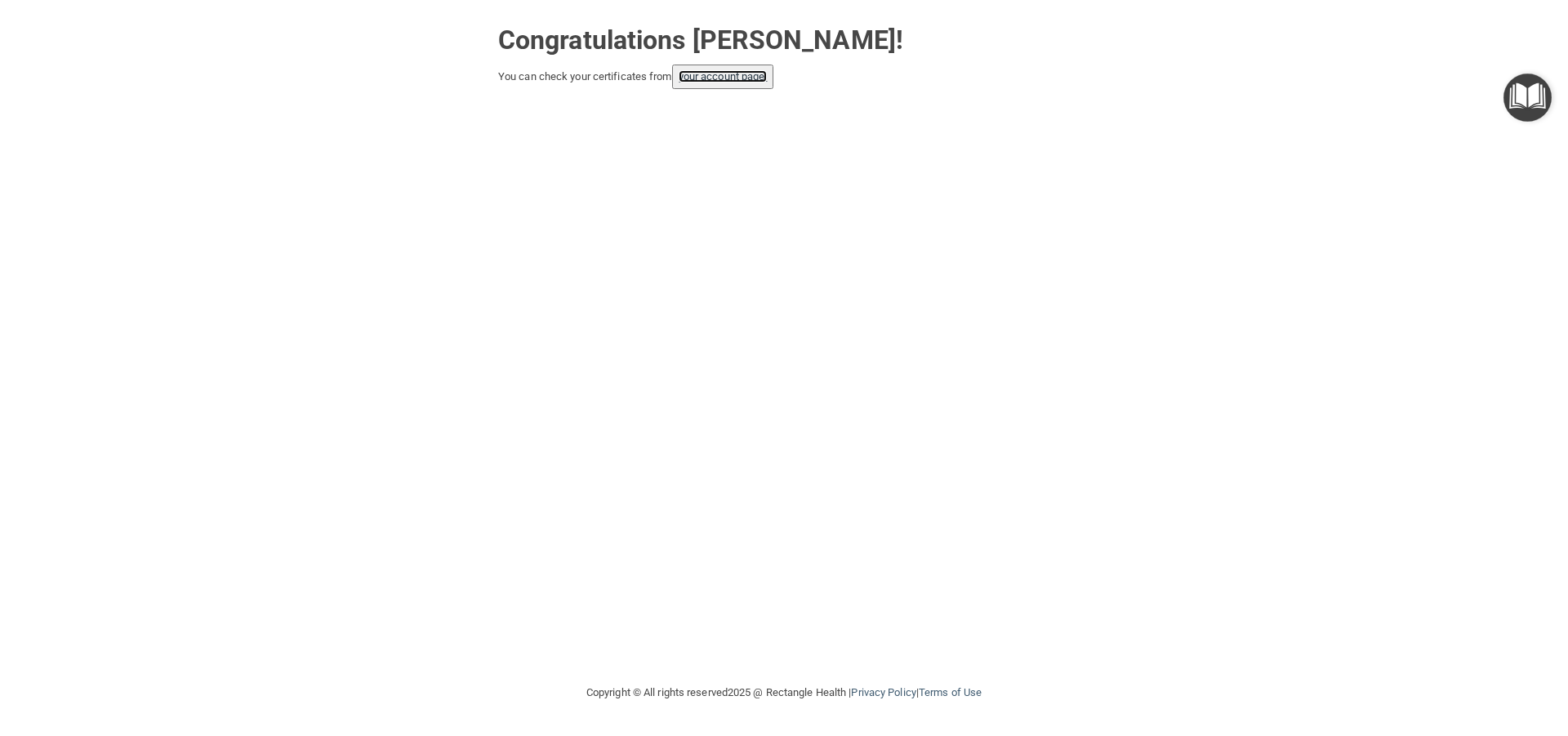
click at [747, 75] on link "your account page!" at bounding box center [722, 76] width 89 height 12
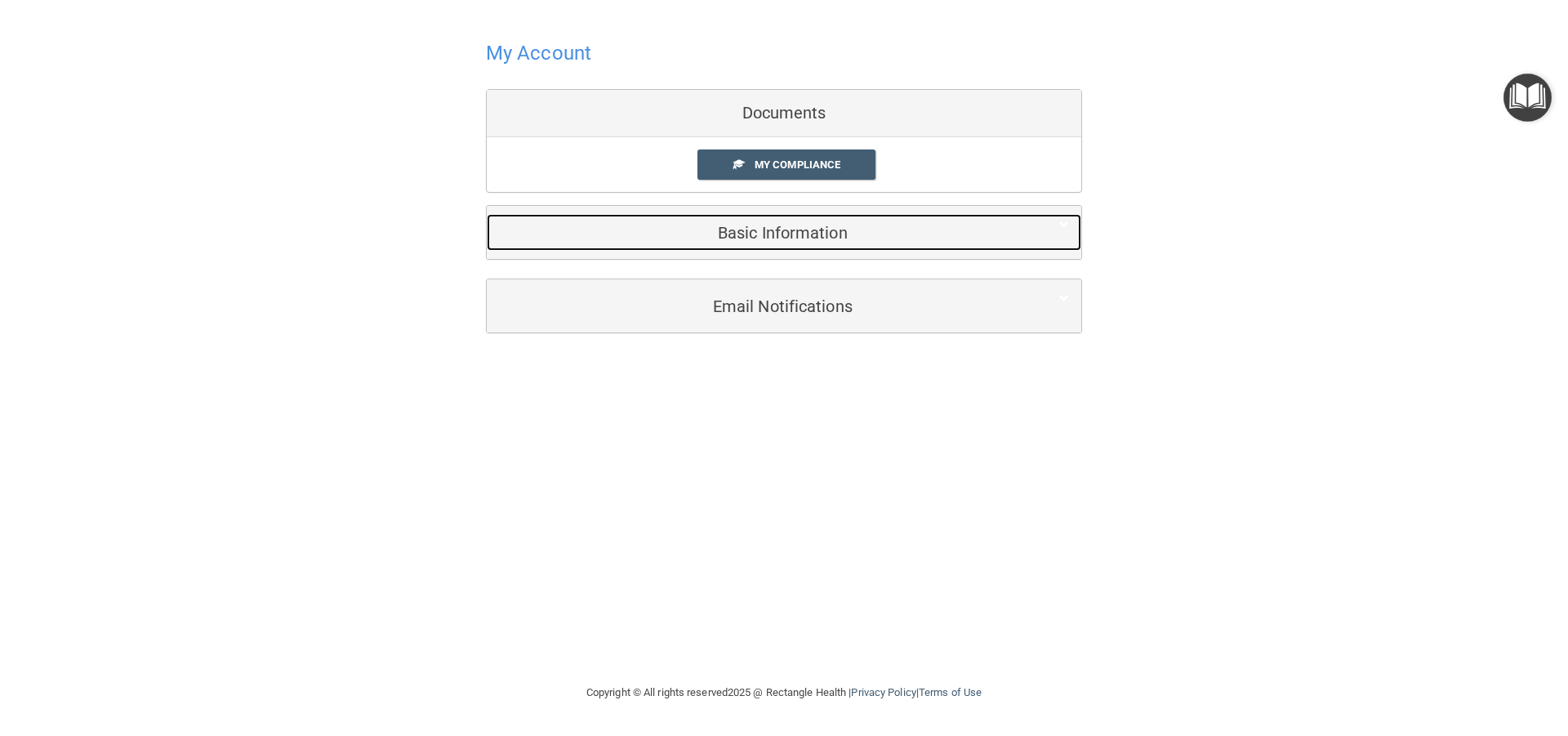
click at [822, 228] on h5 "Basic Information" at bounding box center [759, 233] width 520 height 18
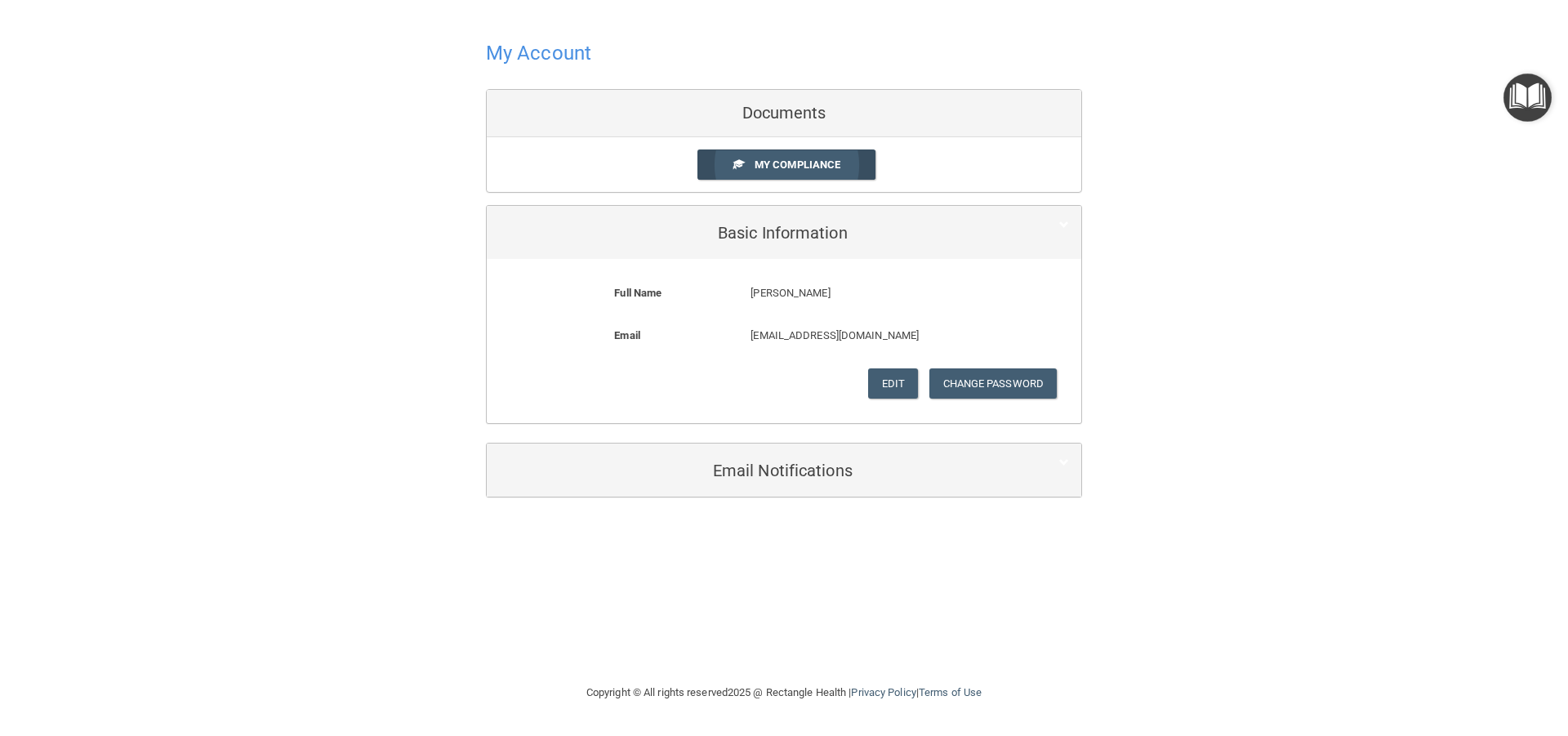
click at [820, 154] on link "My Compliance" at bounding box center [786, 165] width 179 height 31
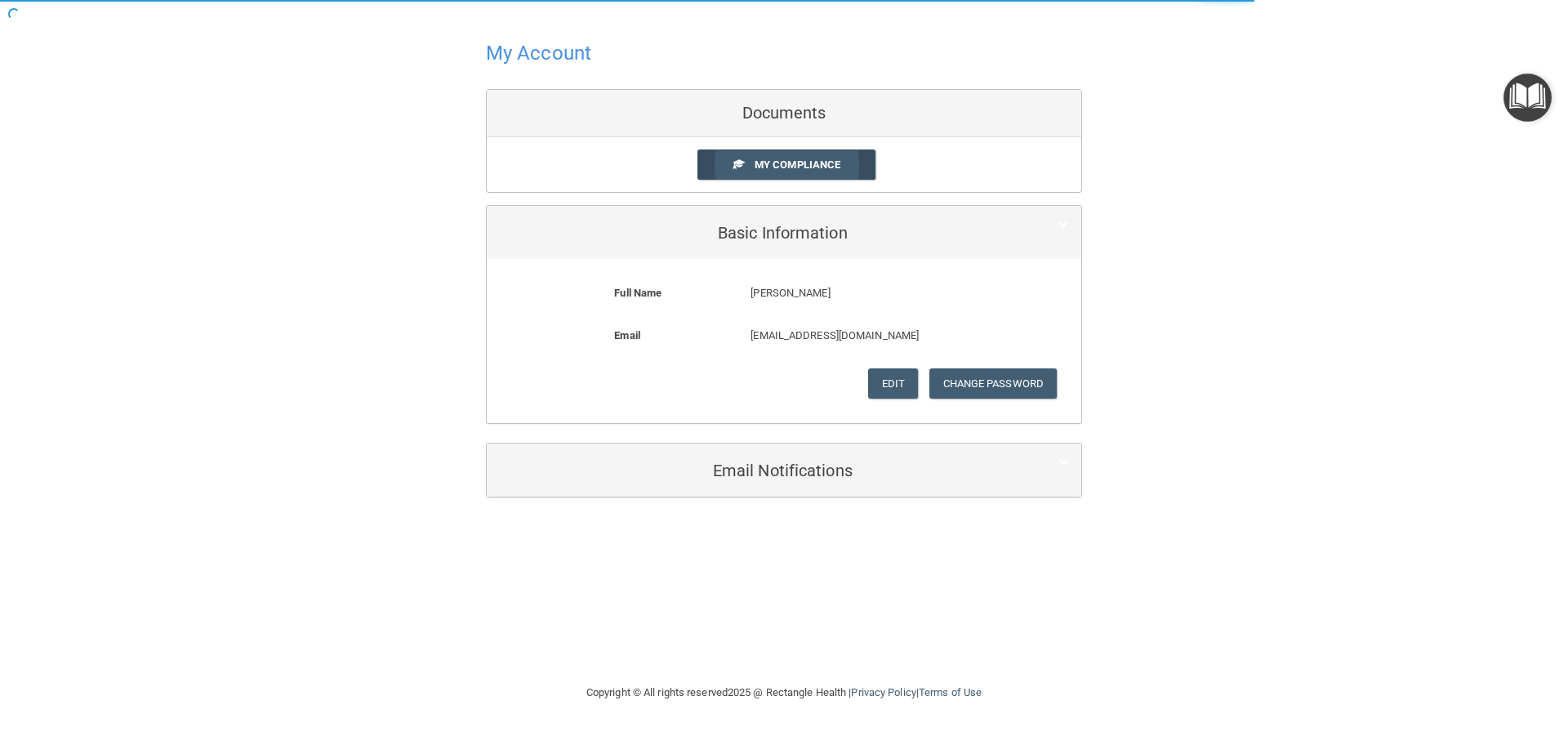
click at [785, 161] on span "My Compliance" at bounding box center [797, 165] width 86 height 12
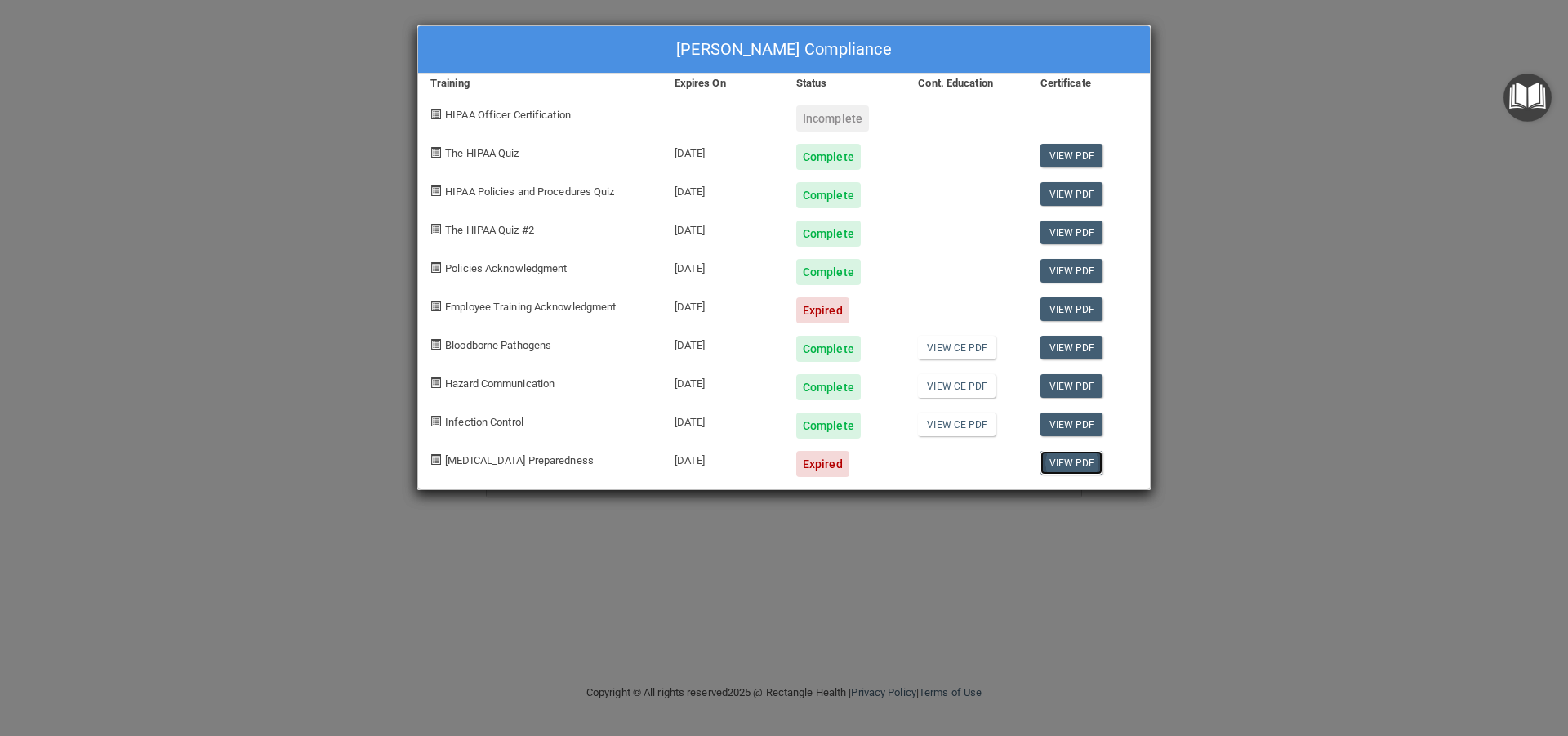
click at [1067, 462] on link "View PDF" at bounding box center [1071, 463] width 63 height 24
click at [1079, 464] on link "View PDF" at bounding box center [1071, 463] width 63 height 24
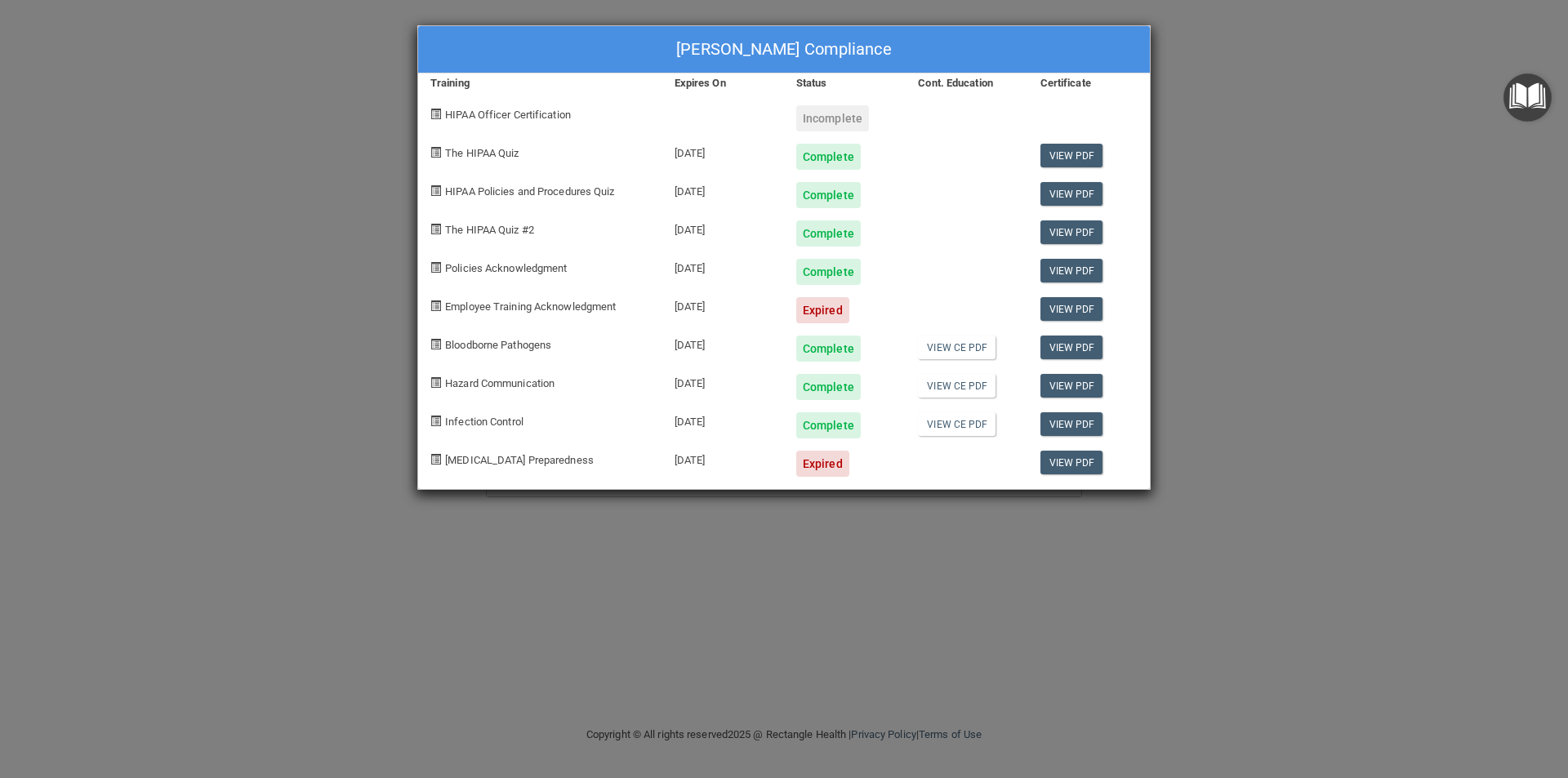
click at [1527, 101] on img "Open Resource Center" at bounding box center [1527, 98] width 48 height 48
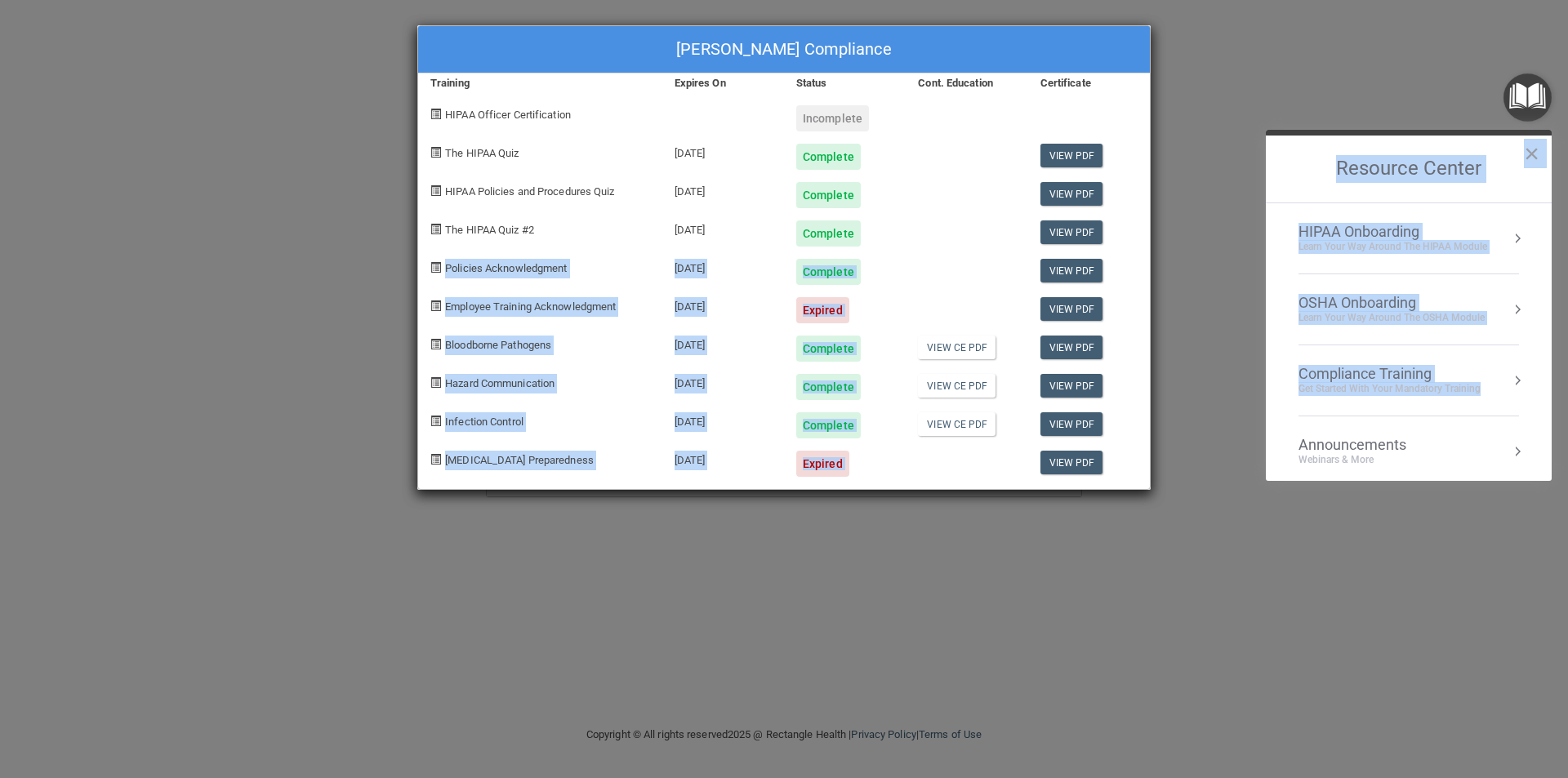
drag, startPoint x: 1554, startPoint y: 236, endPoint x: 1536, endPoint y: 363, distance: 128.3
click at [1536, 363] on body "Toggle navigation Candice Reed candiceareed@yahoo.com Manage My Enterprise Davi…" at bounding box center [784, 389] width 1568 height 778
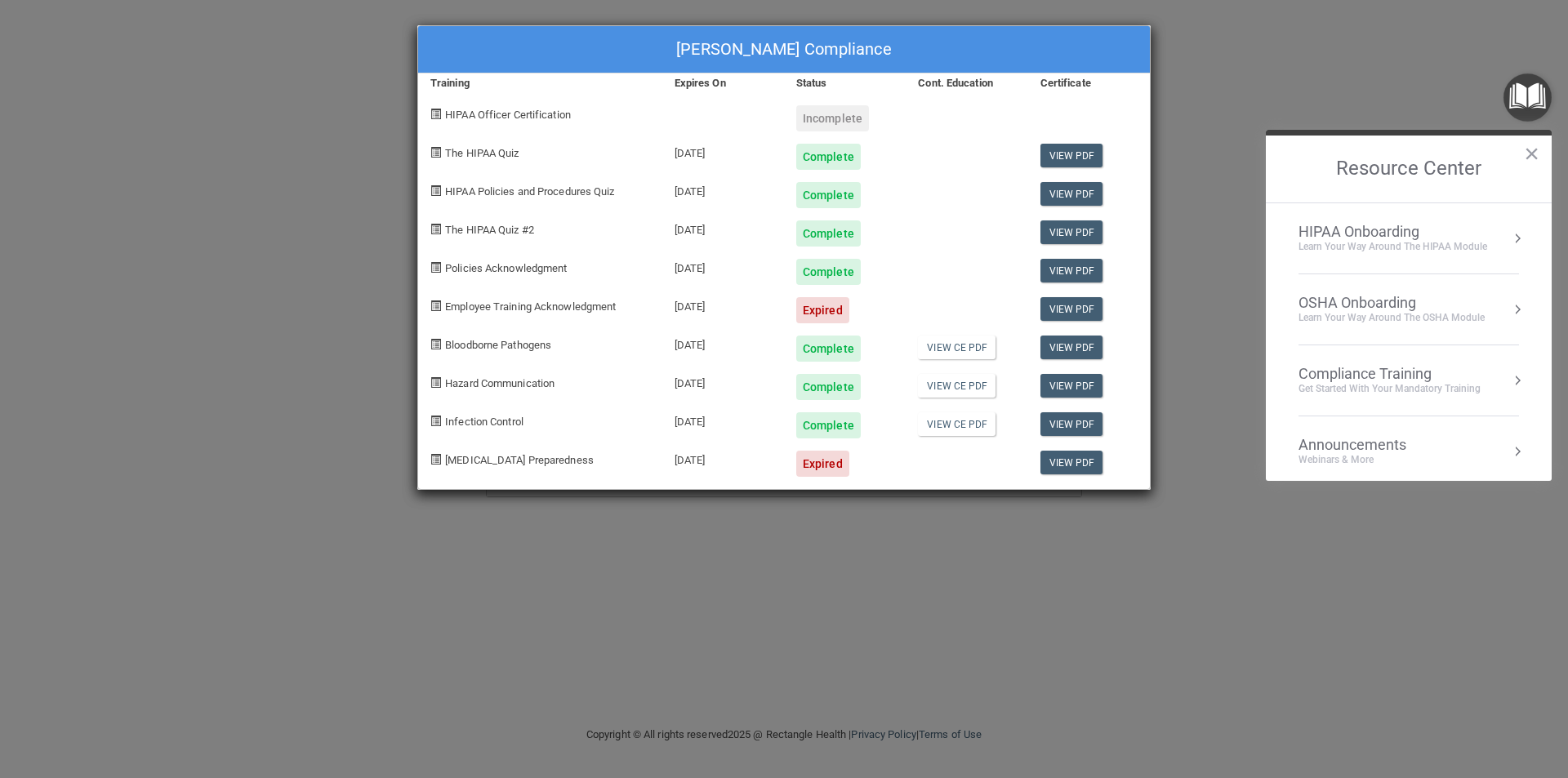
click at [1430, 33] on div "Candice Reed's Compliance Training Expires On Status Cont. Education Certificat…" at bounding box center [784, 389] width 1568 height 778
click at [1529, 154] on button "×" at bounding box center [1531, 153] width 15 height 26
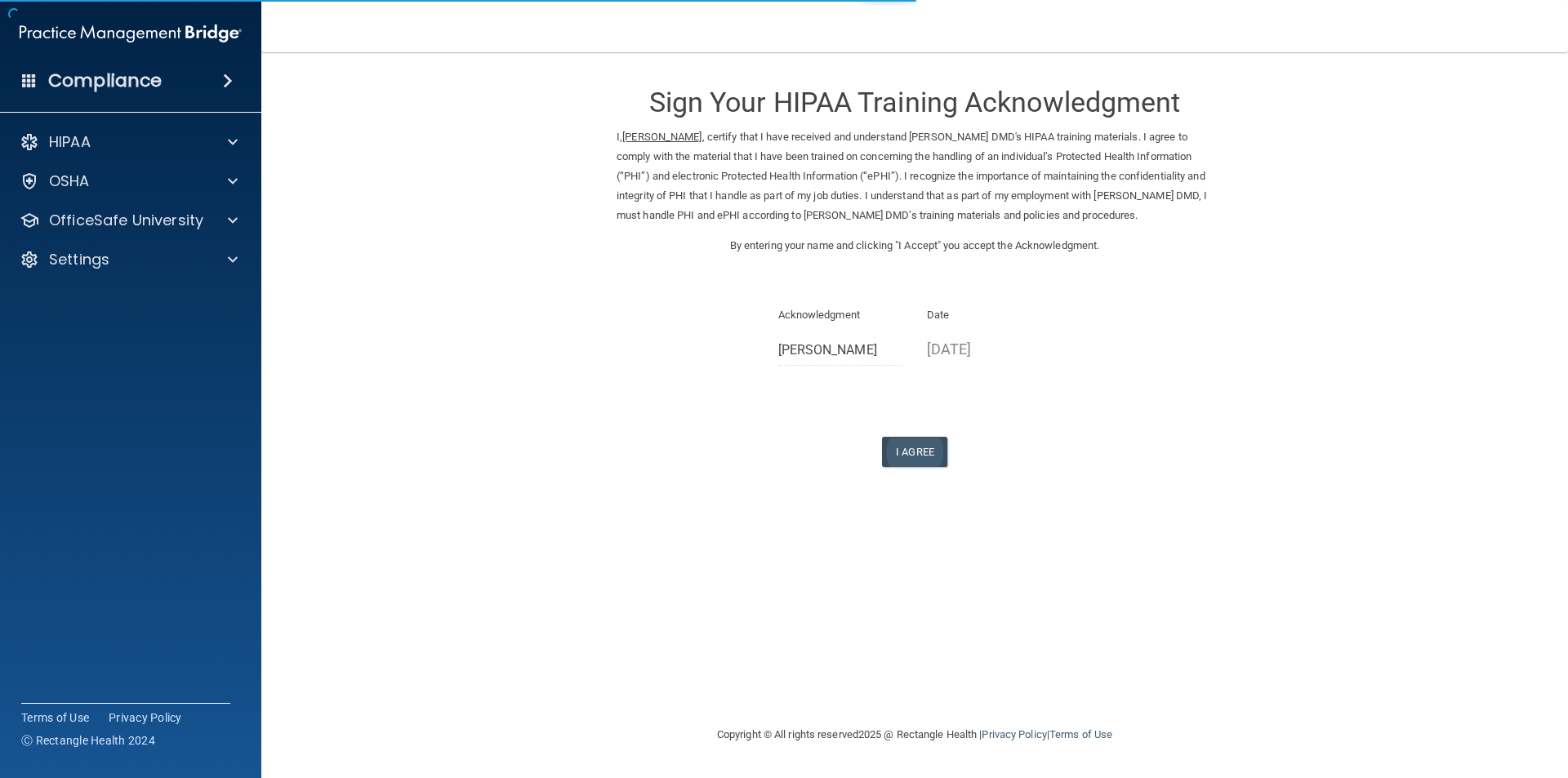
drag, startPoint x: 892, startPoint y: 432, endPoint x: 902, endPoint y: 450, distance: 20.6
click at [895, 441] on div "Sign Your HIPAA Training Acknowledgment I, [PERSON_NAME] , certify that I have …" at bounding box center [914, 267] width 596 height 398
click at [902, 450] on button "I Agree" at bounding box center [914, 452] width 65 height 31
click at [912, 456] on button "I Agree" at bounding box center [914, 452] width 65 height 31
click at [908, 453] on button "I Agree" at bounding box center [914, 452] width 65 height 31
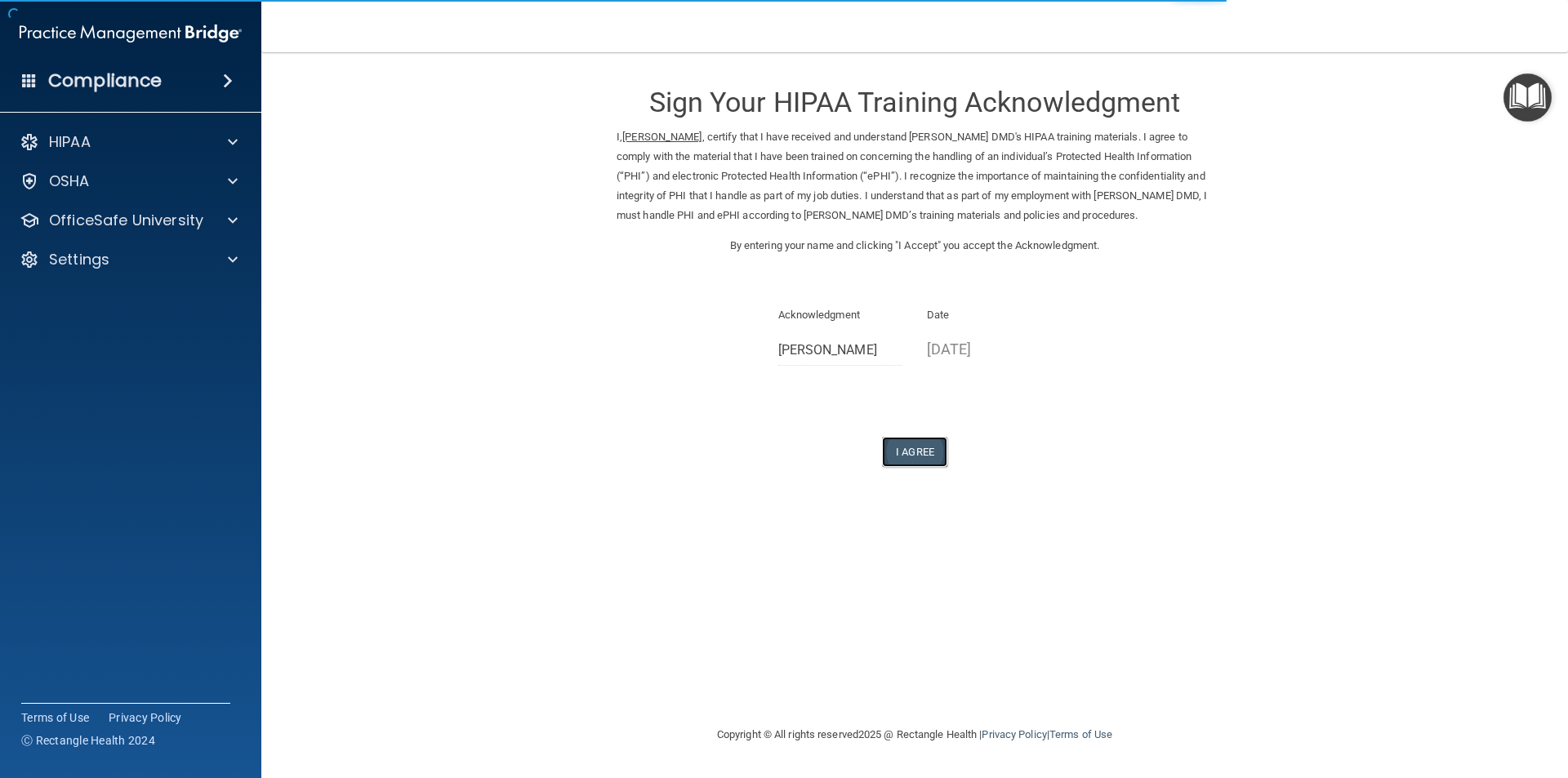
click at [928, 465] on button "I Agree" at bounding box center [914, 452] width 65 height 31
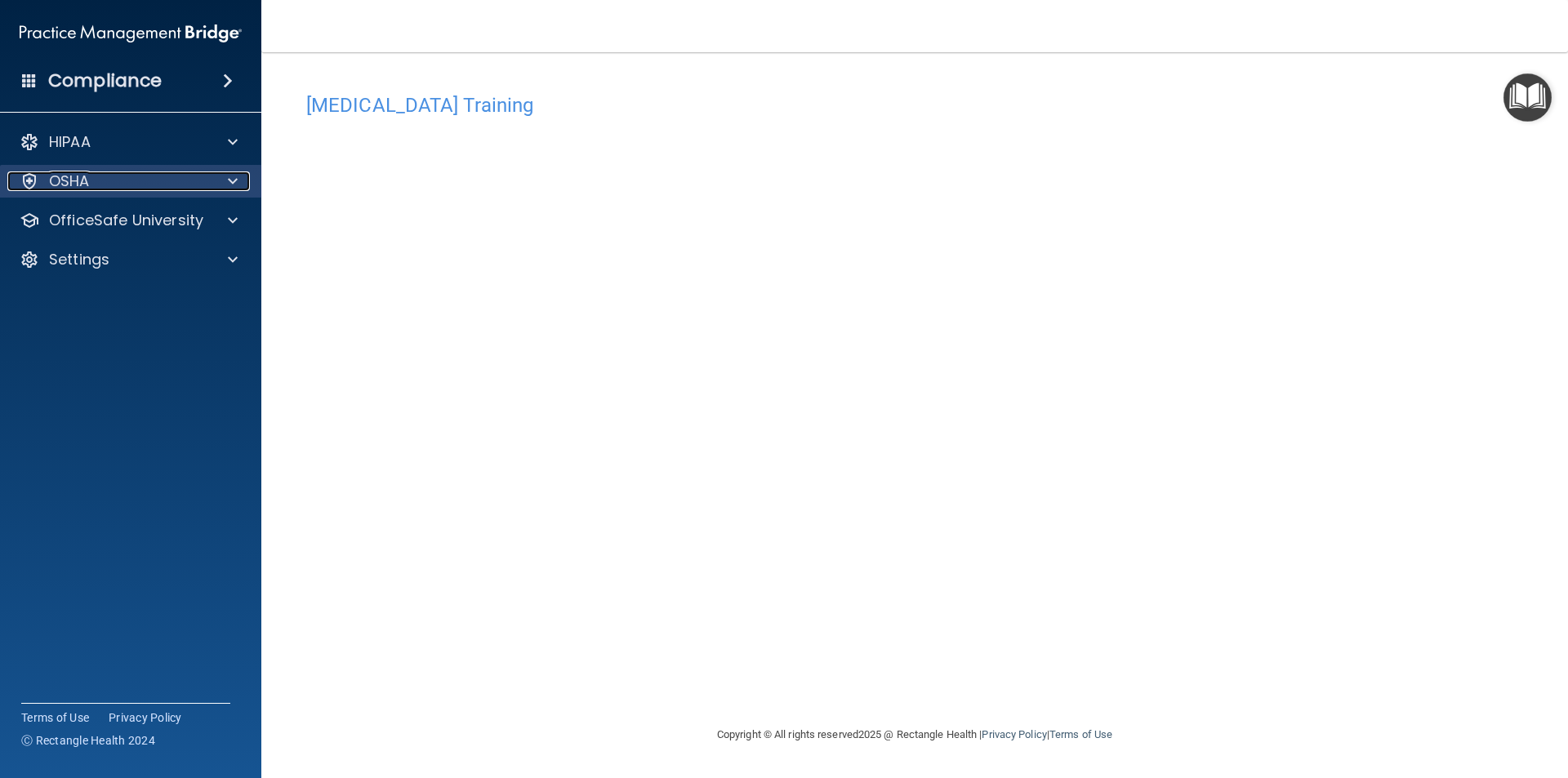
click at [68, 189] on p "OSHA" at bounding box center [70, 181] width 41 height 20
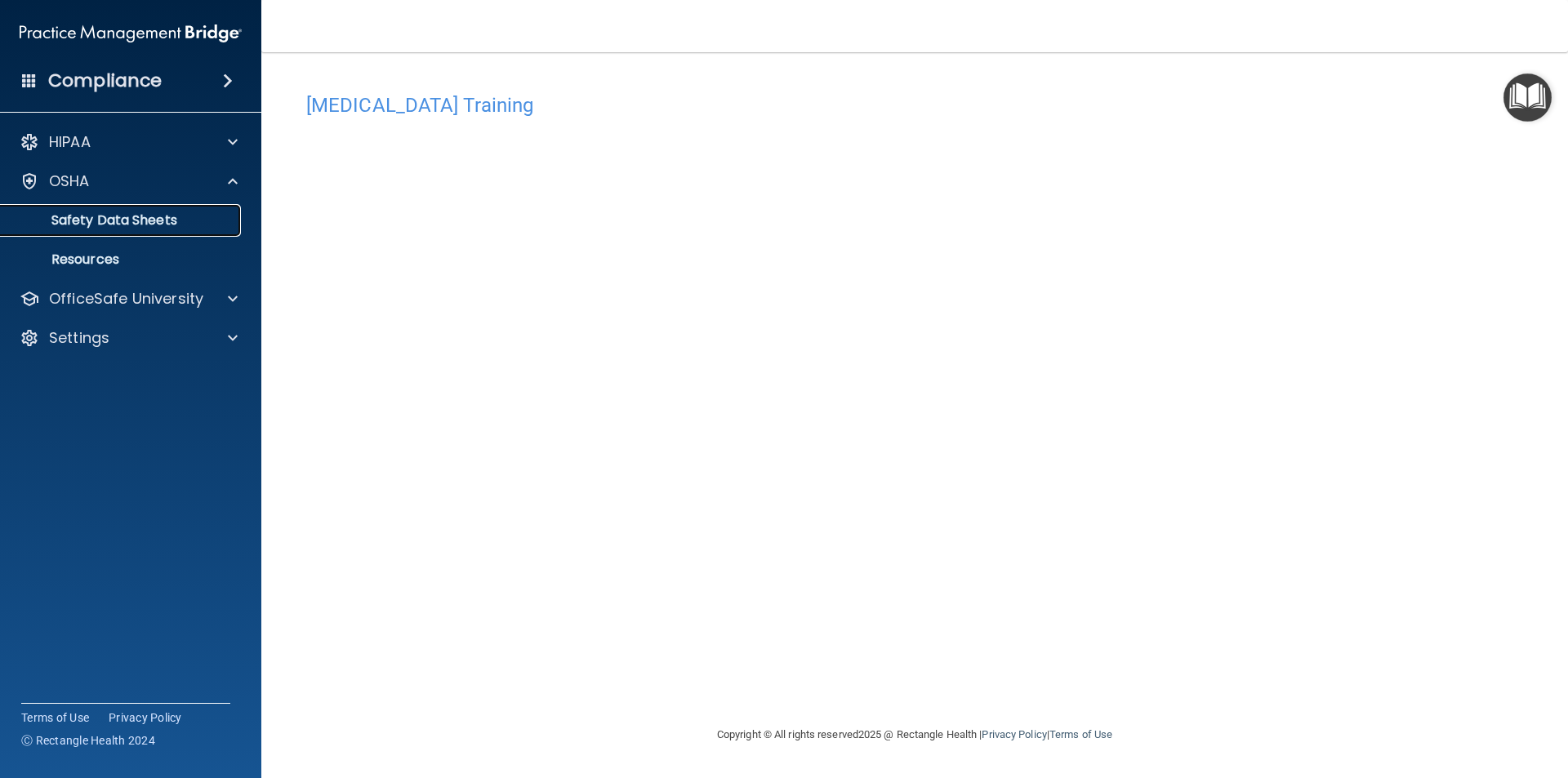
click at [145, 220] on p "Safety Data Sheets" at bounding box center [122, 220] width 223 height 16
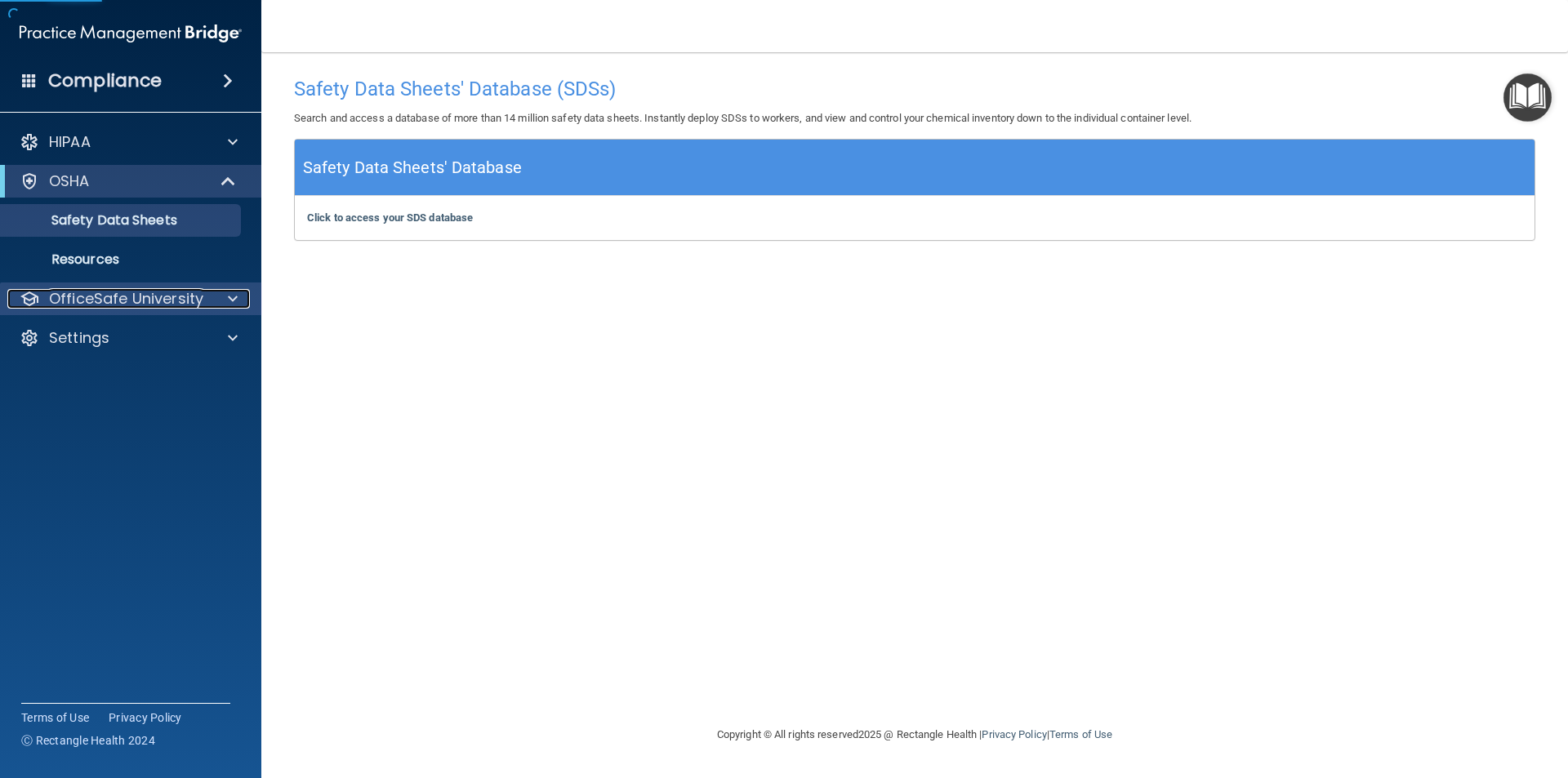
click at [131, 294] on p "OfficeSafe University" at bounding box center [126, 298] width 155 height 20
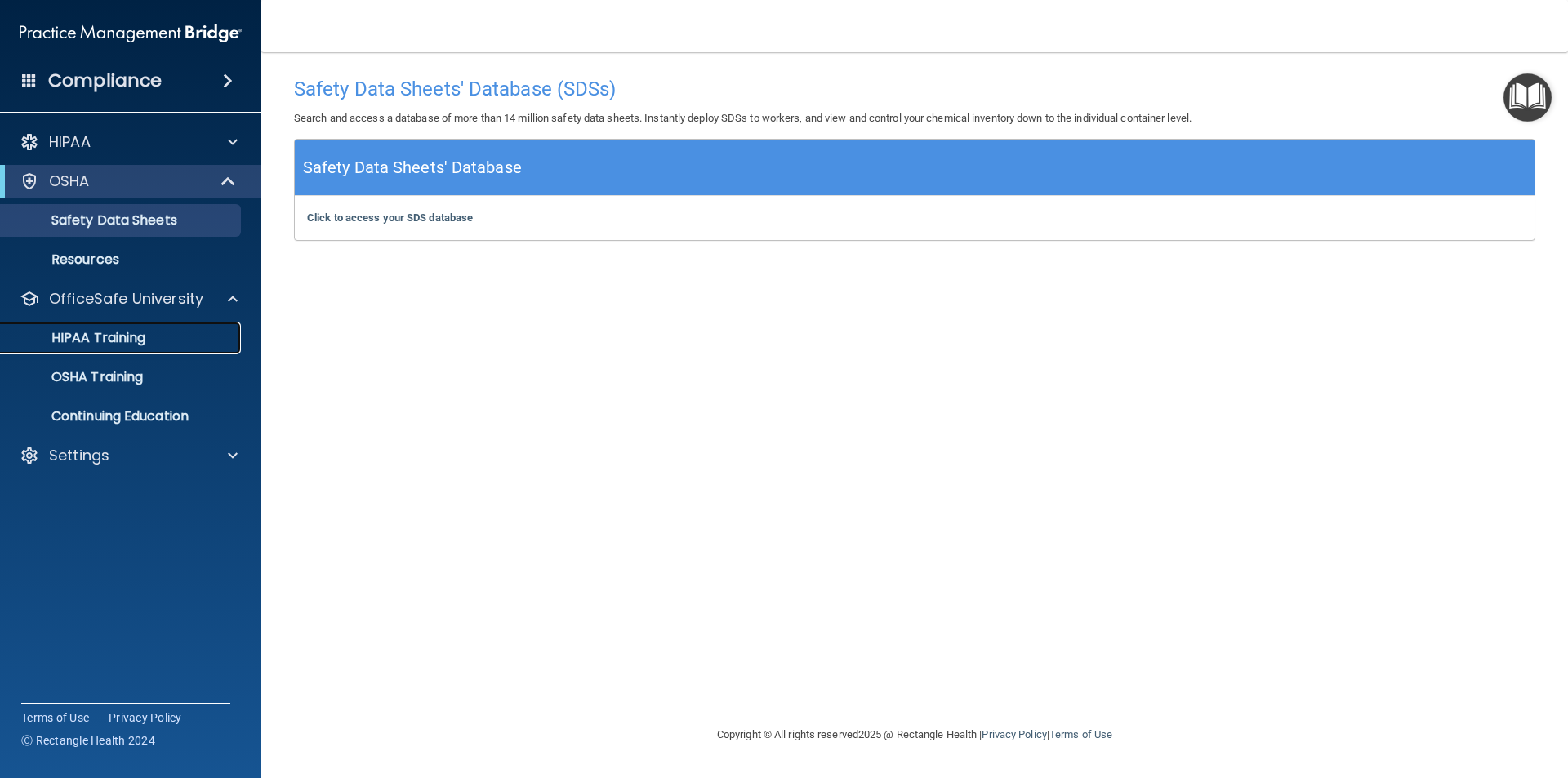
click at [112, 345] on p "HIPAA Training" at bounding box center [78, 338] width 135 height 16
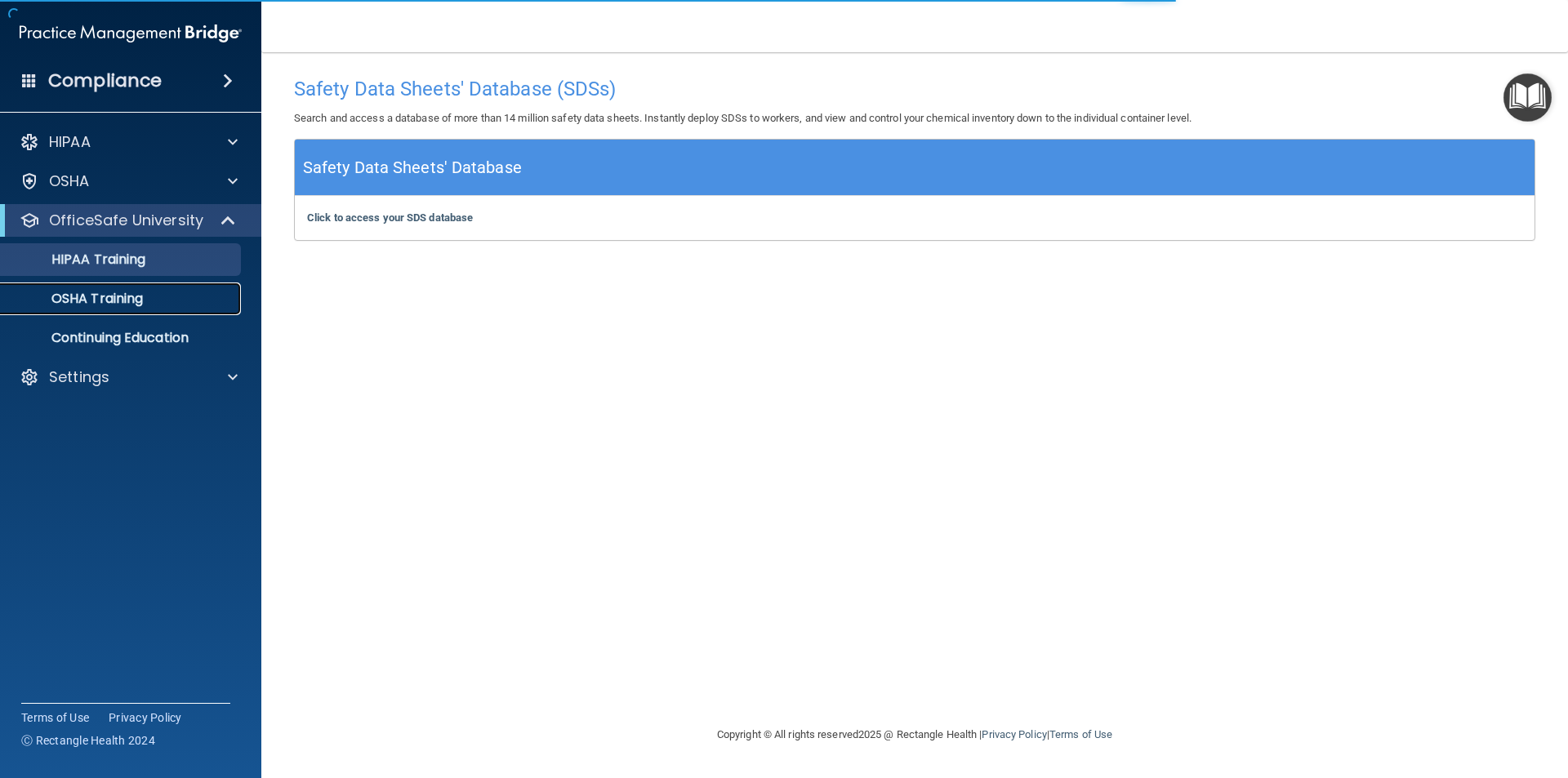
click at [123, 296] on p "OSHA Training" at bounding box center [77, 298] width 132 height 16
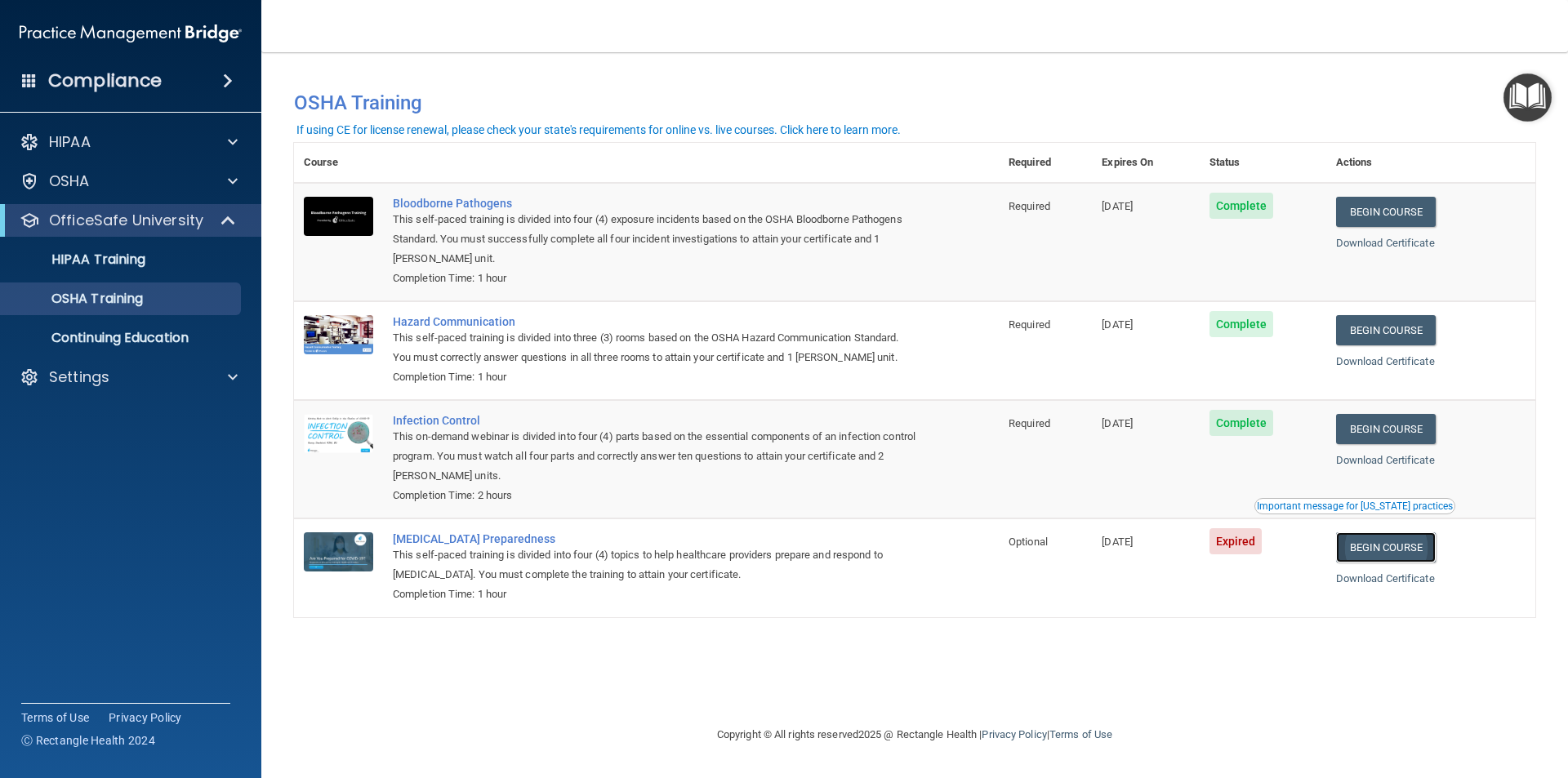
click at [1375, 545] on link "Begin Course" at bounding box center [1385, 547] width 99 height 31
click at [1413, 557] on link "Begin Course" at bounding box center [1385, 547] width 99 height 31
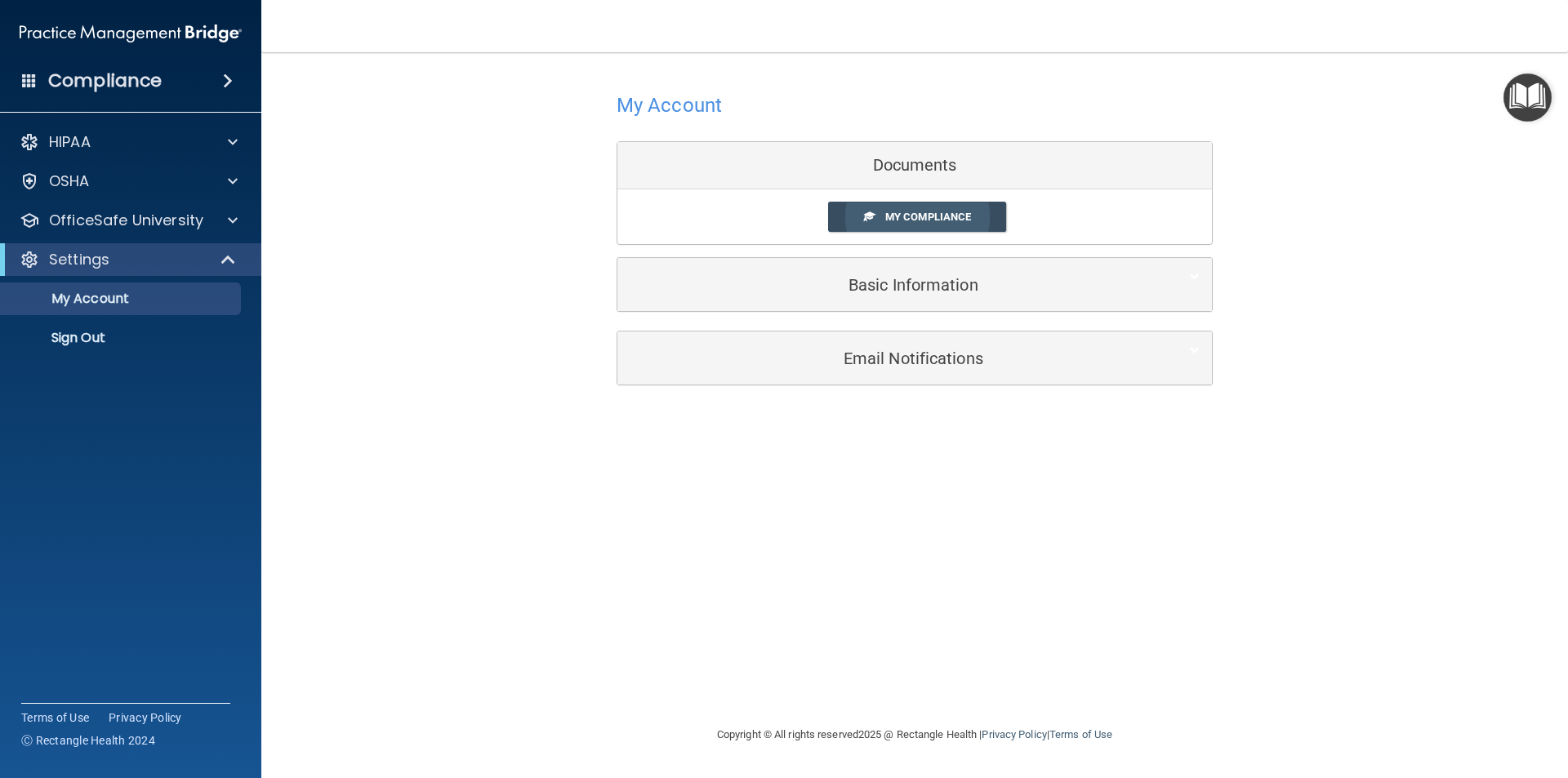
click at [918, 221] on span "My Compliance" at bounding box center [928, 216] width 86 height 12
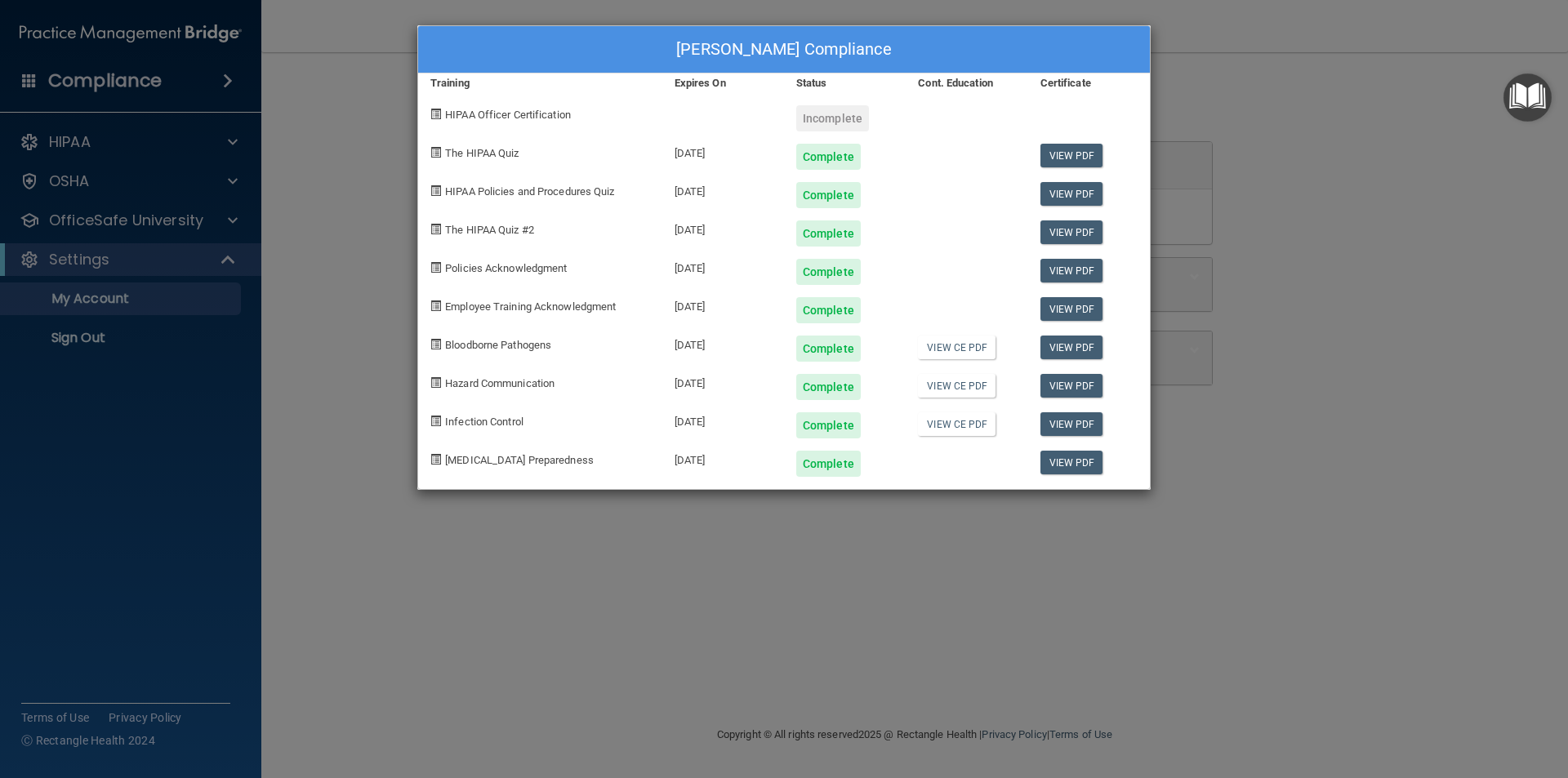
click at [77, 347] on div "[PERSON_NAME] Compliance Training Expires On Status Cont. Education Certificate…" at bounding box center [784, 389] width 1568 height 778
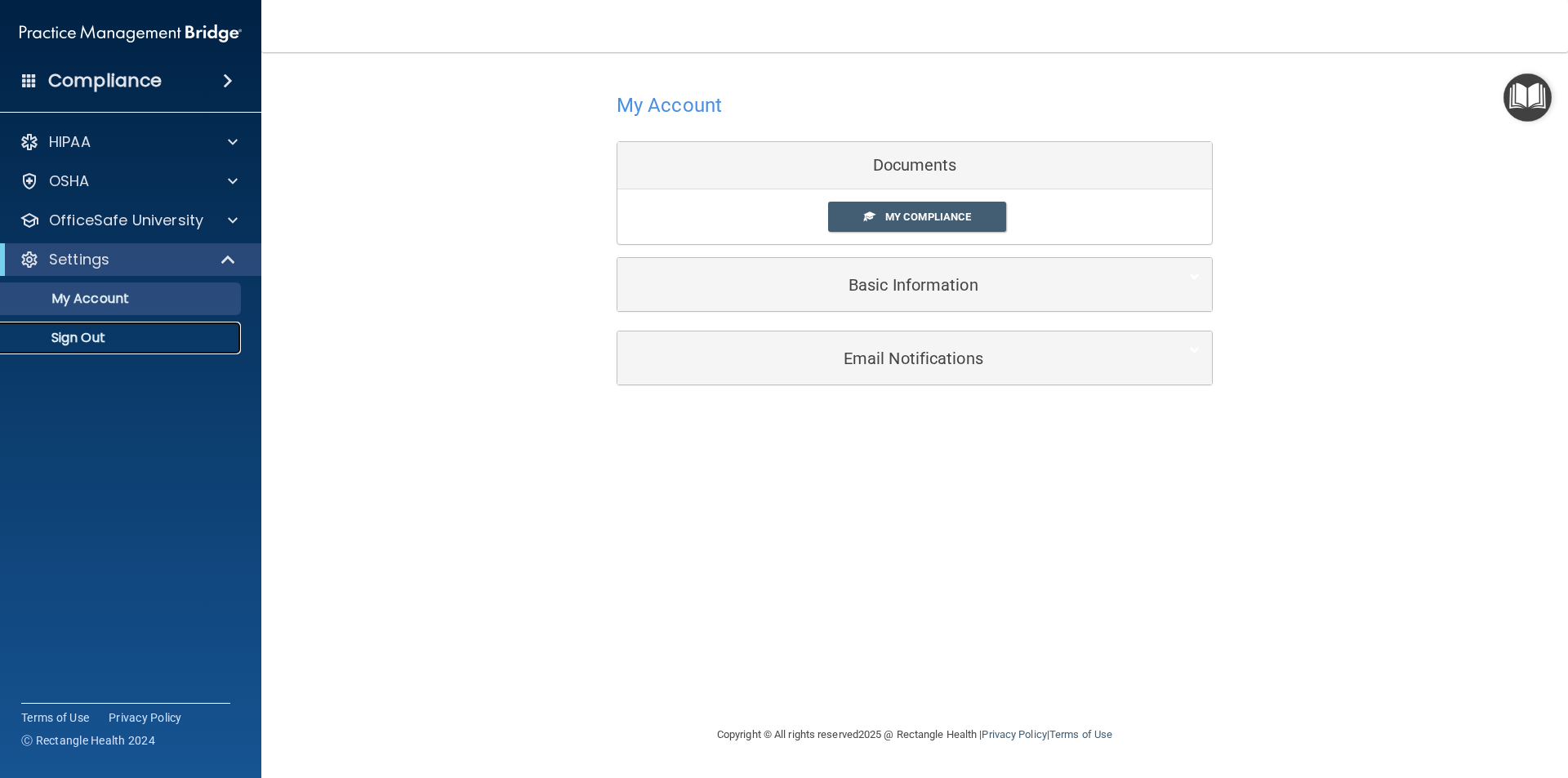
click at [98, 339] on p "Sign Out" at bounding box center [122, 338] width 223 height 16
